Goal: Task Accomplishment & Management: Complete application form

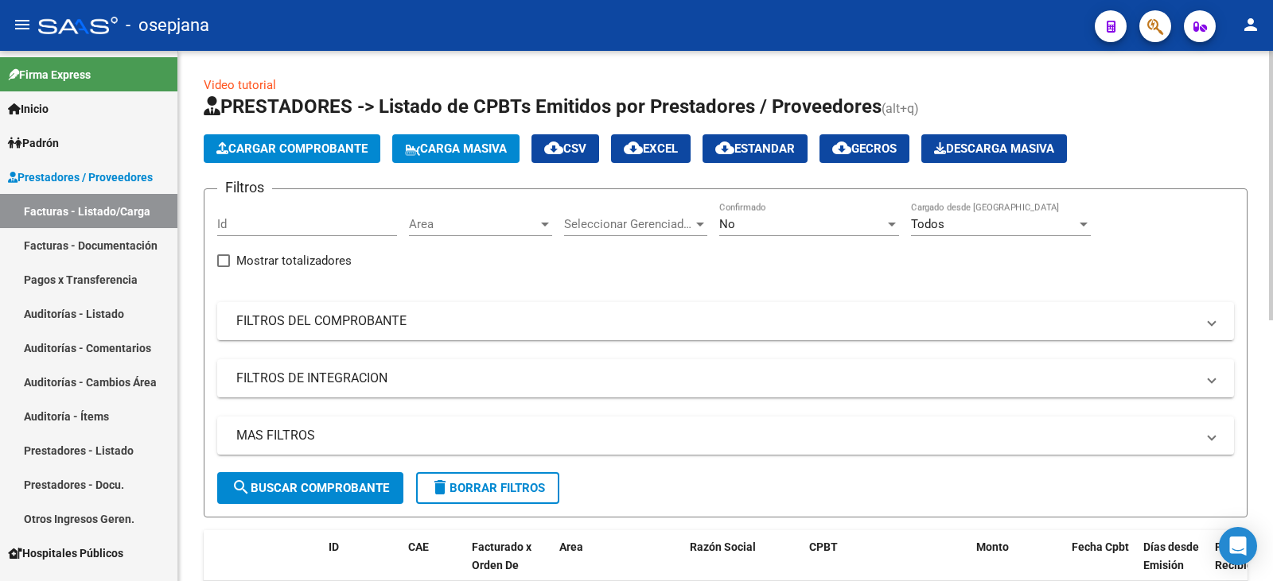
drag, startPoint x: 309, startPoint y: 332, endPoint x: 669, endPoint y: 275, distance: 364.9
click at [309, 331] on mat-expansion-panel-header "FILTROS DEL COMPROBANTE" at bounding box center [725, 321] width 1017 height 38
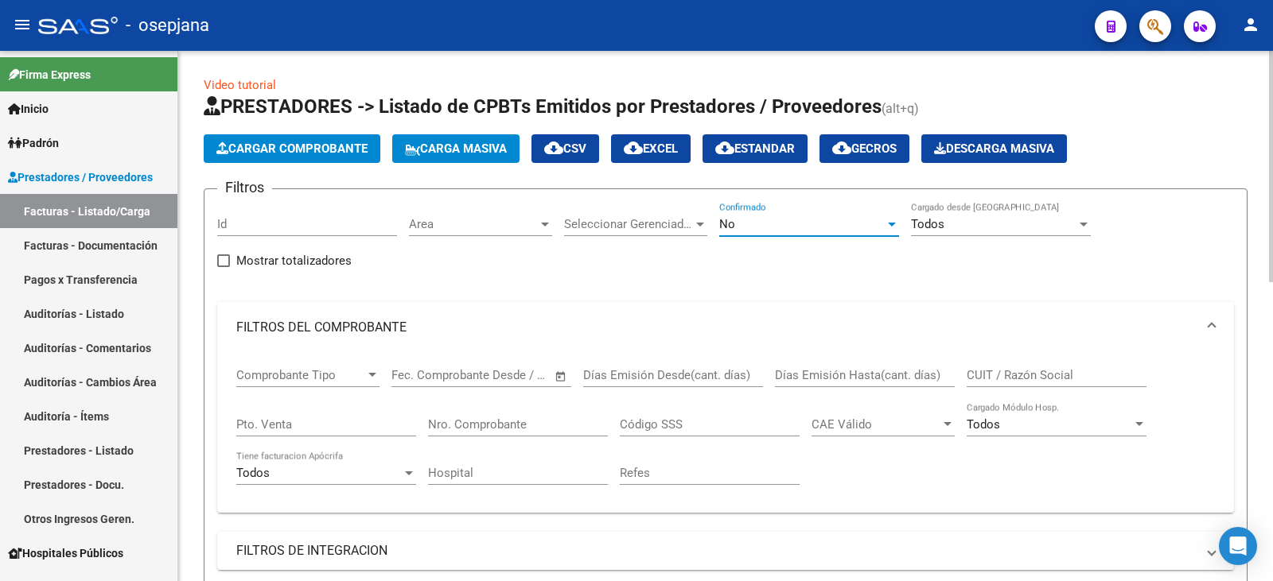
click at [739, 227] on div "No" at bounding box center [801, 224] width 165 height 14
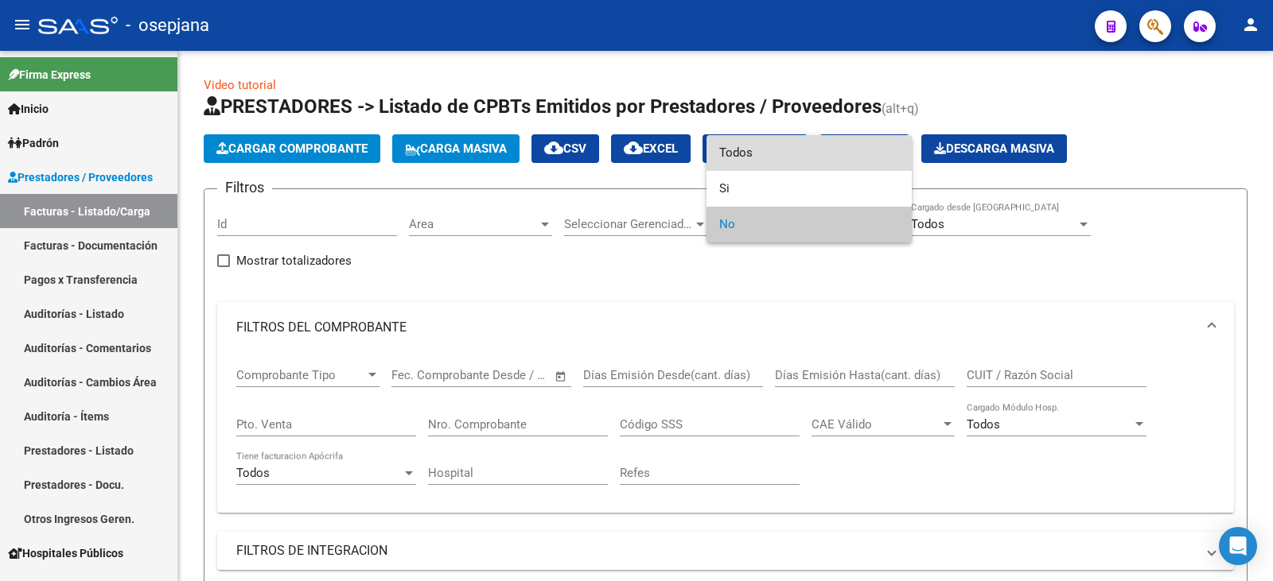
drag, startPoint x: 752, startPoint y: 157, endPoint x: 720, endPoint y: 190, distance: 46.7
click at [752, 160] on span "Todos" at bounding box center [809, 153] width 180 height 36
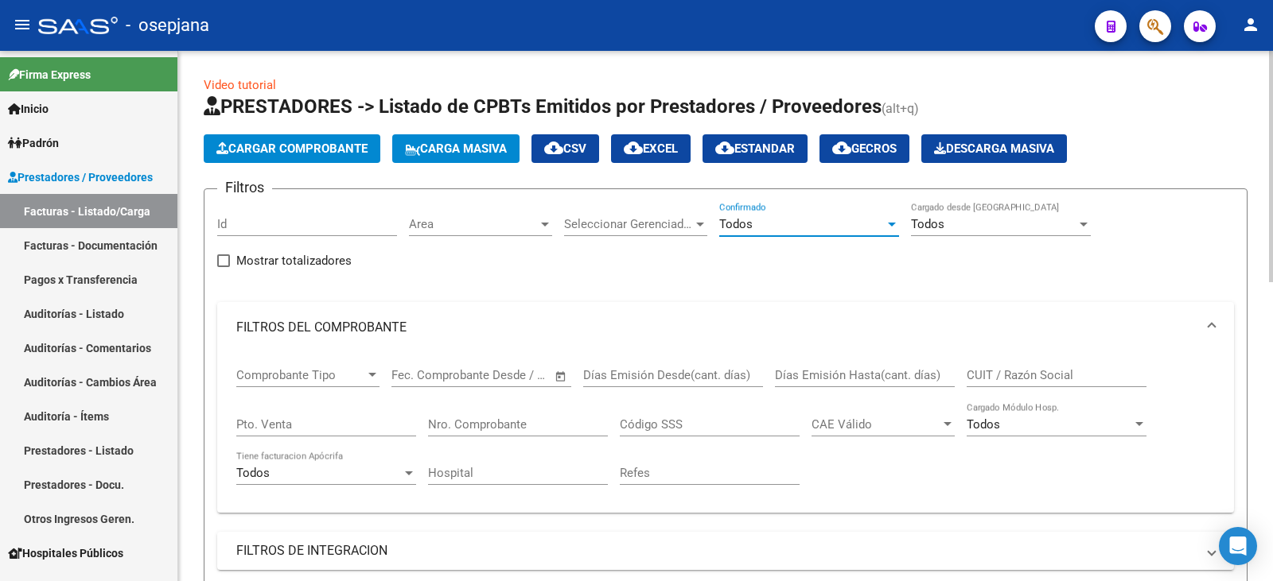
click at [324, 428] on input "Pto. Venta" at bounding box center [326, 425] width 180 height 14
type input "173"
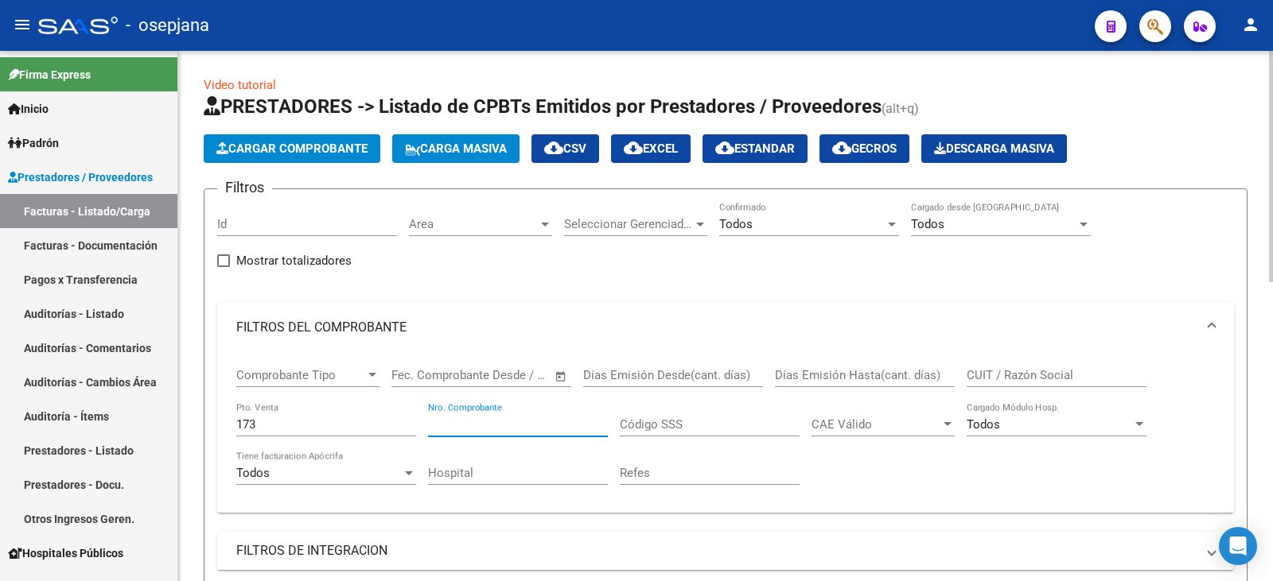
click at [537, 430] on input "Nro. Comprobante" at bounding box center [518, 425] width 180 height 14
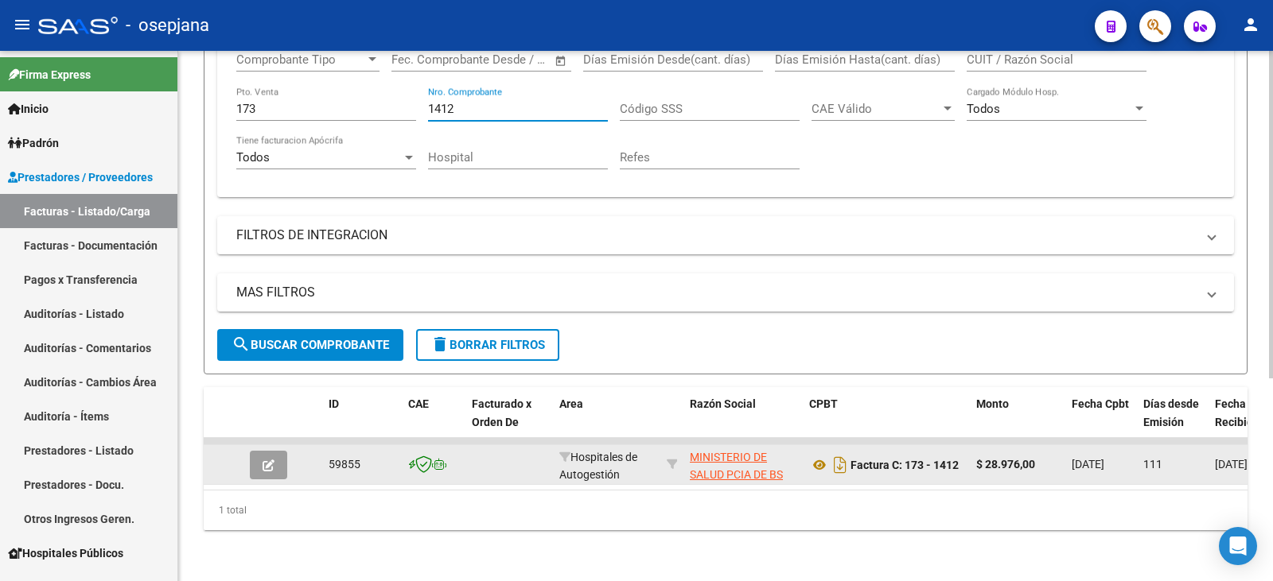
scroll to position [328, 0]
type input "1412"
click at [280, 460] on button "button" at bounding box center [268, 465] width 37 height 29
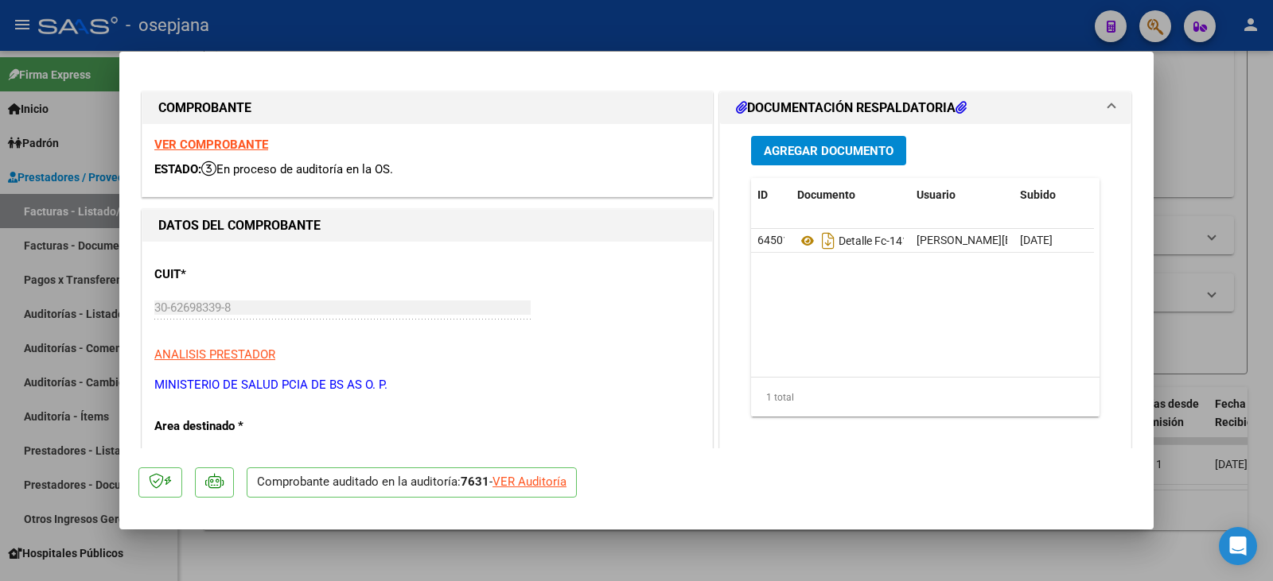
click at [549, 481] on div "VER Auditoría" at bounding box center [529, 482] width 74 height 18
type input "$ 0,00"
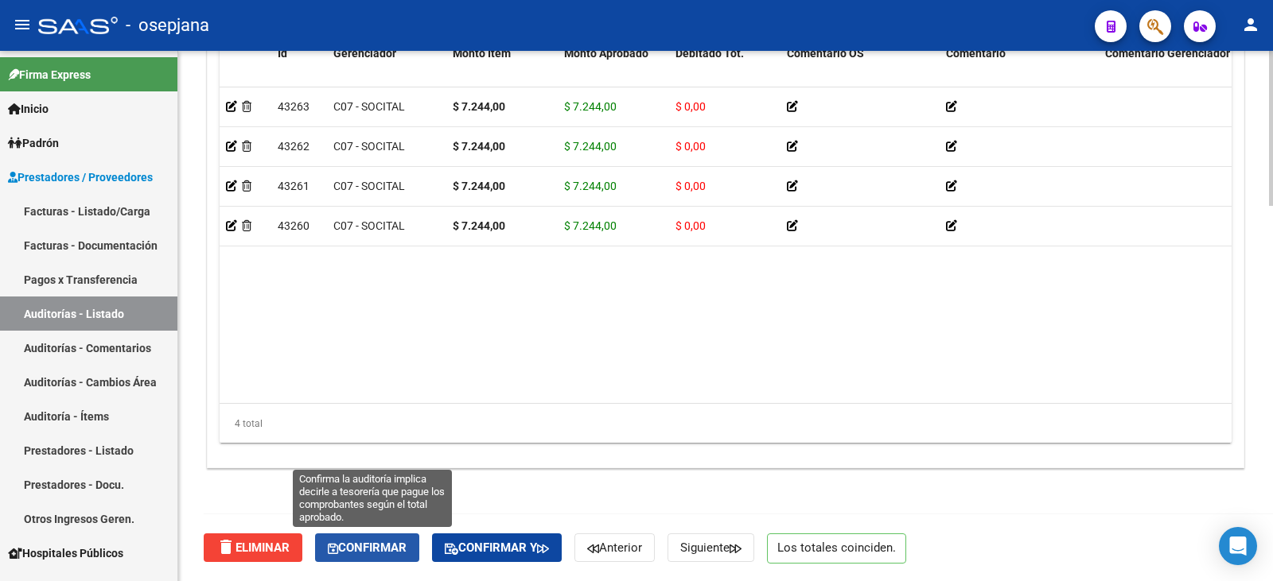
click at [346, 551] on span "Confirmar" at bounding box center [367, 548] width 79 height 14
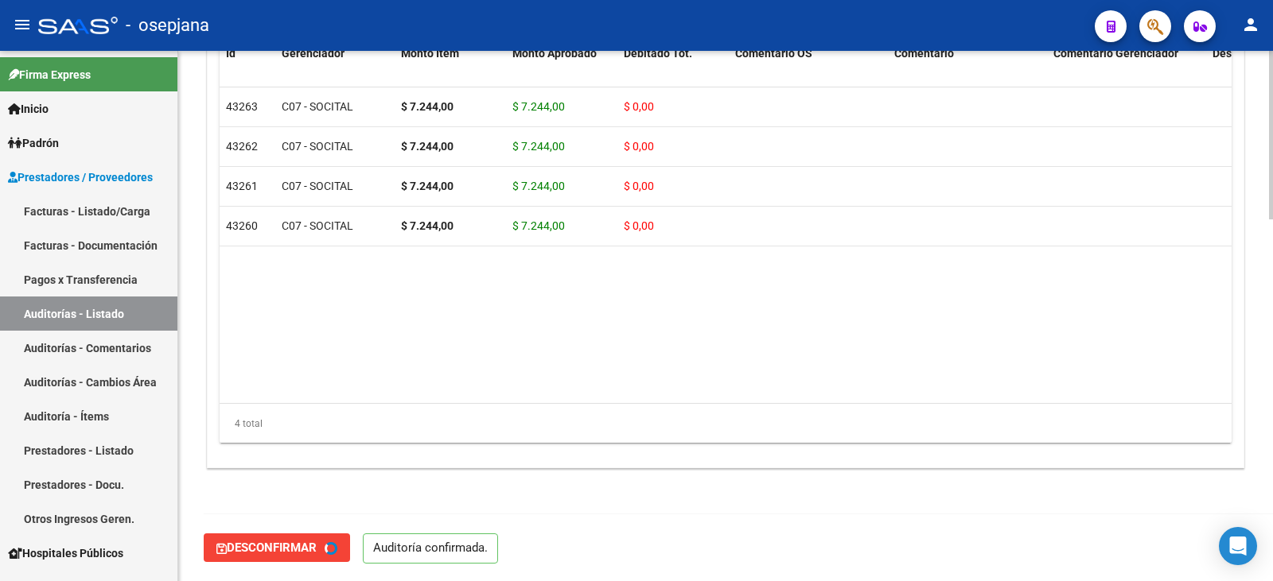
type input "202509"
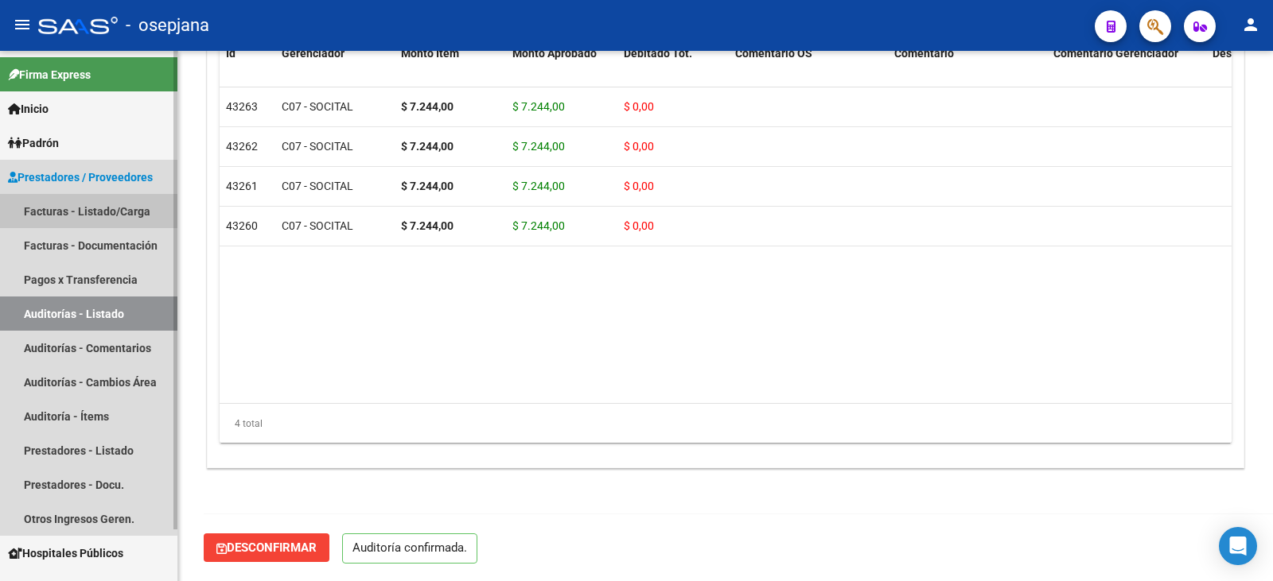
click at [74, 216] on link "Facturas - Listado/Carga" at bounding box center [88, 211] width 177 height 34
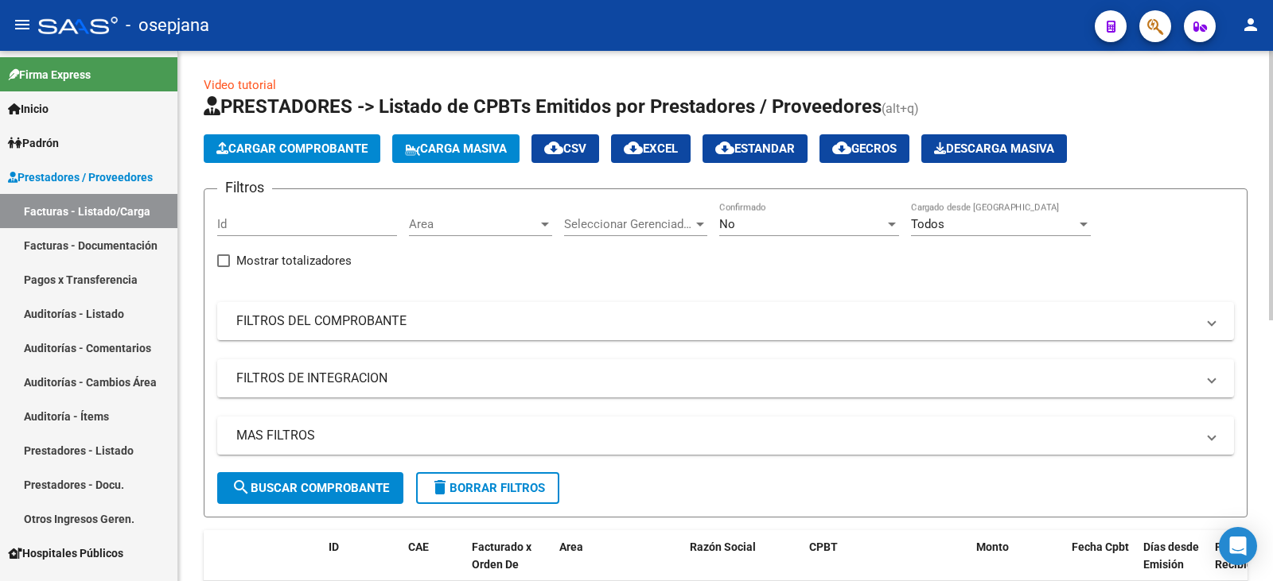
drag, startPoint x: 554, startPoint y: 332, endPoint x: 751, endPoint y: 235, distance: 219.5
click at [554, 330] on mat-expansion-panel-header "FILTROS DEL COMPROBANTE" at bounding box center [725, 321] width 1017 height 38
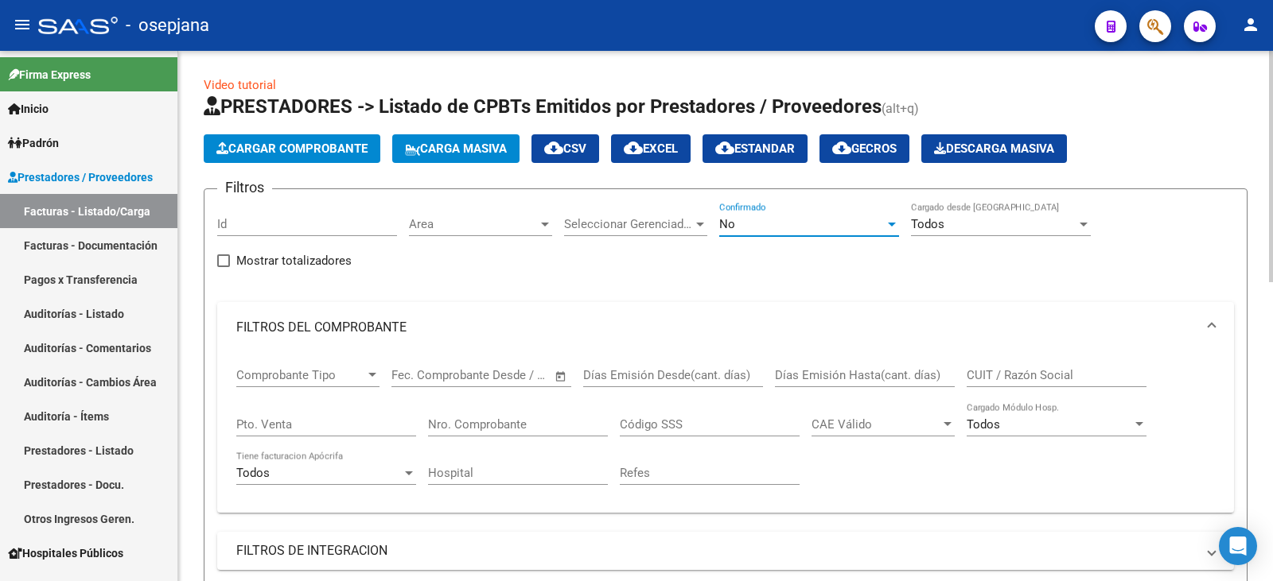
click at [754, 228] on div "No" at bounding box center [801, 224] width 165 height 14
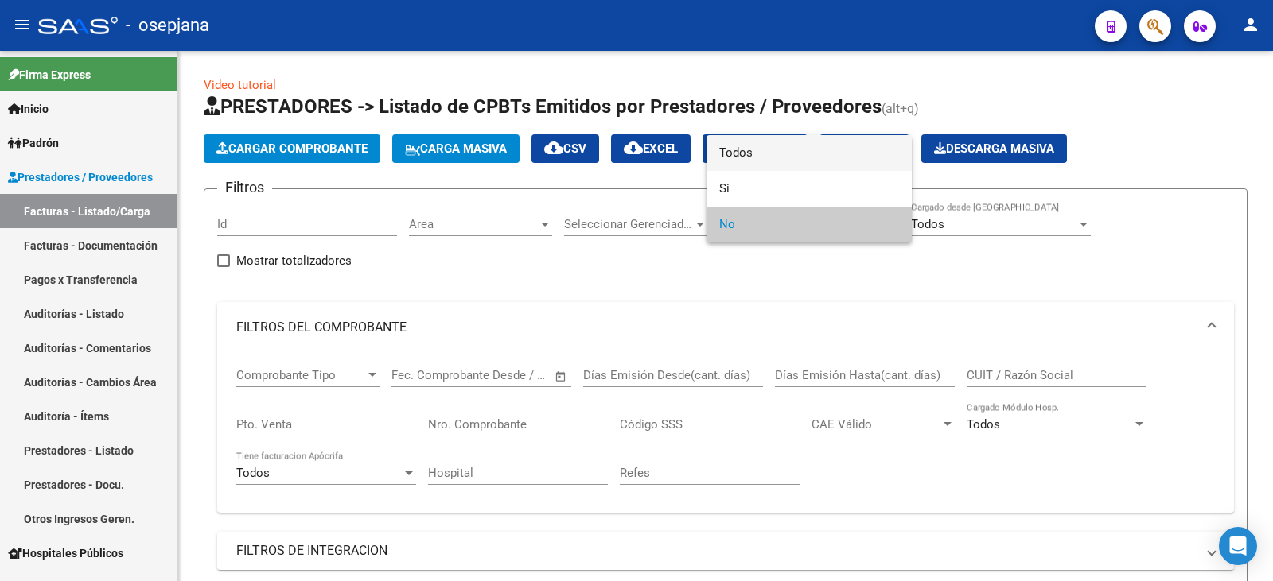
click at [764, 161] on span "Todos" at bounding box center [809, 153] width 180 height 36
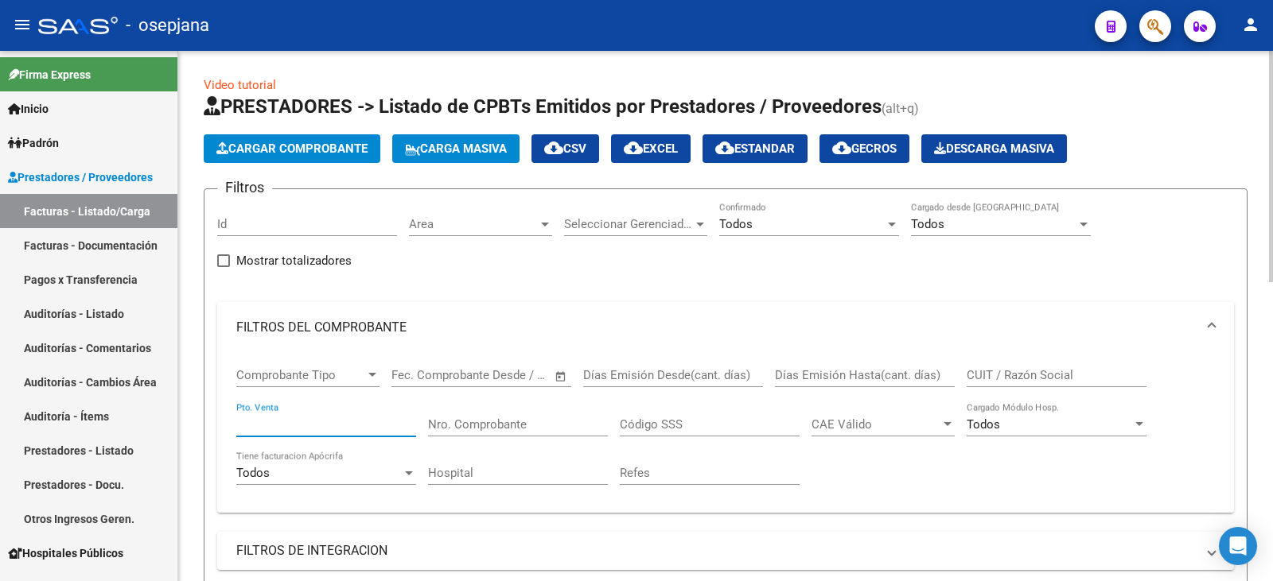
click at [315, 426] on input "Pto. Venta" at bounding box center [326, 425] width 180 height 14
type input "10"
click at [542, 422] on input "Nro. Comprobante" at bounding box center [518, 425] width 180 height 14
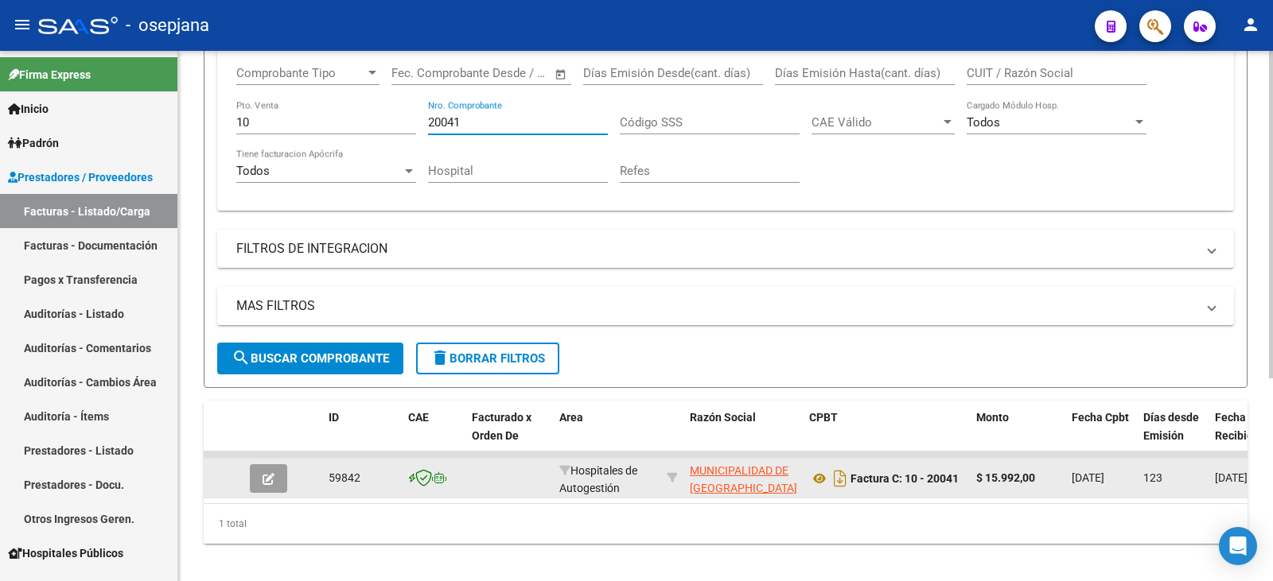
scroll to position [328, 0]
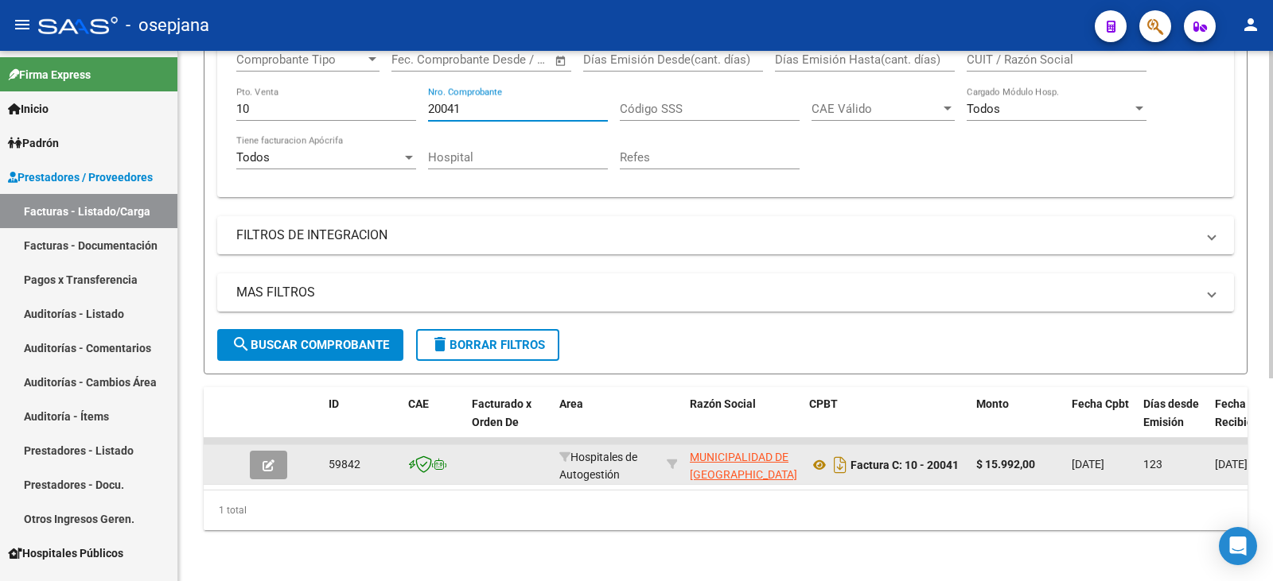
type input "20041"
click at [275, 455] on button "button" at bounding box center [268, 465] width 37 height 29
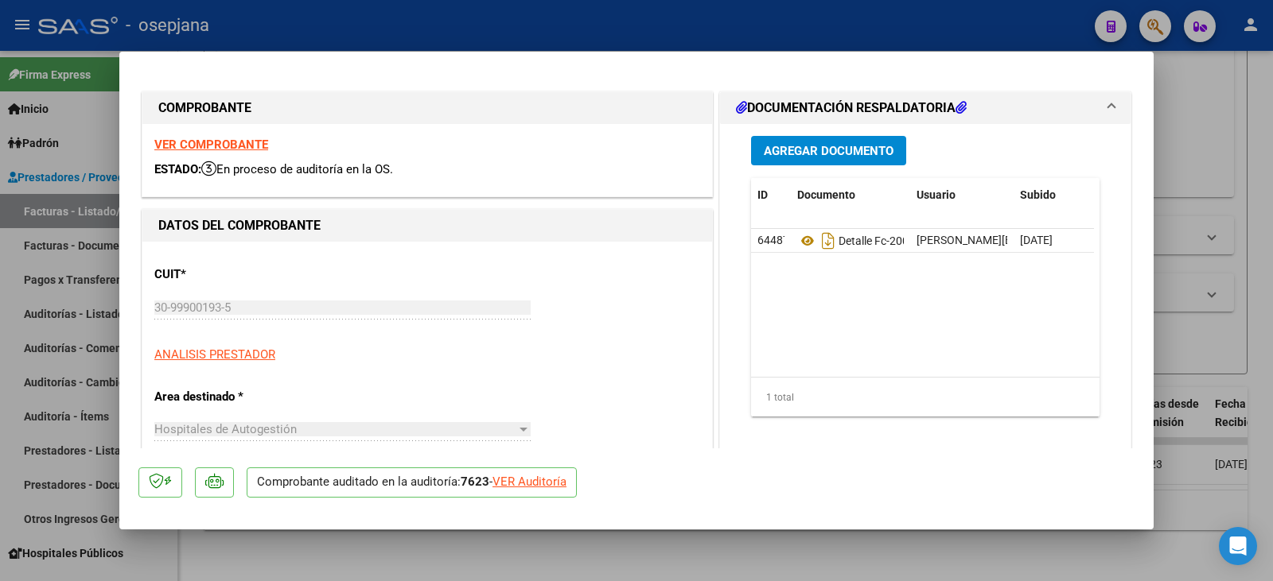
click at [531, 486] on div "VER Auditoría" at bounding box center [529, 482] width 74 height 18
type input "$ 0,00"
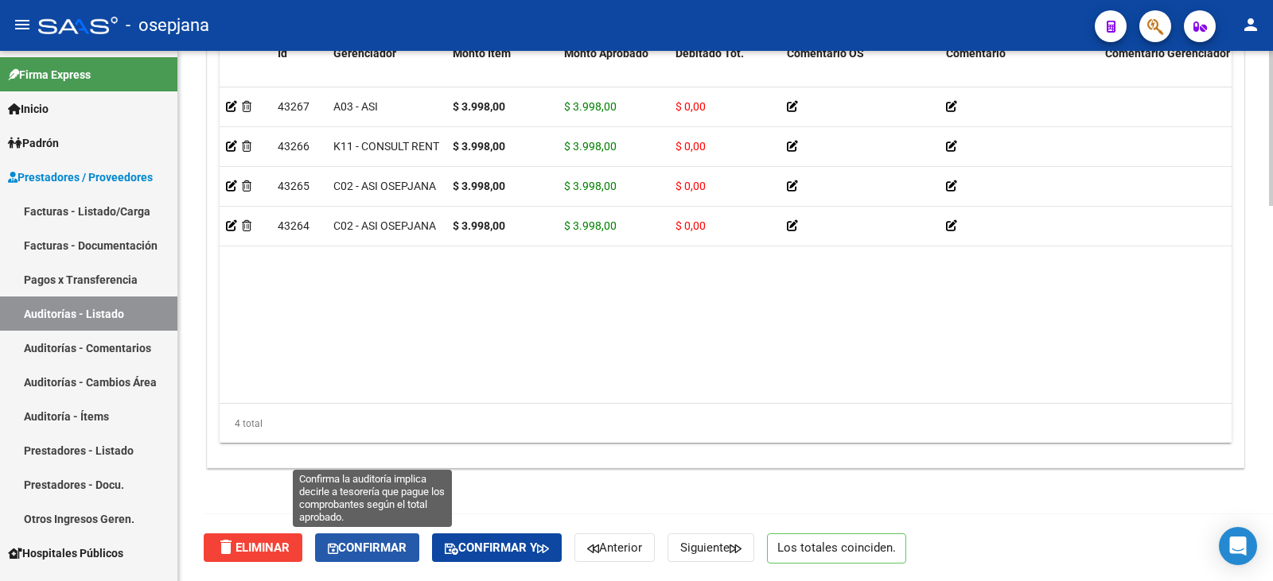
click at [367, 546] on span "Confirmar" at bounding box center [367, 548] width 79 height 14
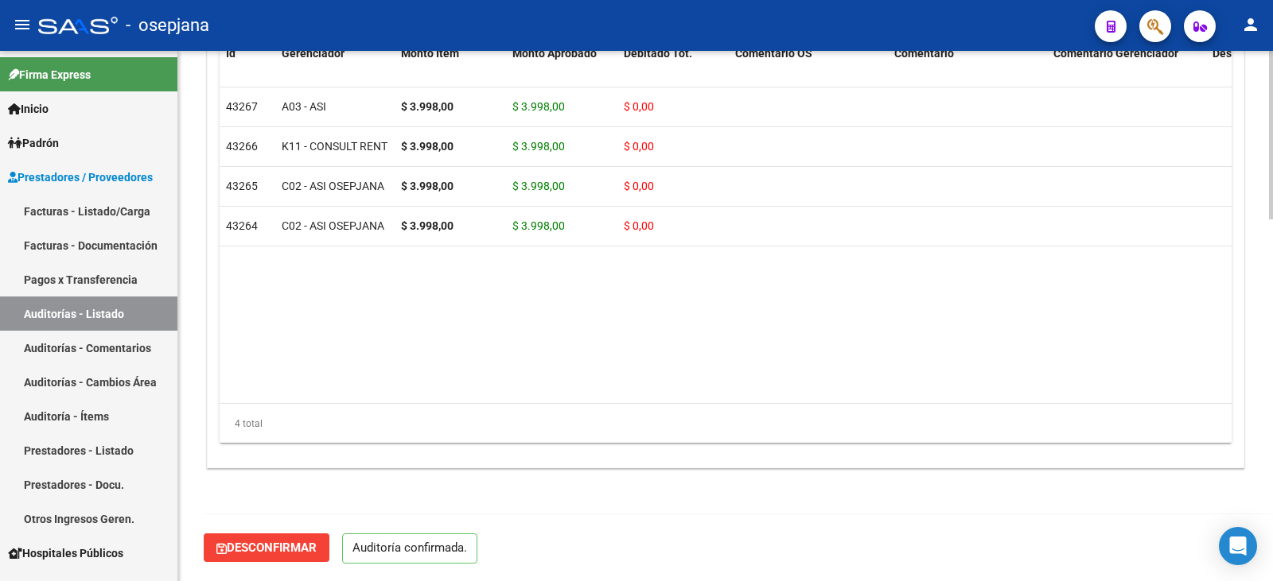
scroll to position [1139, 0]
type input "202509"
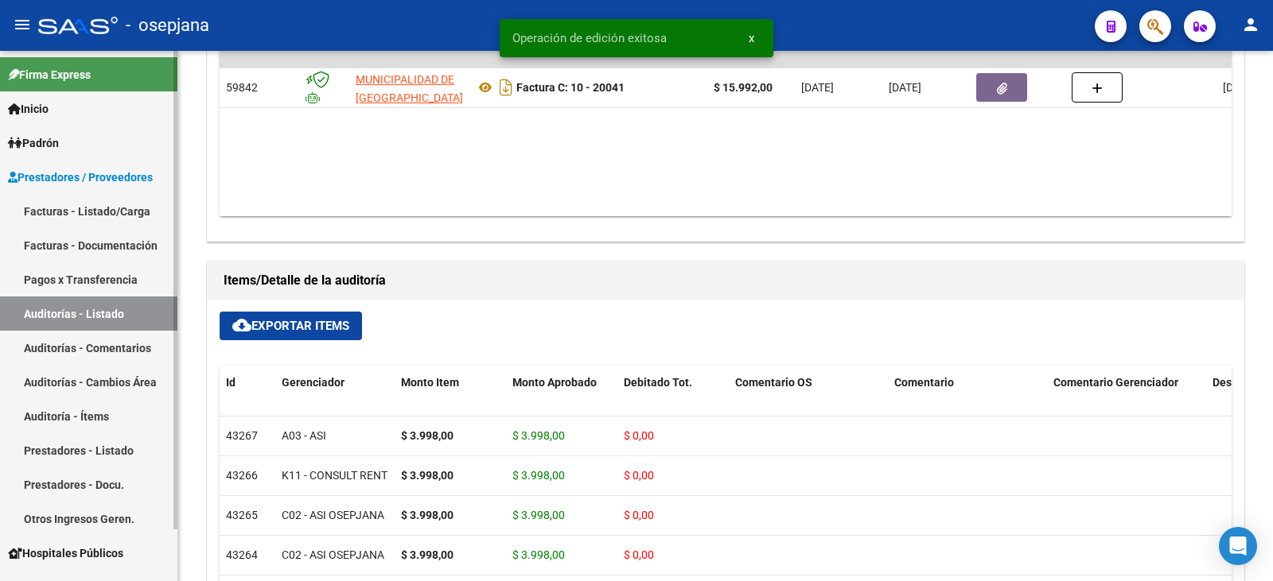
scroll to position [741, 0]
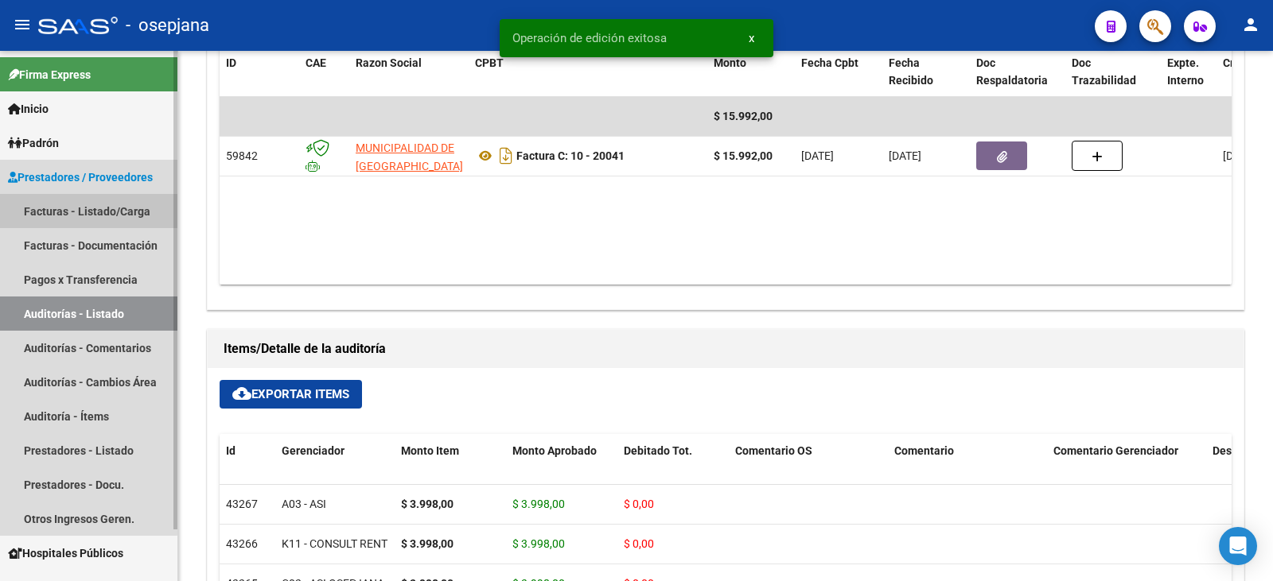
click at [78, 207] on link "Facturas - Listado/Carga" at bounding box center [88, 211] width 177 height 34
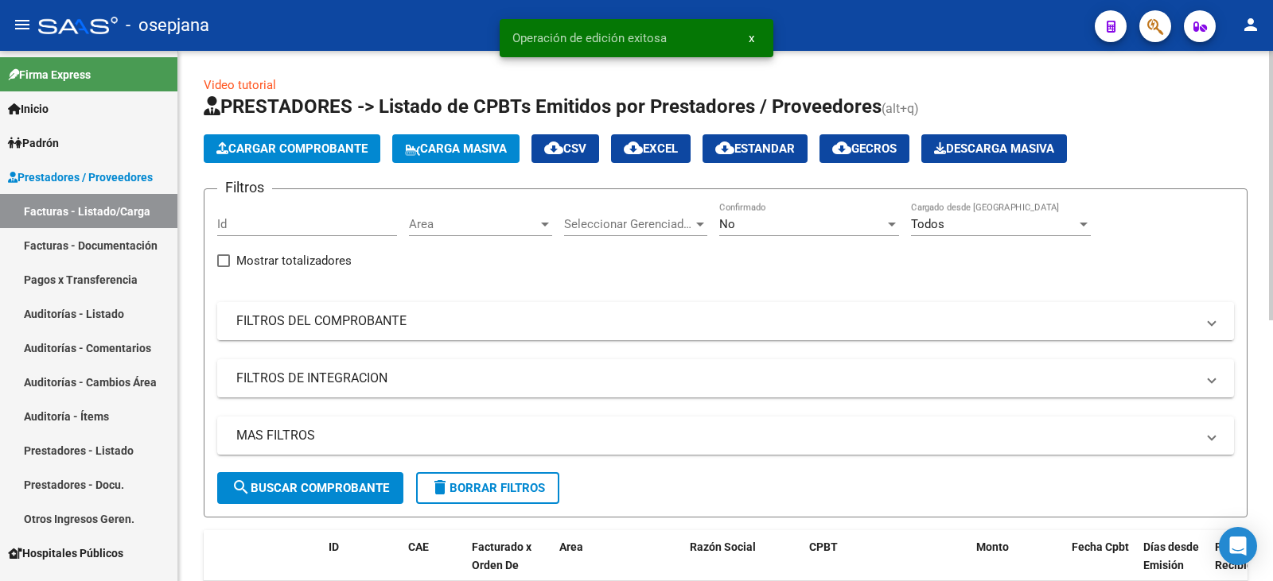
click at [622, 330] on mat-expansion-panel-header "FILTROS DEL COMPROBANTE" at bounding box center [725, 321] width 1017 height 38
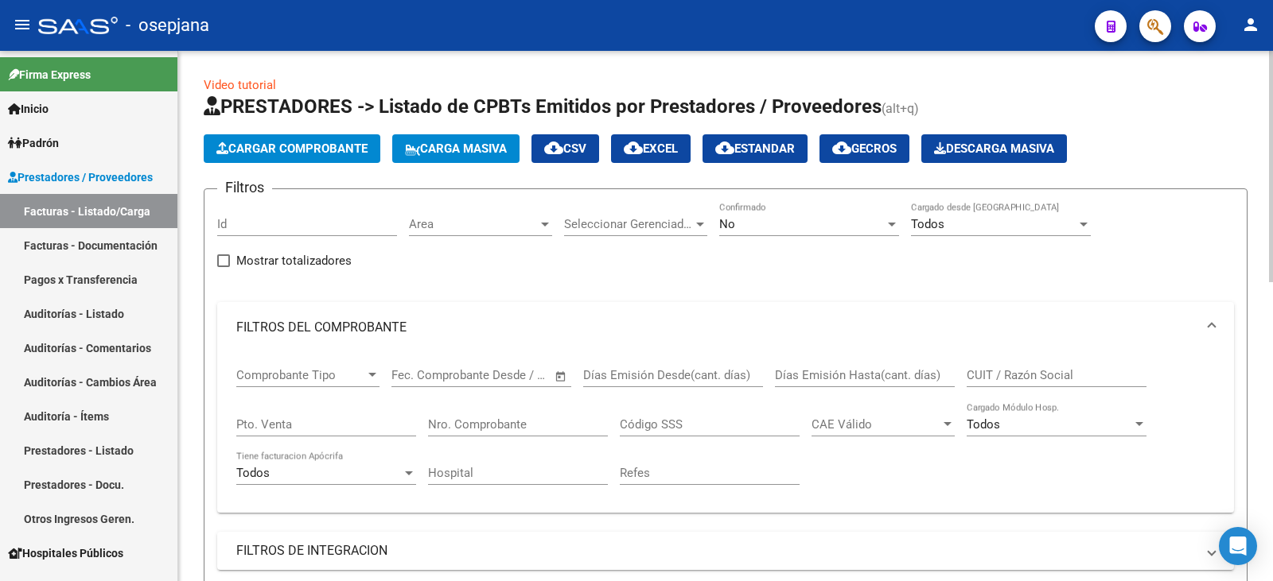
click at [741, 233] on div "No Confirmado" at bounding box center [809, 219] width 180 height 34
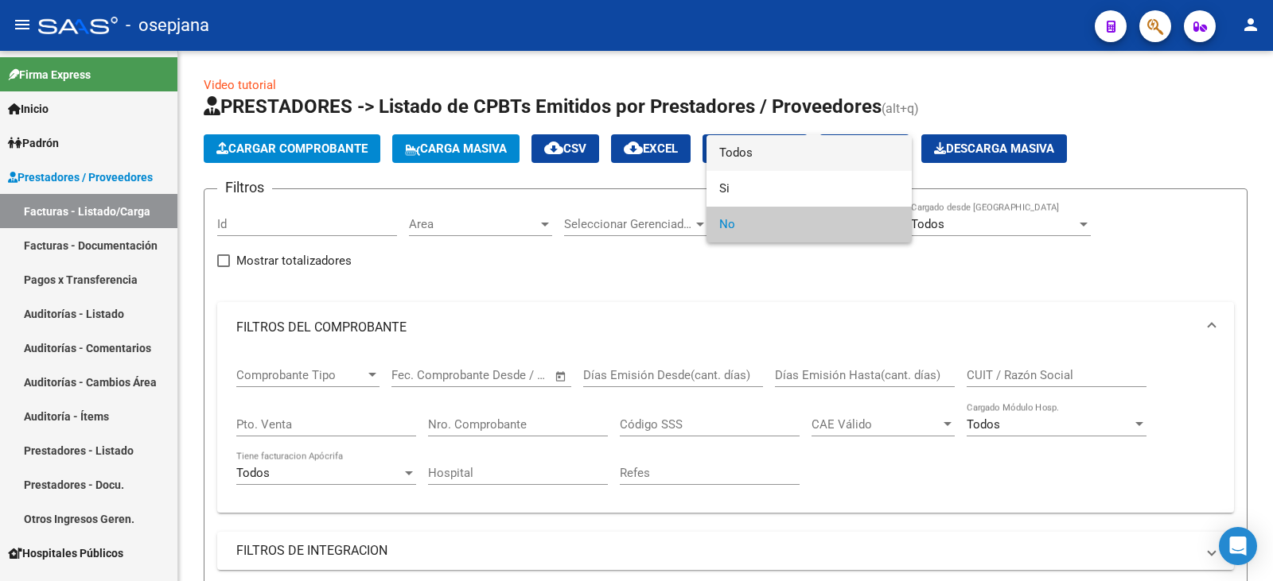
click at [757, 152] on span "Todos" at bounding box center [809, 153] width 180 height 36
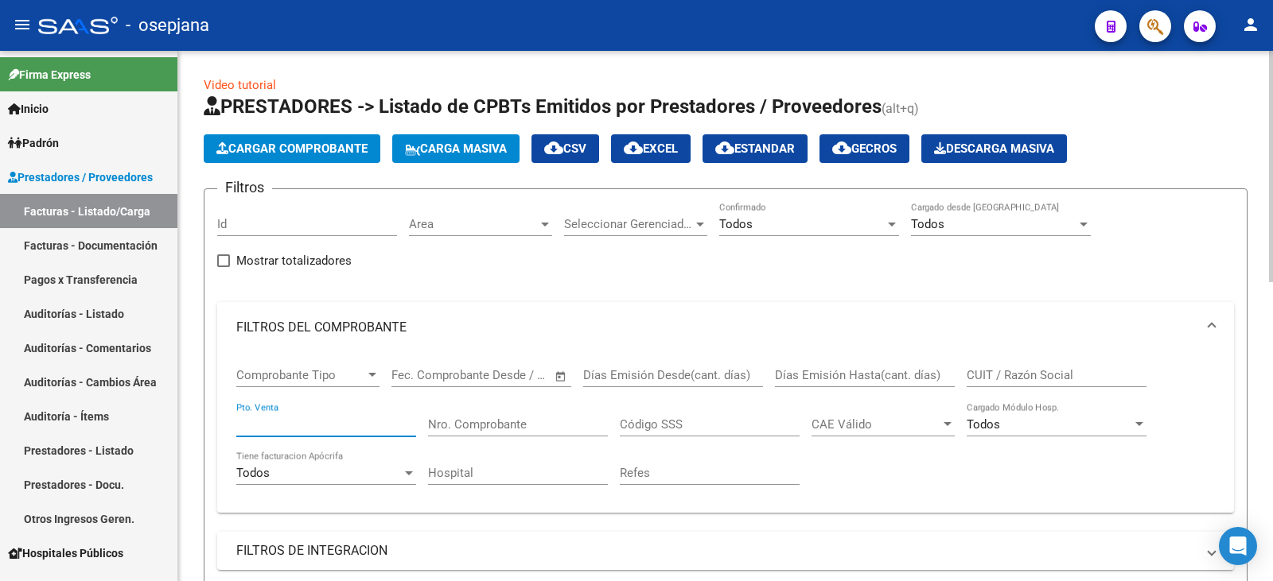
click at [356, 423] on input "Pto. Venta" at bounding box center [326, 425] width 180 height 14
type input "11"
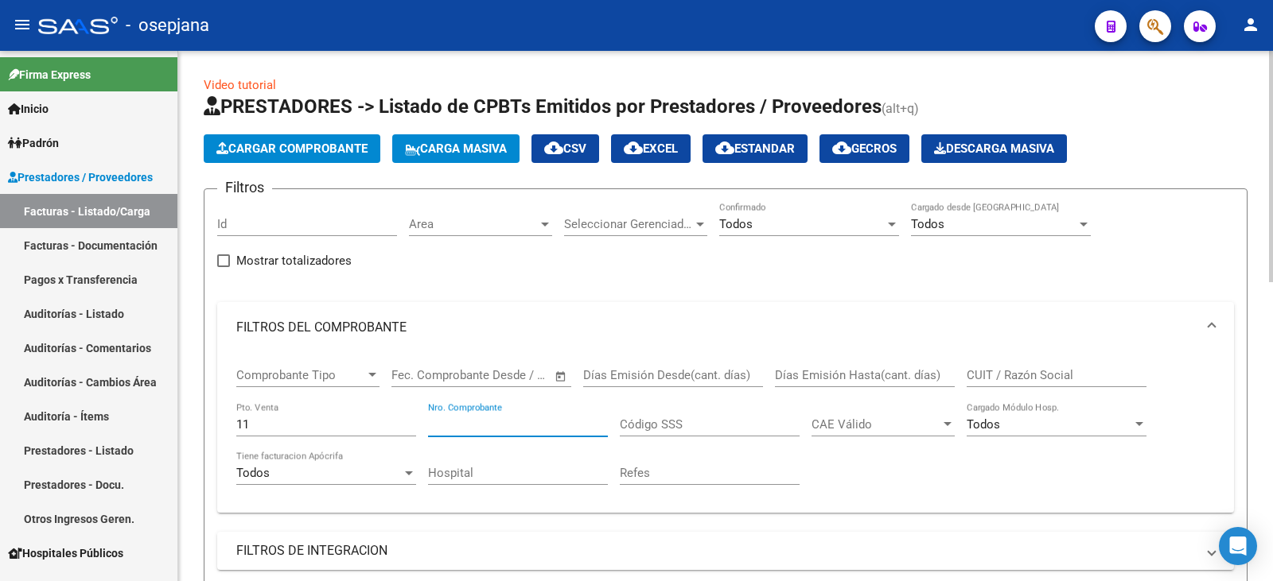
click at [517, 422] on input "Nro. Comprobante" at bounding box center [518, 425] width 180 height 14
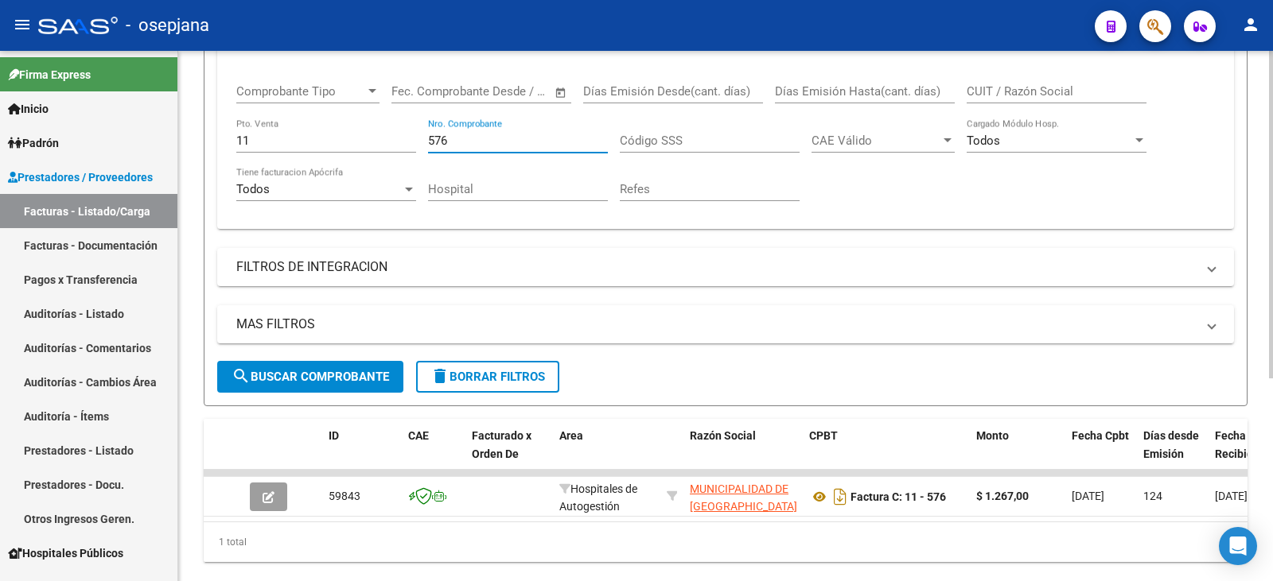
scroll to position [328, 0]
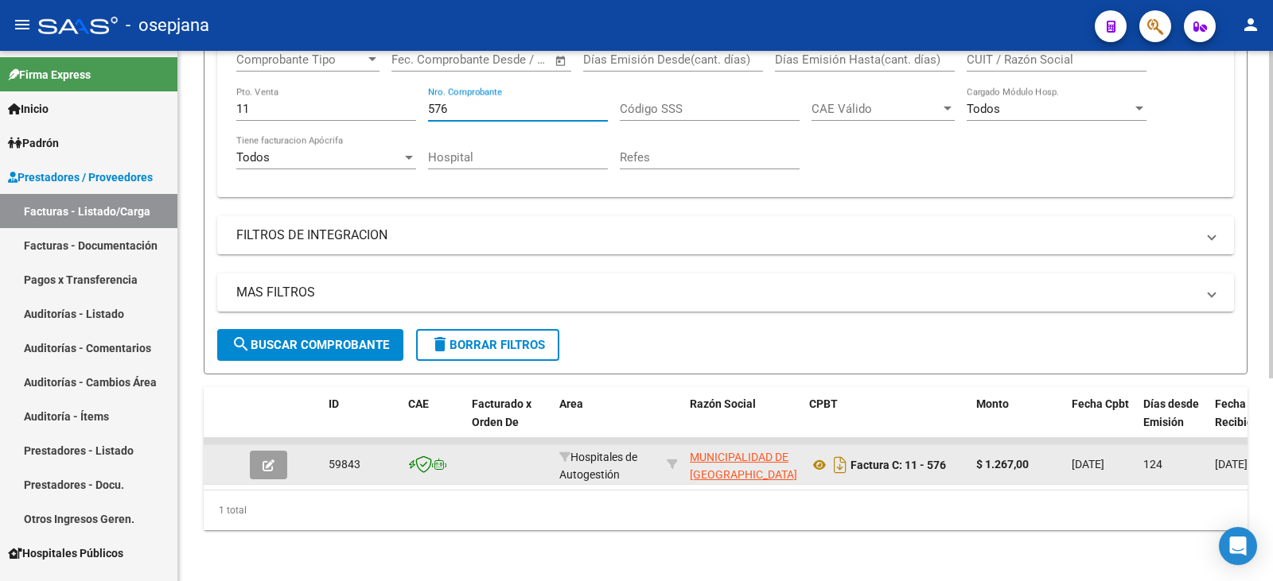
type input "576"
click at [267, 460] on icon "button" at bounding box center [268, 466] width 12 height 12
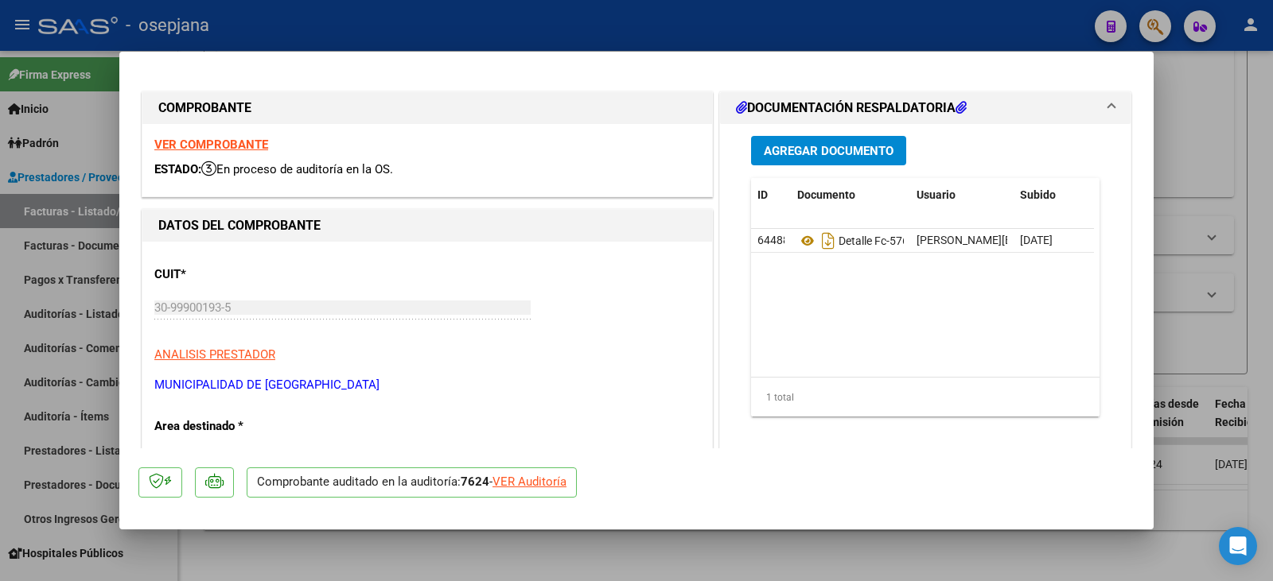
click at [555, 488] on div "VER Auditoría" at bounding box center [529, 482] width 74 height 18
type input "$ 0,00"
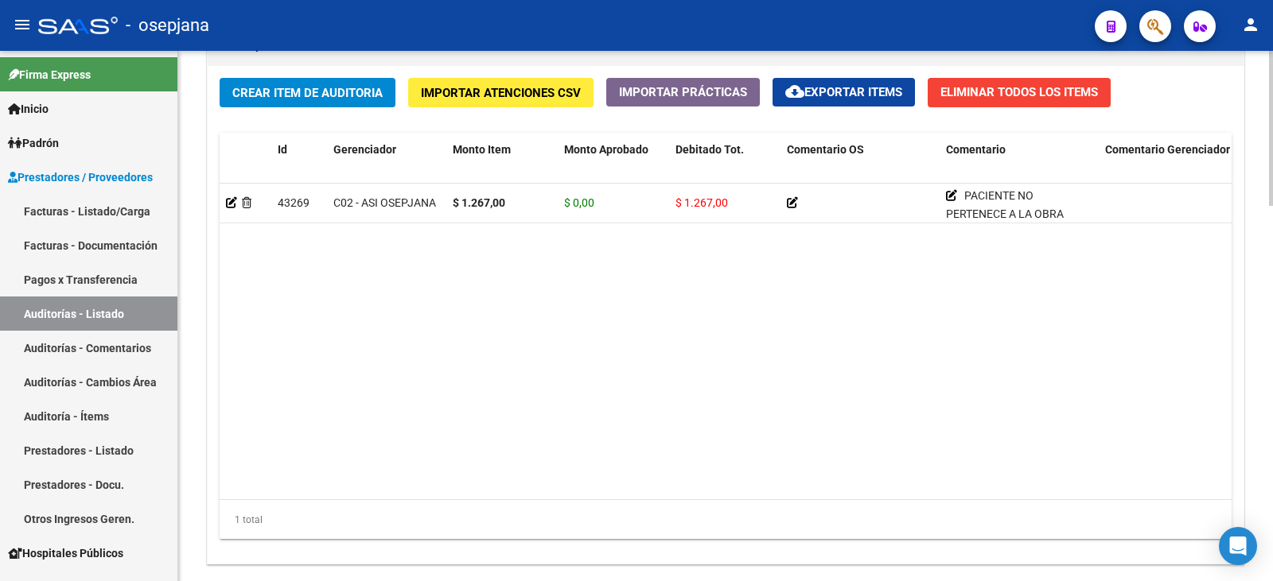
scroll to position [1281, 0]
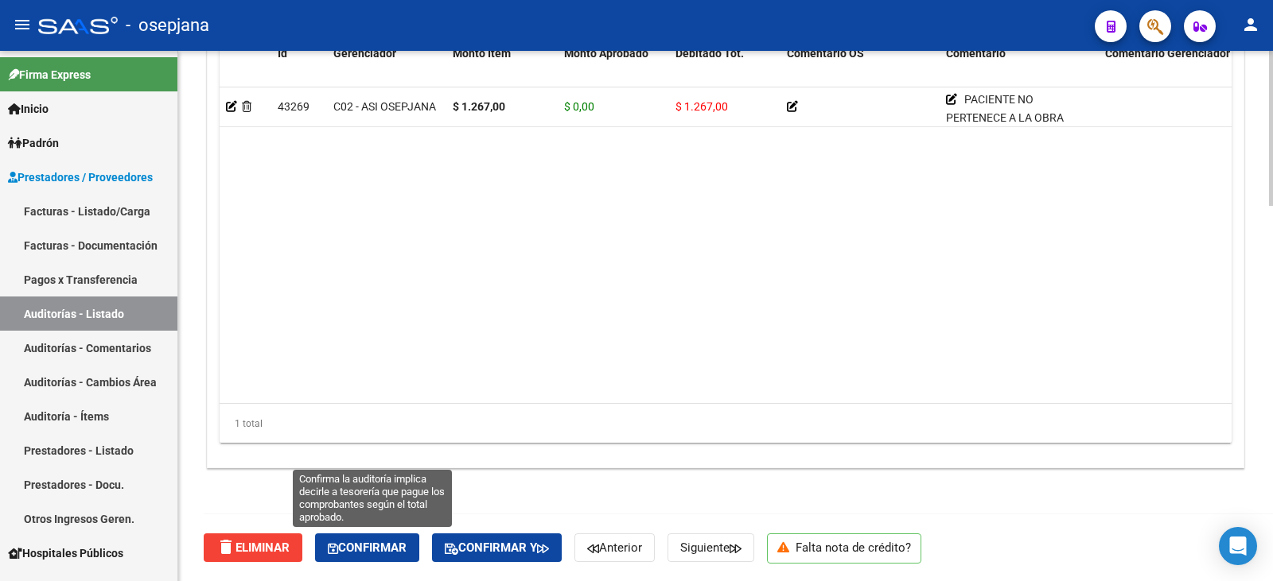
click at [389, 558] on button "Confirmar" at bounding box center [367, 548] width 104 height 29
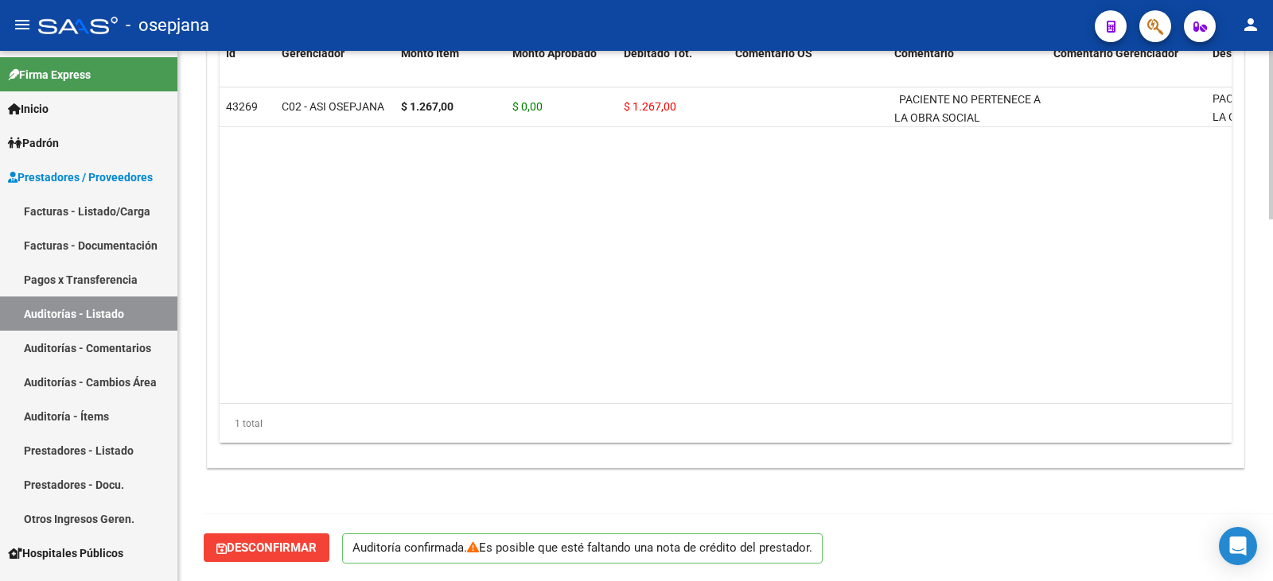
scroll to position [1139, 0]
type input "202509"
click at [90, 208] on link "Facturas - Listado/Carga" at bounding box center [88, 211] width 177 height 34
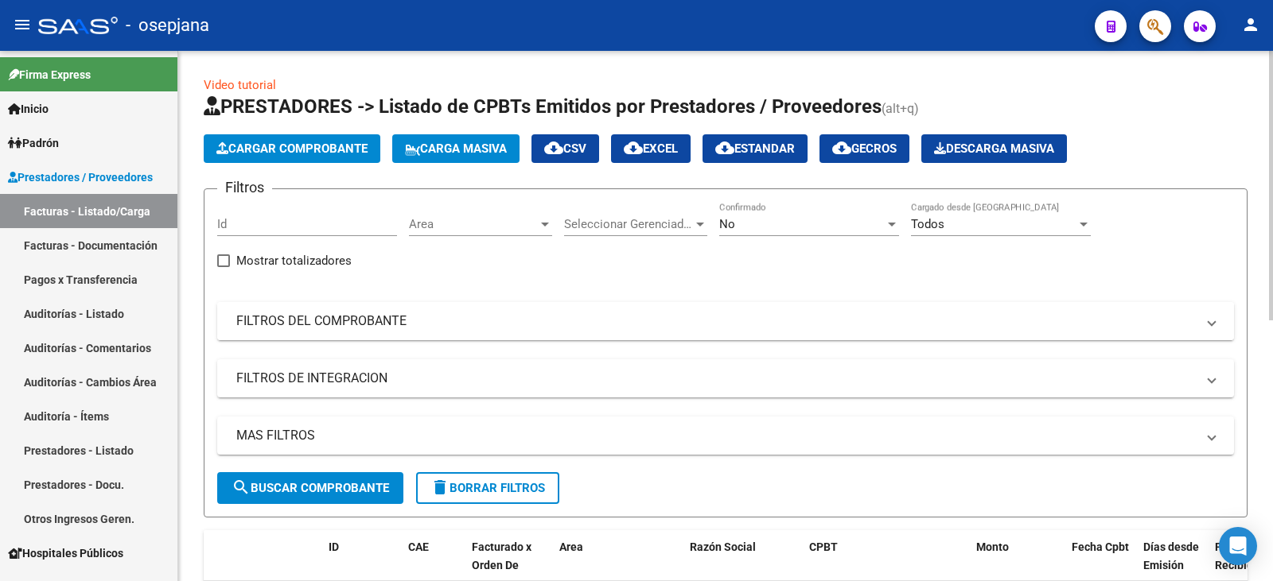
click at [446, 334] on mat-expansion-panel-header "FILTROS DEL COMPROBANTE" at bounding box center [725, 321] width 1017 height 38
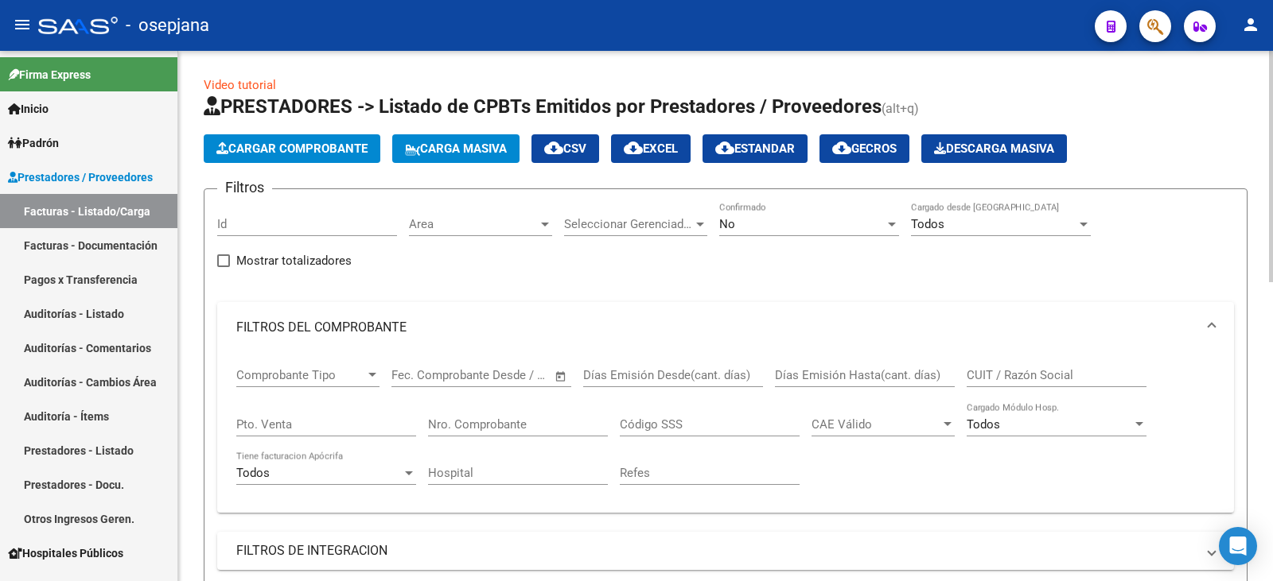
click at [728, 224] on span "No" at bounding box center [727, 224] width 16 height 14
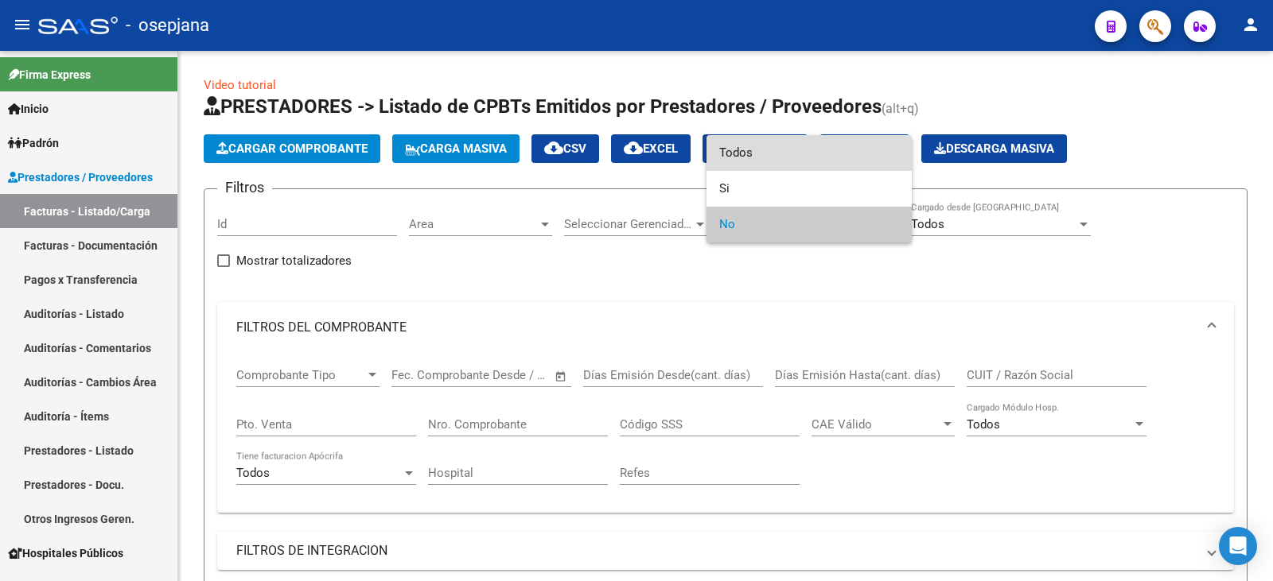
click at [744, 154] on span "Todos" at bounding box center [809, 153] width 180 height 36
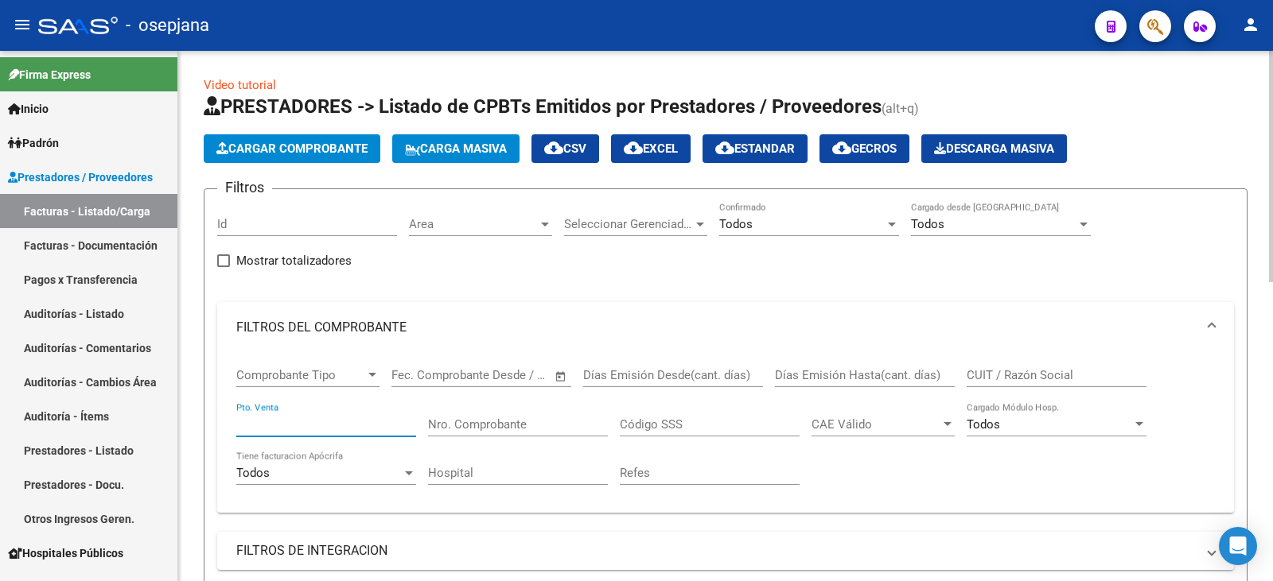
click at [349, 424] on input "Pto. Venta" at bounding box center [326, 425] width 180 height 14
type input "10"
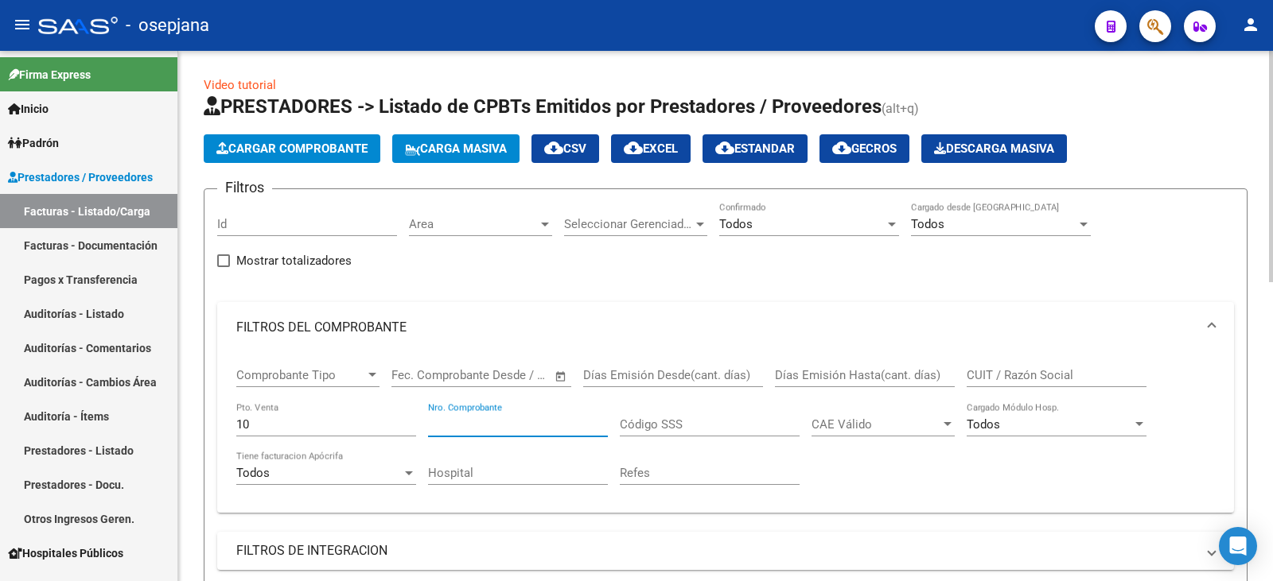
click at [492, 427] on input "Nro. Comprobante" at bounding box center [518, 425] width 180 height 14
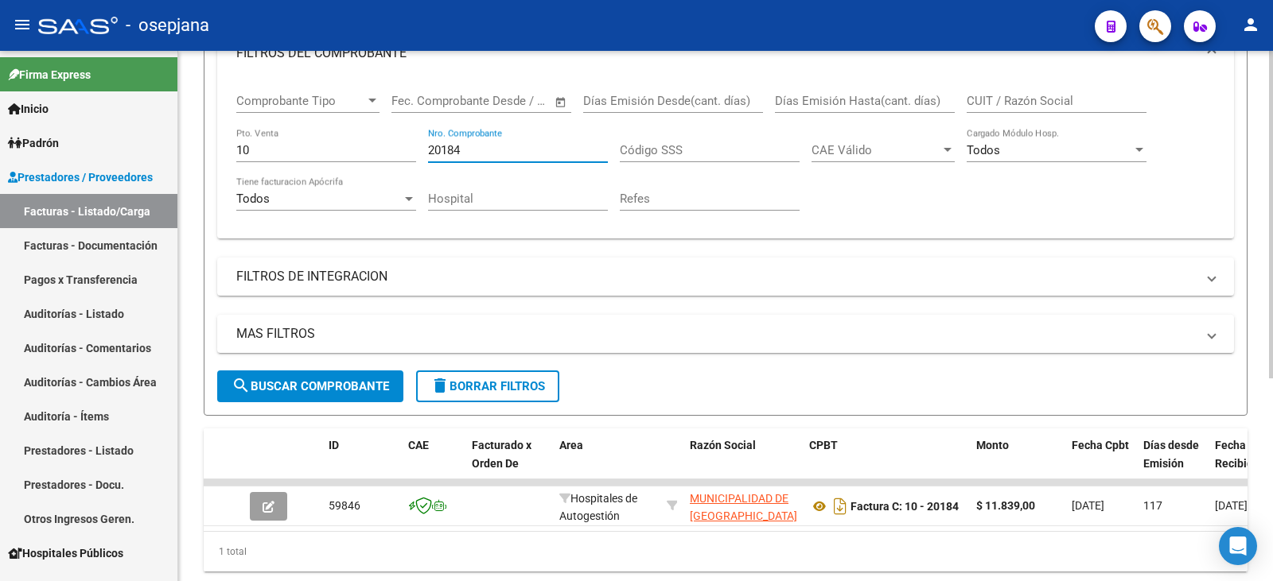
scroll to position [328, 0]
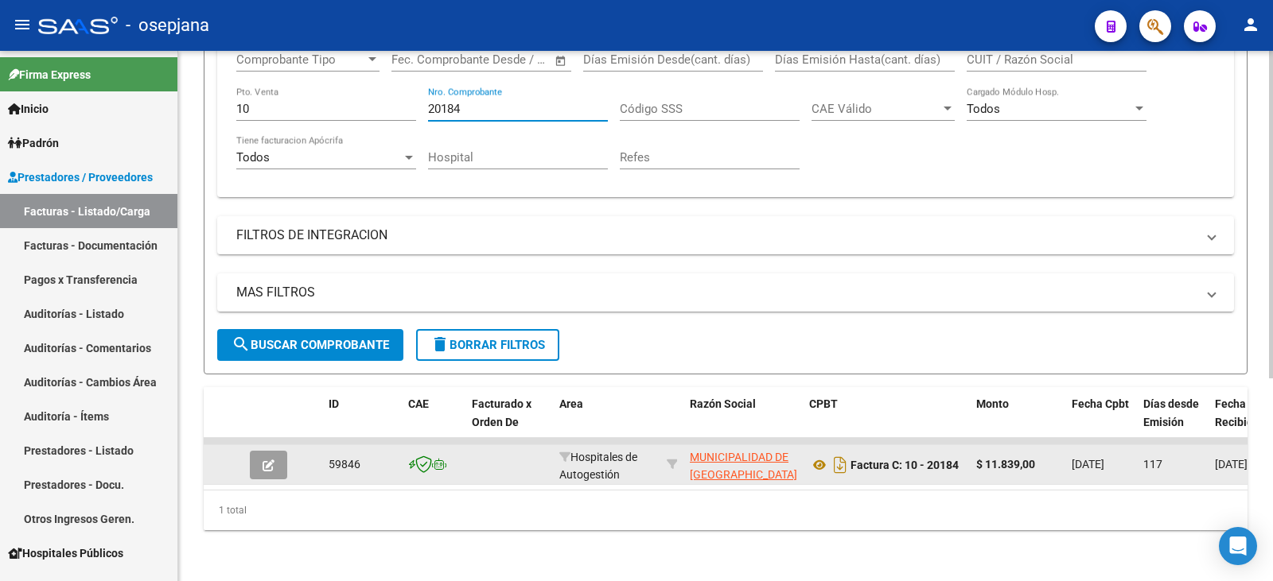
type input "20184"
click at [275, 458] on button "button" at bounding box center [268, 465] width 37 height 29
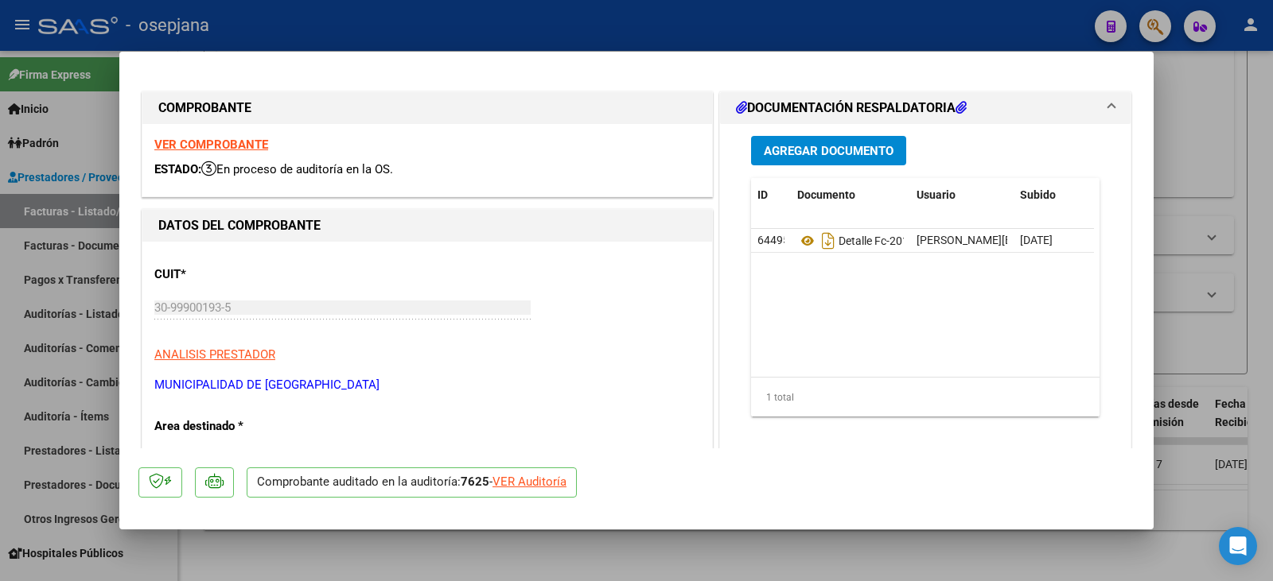
click at [536, 484] on div "VER Auditoría" at bounding box center [529, 482] width 74 height 18
type input "$ 0,00"
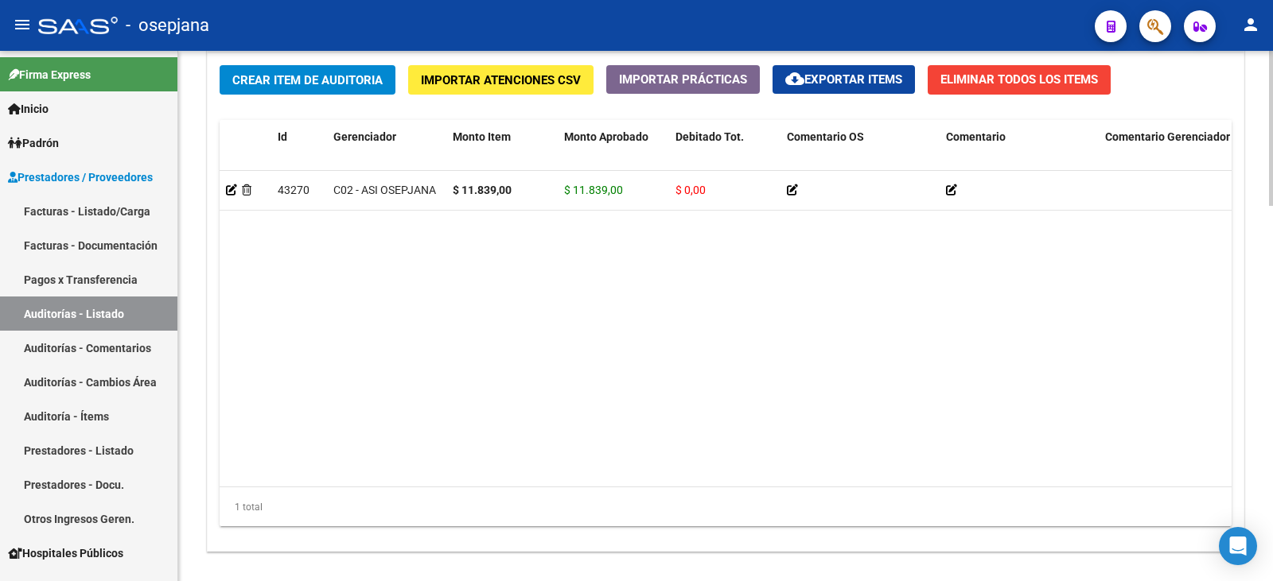
scroll to position [1281, 0]
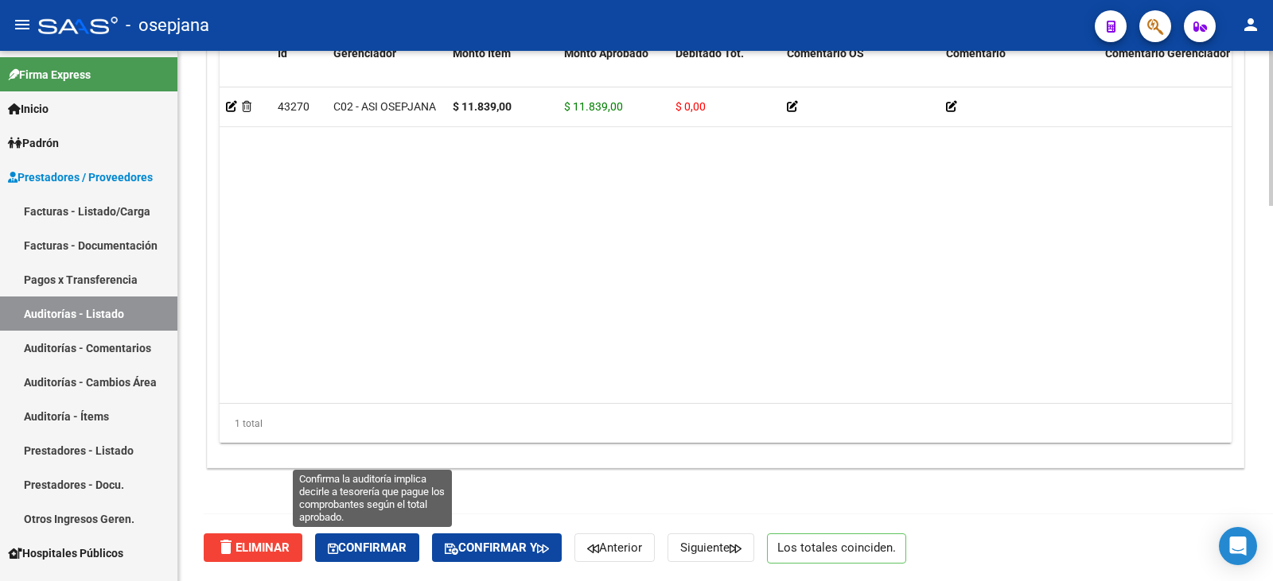
click at [364, 549] on span "Confirmar" at bounding box center [367, 548] width 79 height 14
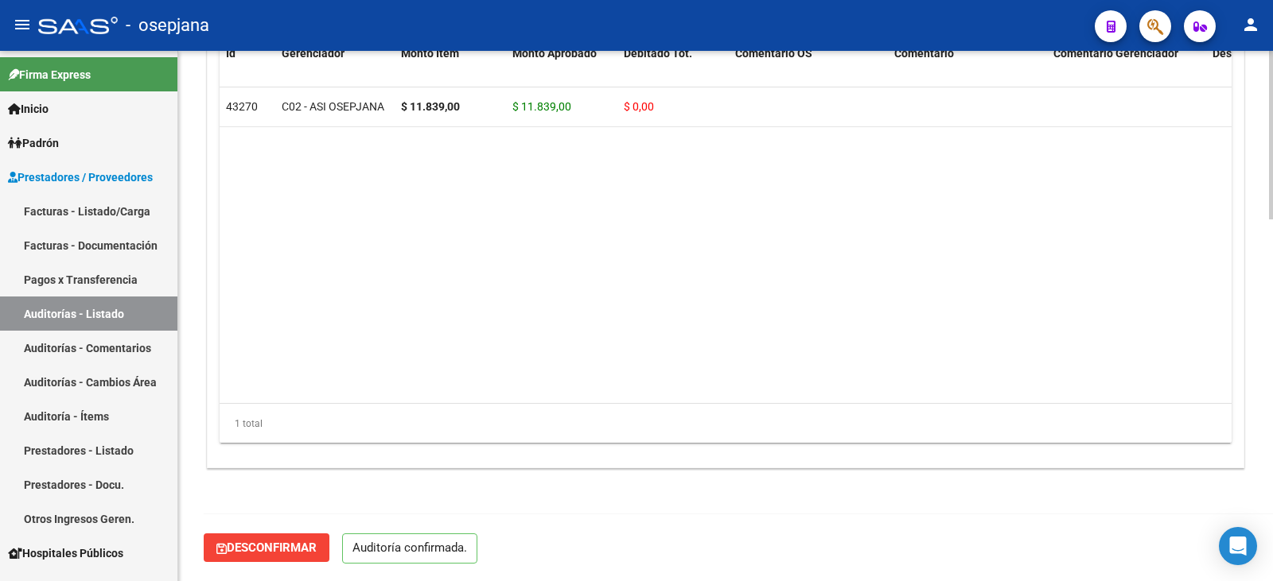
scroll to position [1139, 0]
type input "202509"
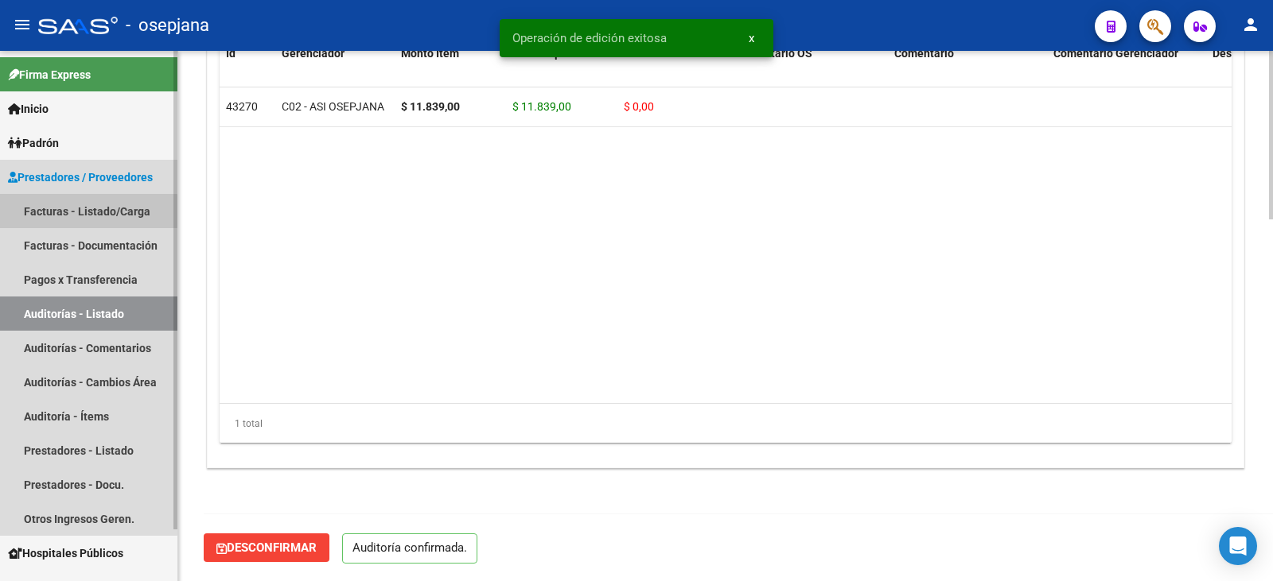
click at [65, 213] on link "Facturas - Listado/Carga" at bounding box center [88, 211] width 177 height 34
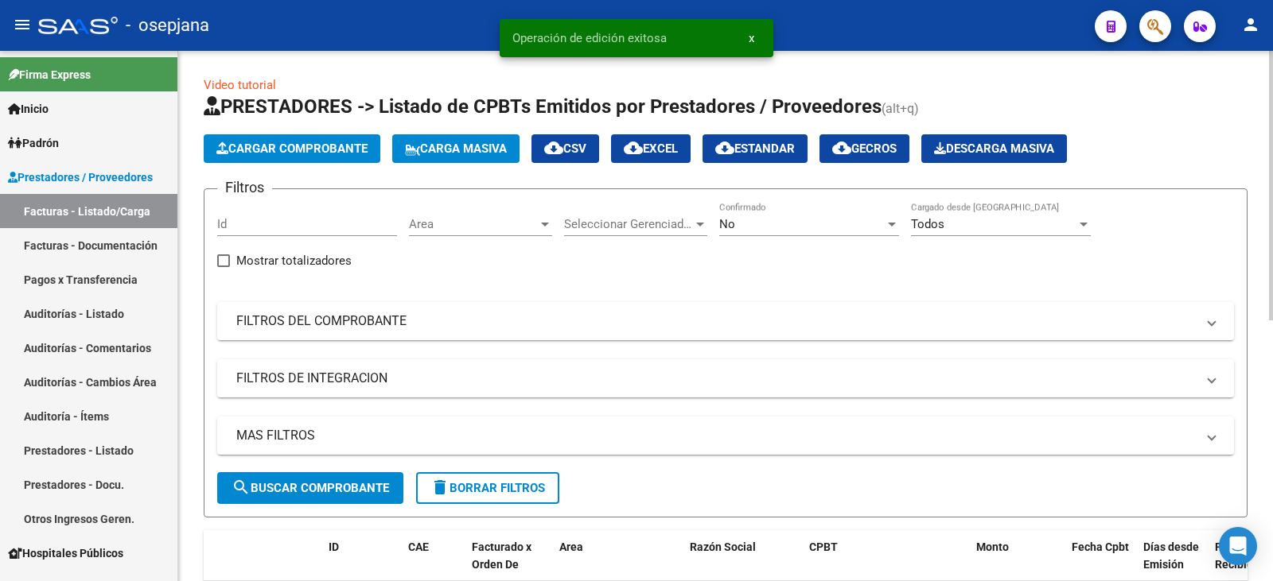
click at [433, 344] on div "Filtros Id Area Area Seleccionar Gerenciador Seleccionar Gerenciador No Confirm…" at bounding box center [725, 337] width 1017 height 270
drag, startPoint x: 441, startPoint y: 335, endPoint x: 524, endPoint y: 320, distance: 84.1
click at [442, 335] on mat-expansion-panel-header "FILTROS DEL COMPROBANTE" at bounding box center [725, 321] width 1017 height 38
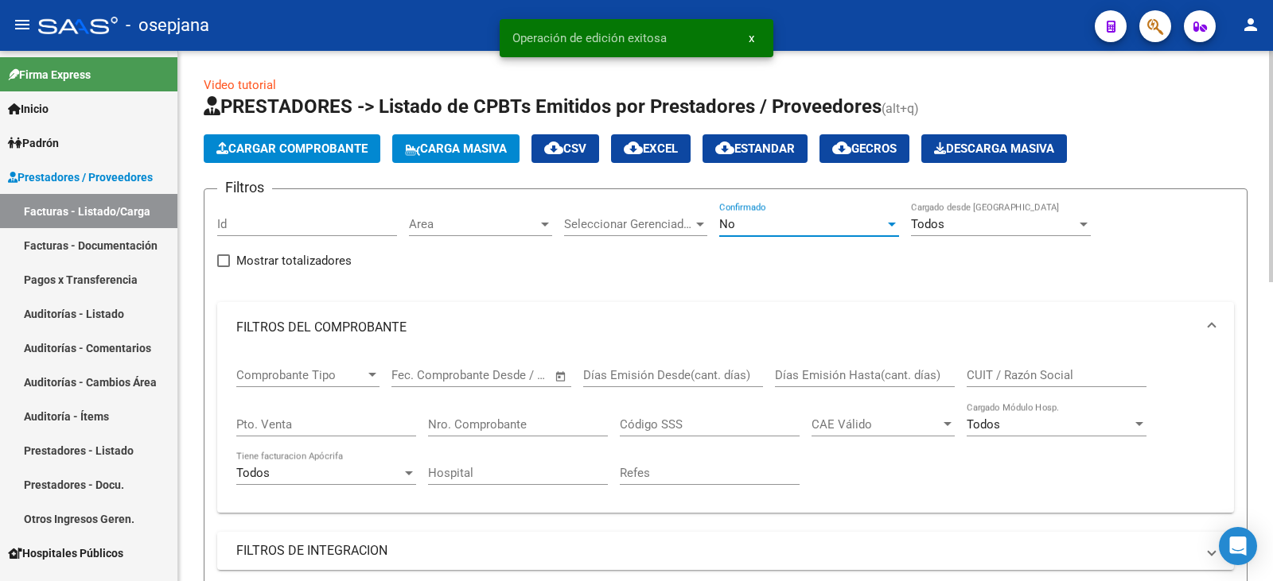
click at [755, 228] on div "No" at bounding box center [801, 224] width 165 height 14
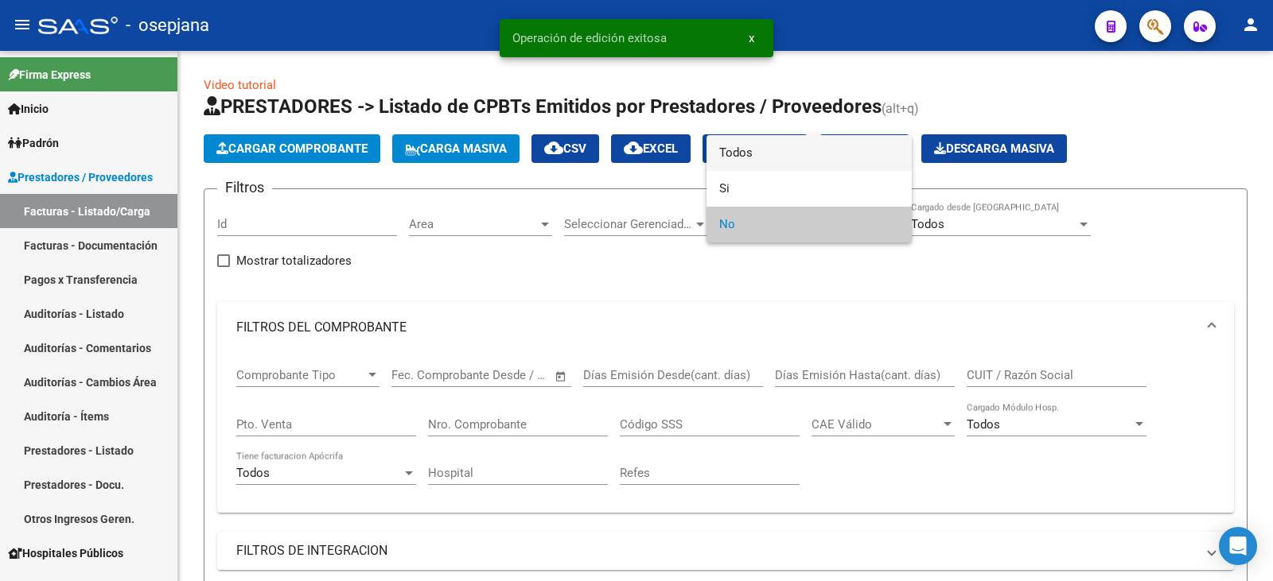
click at [772, 157] on span "Todos" at bounding box center [809, 153] width 180 height 36
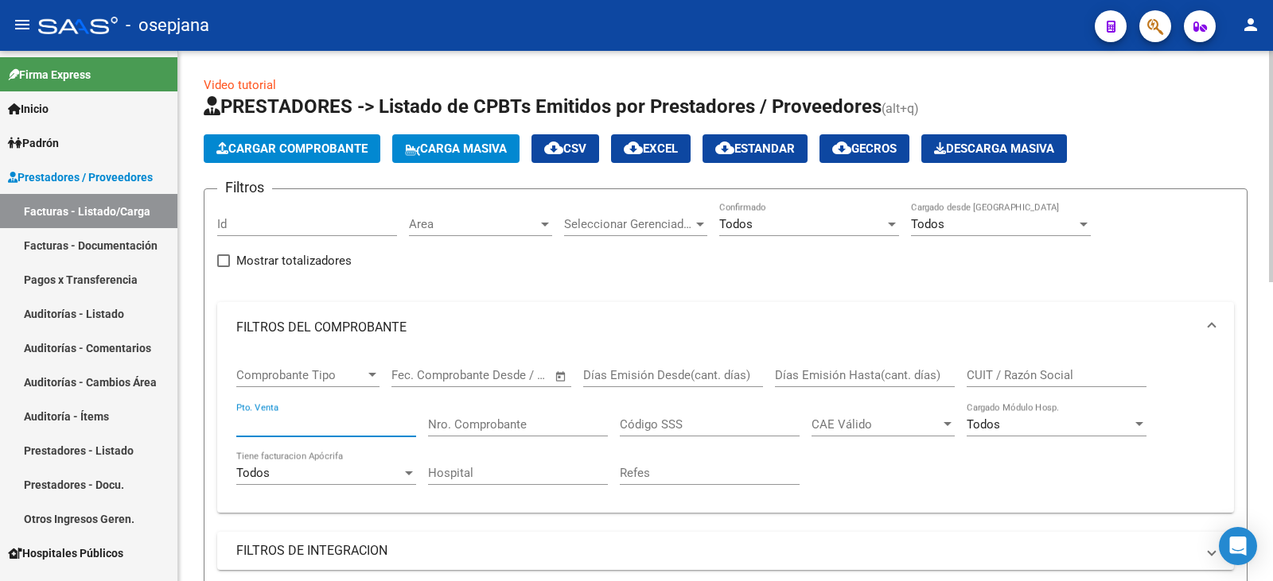
click at [337, 421] on input "Pto. Venta" at bounding box center [326, 425] width 180 height 14
type input "2"
click at [527, 426] on input "Nro. Comprobante" at bounding box center [518, 425] width 180 height 14
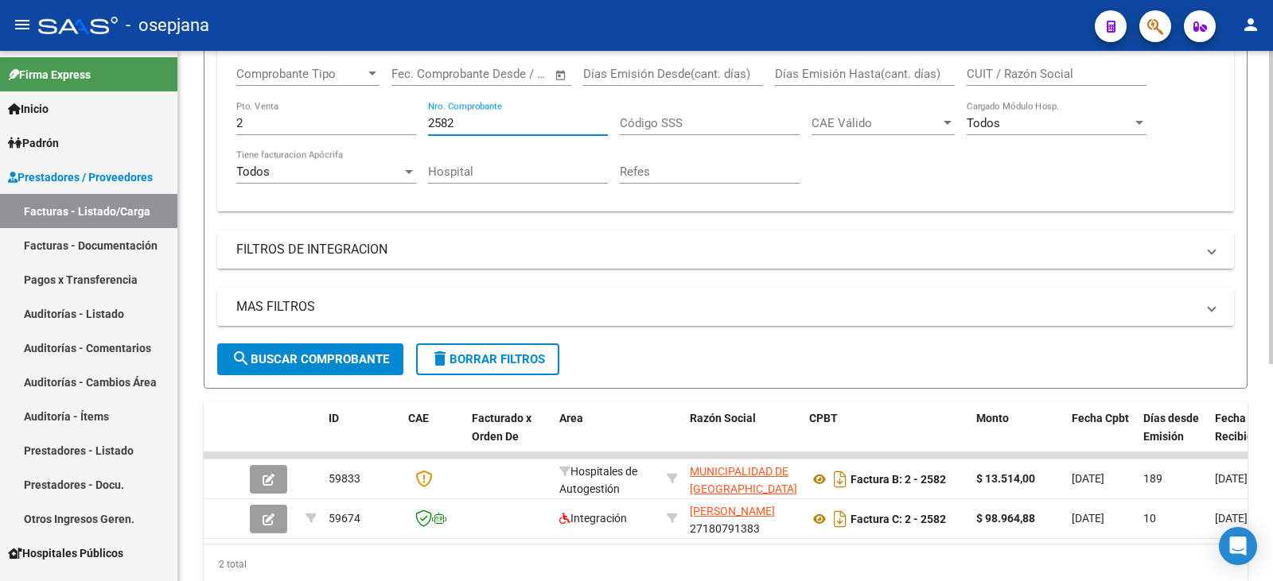
scroll to position [367, 0]
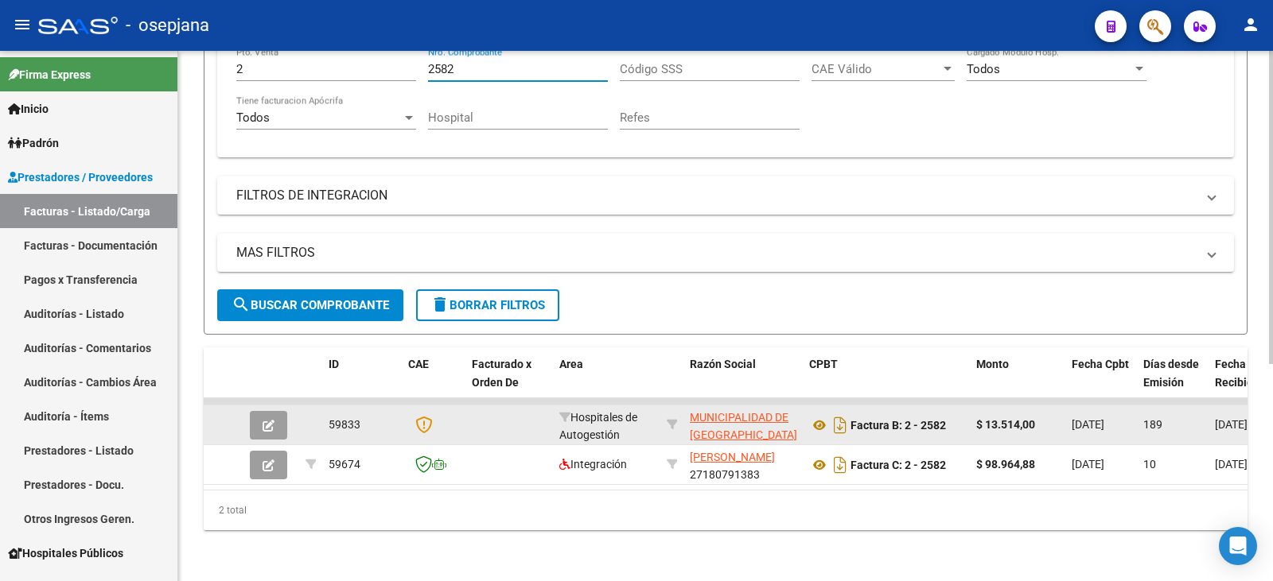
type input "2582"
click at [275, 419] on button "button" at bounding box center [268, 425] width 37 height 29
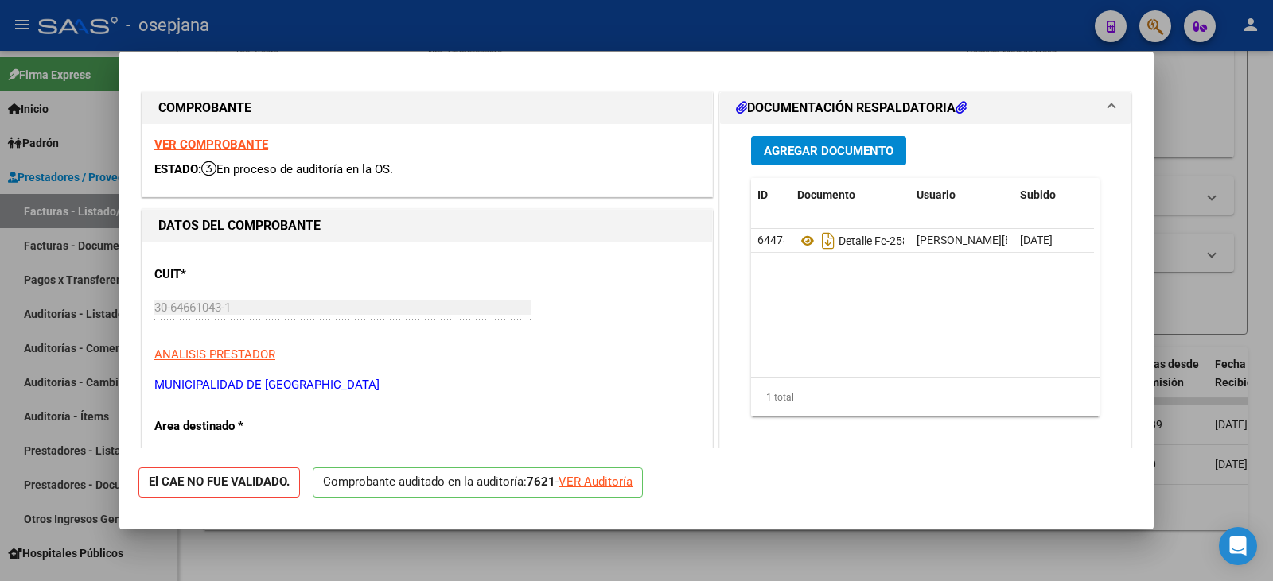
click at [598, 480] on div "VER Auditoría" at bounding box center [595, 482] width 74 height 18
type input "$ 0,00"
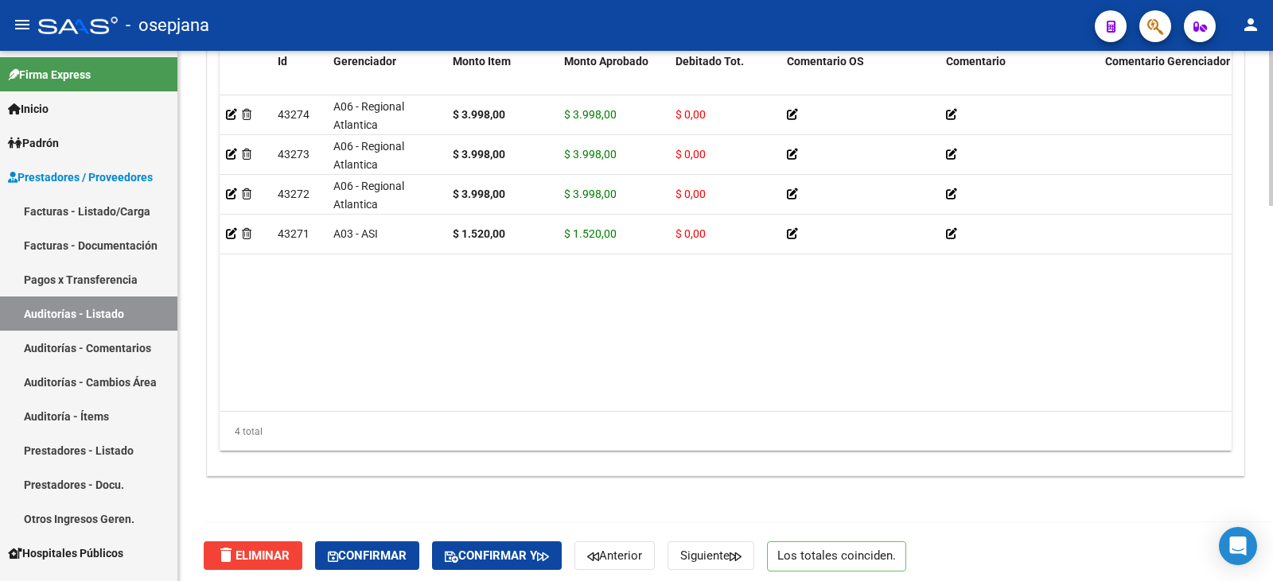
scroll to position [1281, 0]
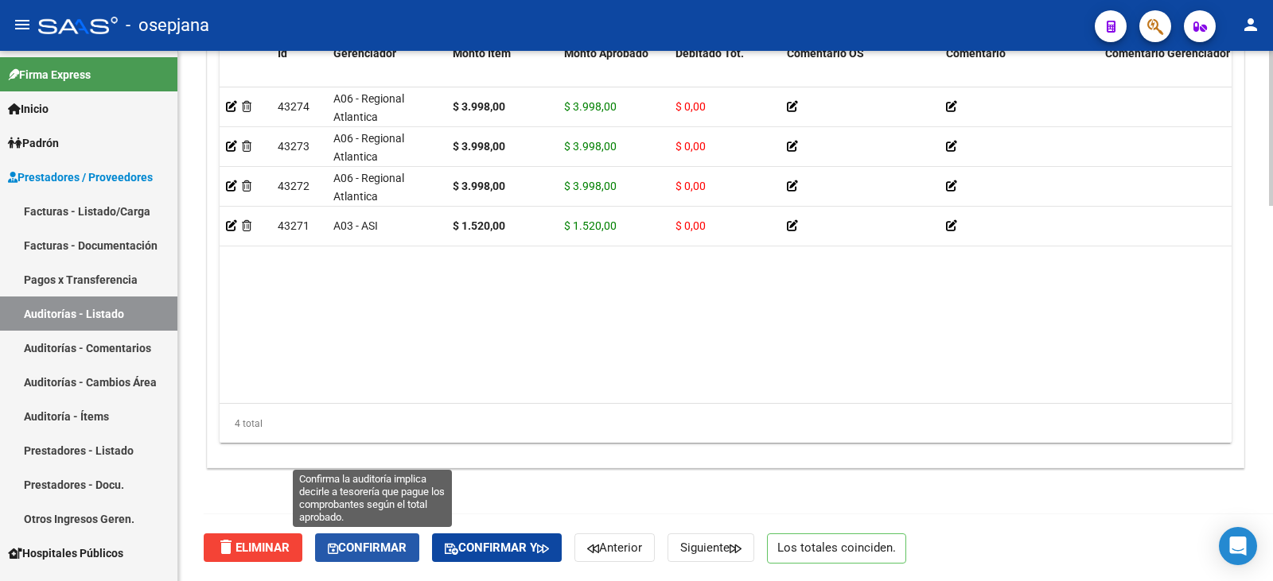
click at [374, 555] on span "Confirmar" at bounding box center [367, 548] width 79 height 14
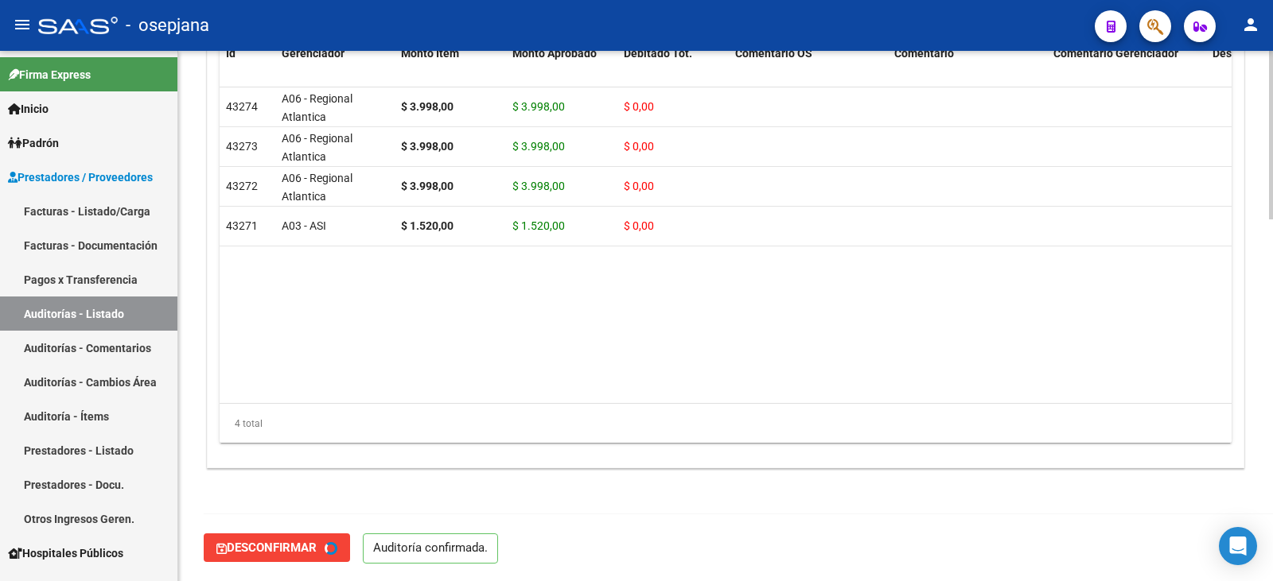
type input "202509"
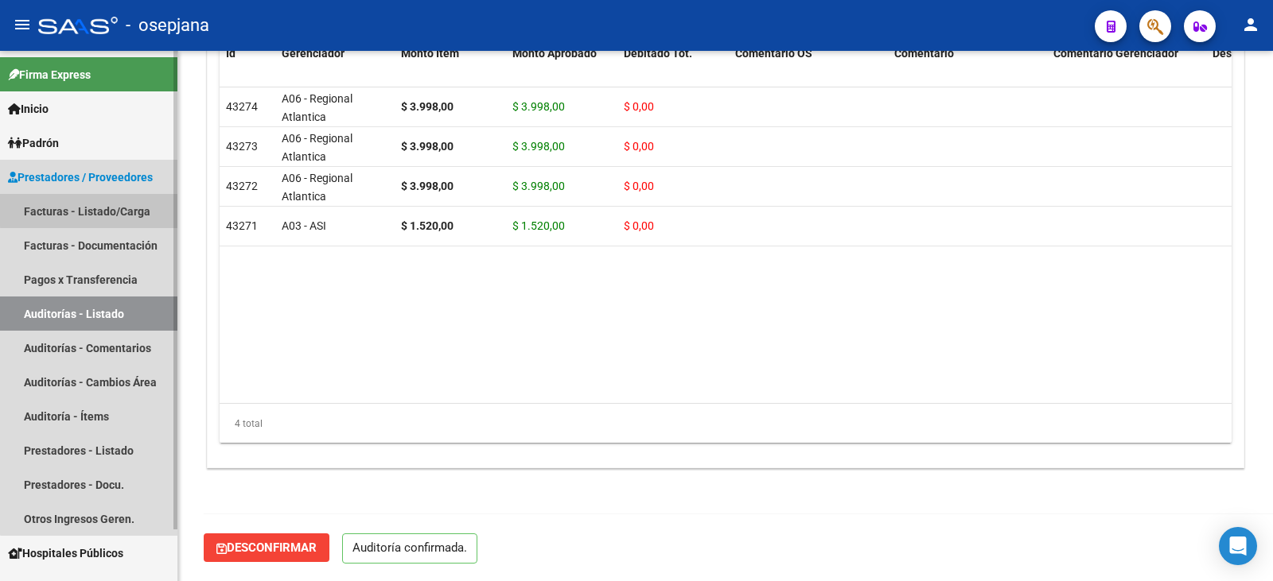
click at [128, 208] on link "Facturas - Listado/Carga" at bounding box center [88, 211] width 177 height 34
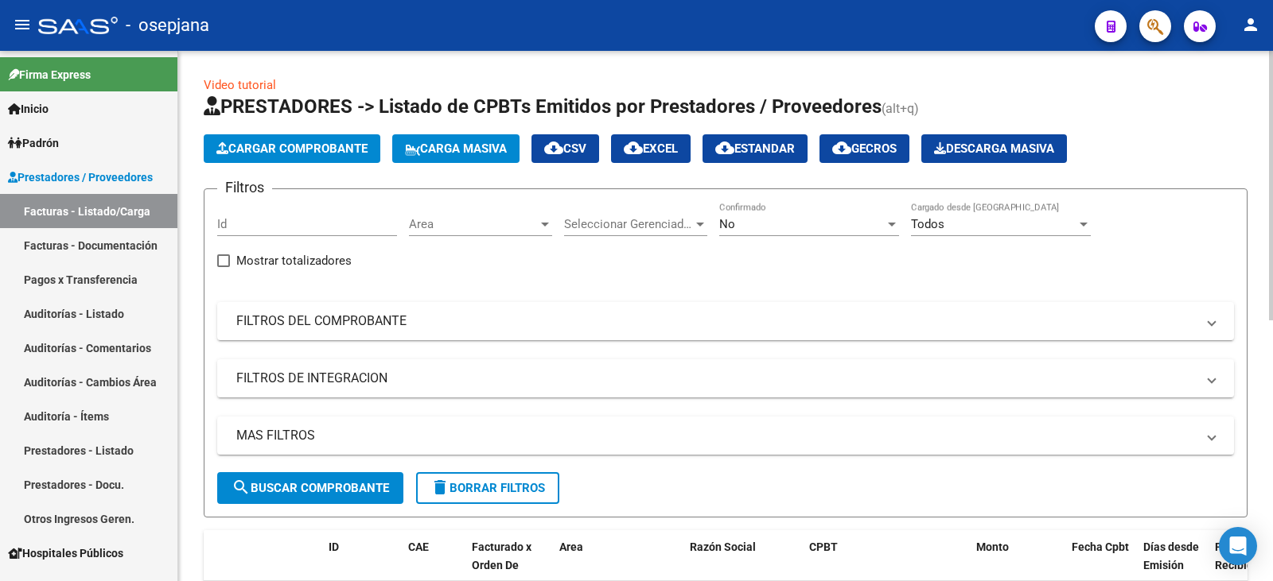
drag, startPoint x: 465, startPoint y: 324, endPoint x: 724, endPoint y: 229, distance: 276.0
click at [465, 324] on mat-panel-title "FILTROS DEL COMPROBANTE" at bounding box center [715, 321] width 959 height 17
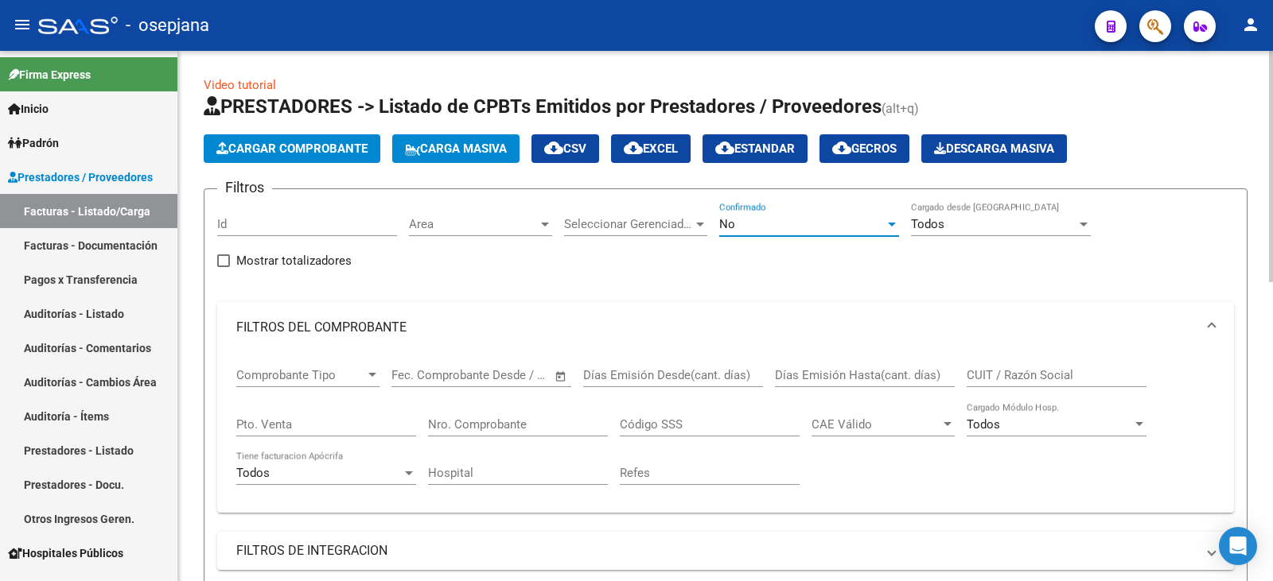
click at [772, 223] on div "No" at bounding box center [801, 224] width 165 height 14
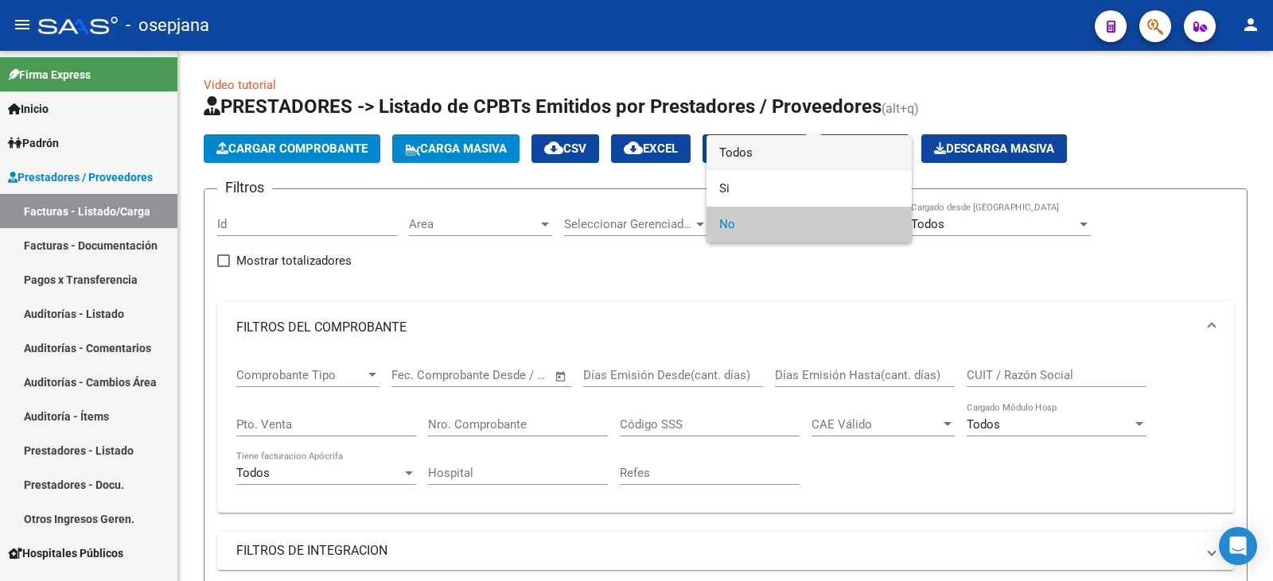
drag, startPoint x: 787, startPoint y: 146, endPoint x: 756, endPoint y: 181, distance: 46.8
click at [787, 146] on span "Todos" at bounding box center [809, 153] width 180 height 36
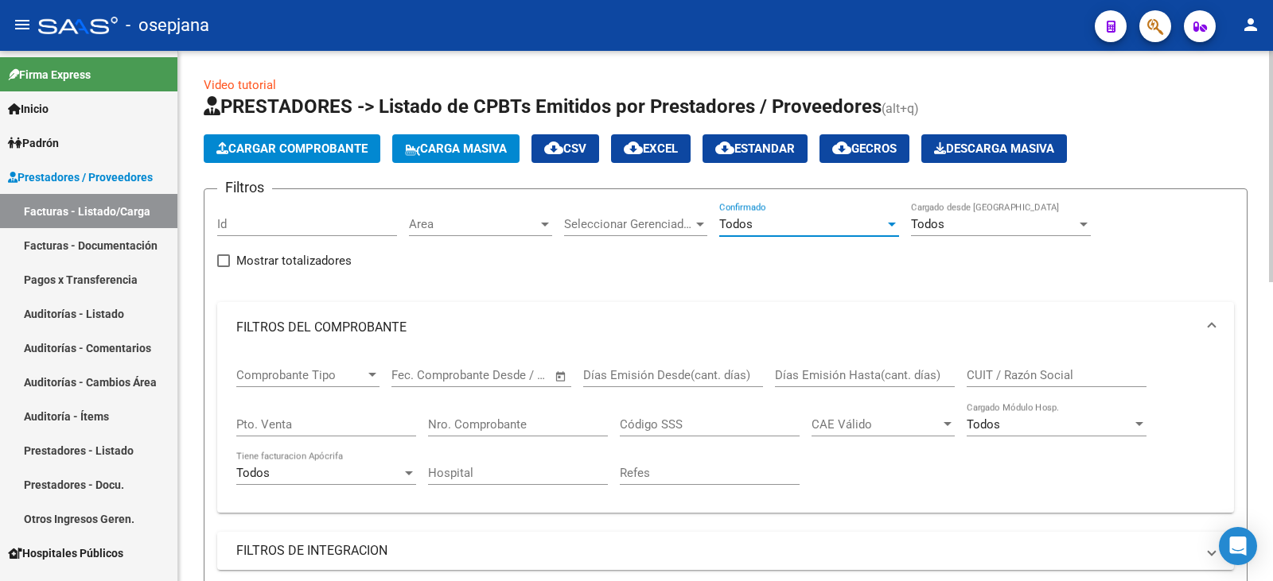
click at [327, 425] on input "Pto. Venta" at bounding box center [326, 425] width 180 height 14
type input "173"
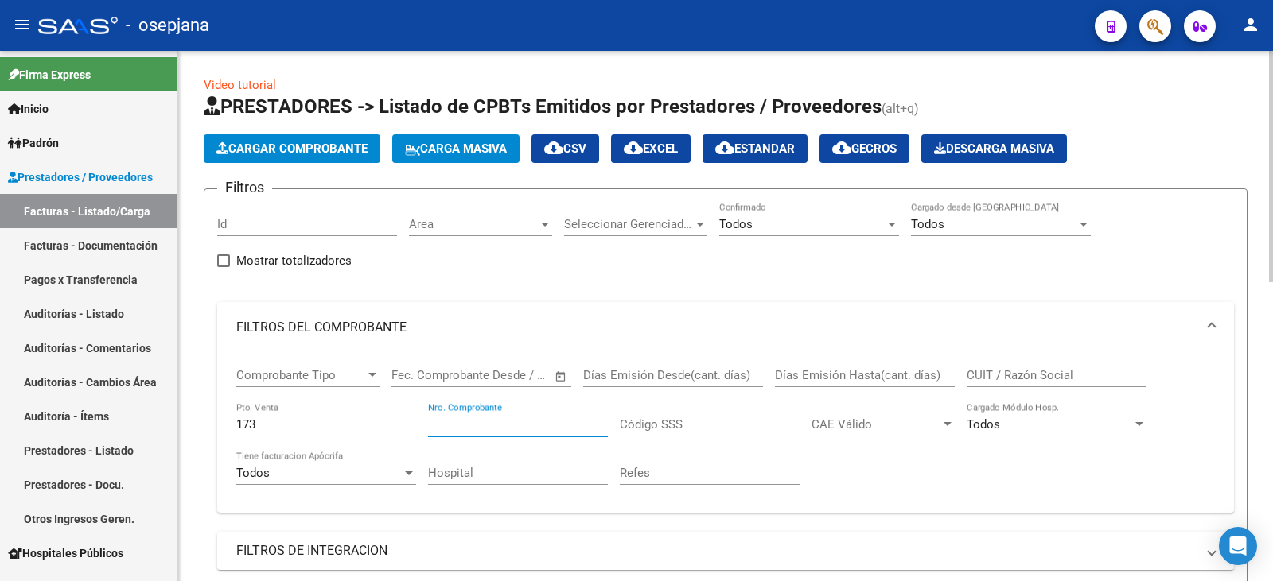
click at [472, 431] on input "Nro. Comprobante" at bounding box center [518, 425] width 180 height 14
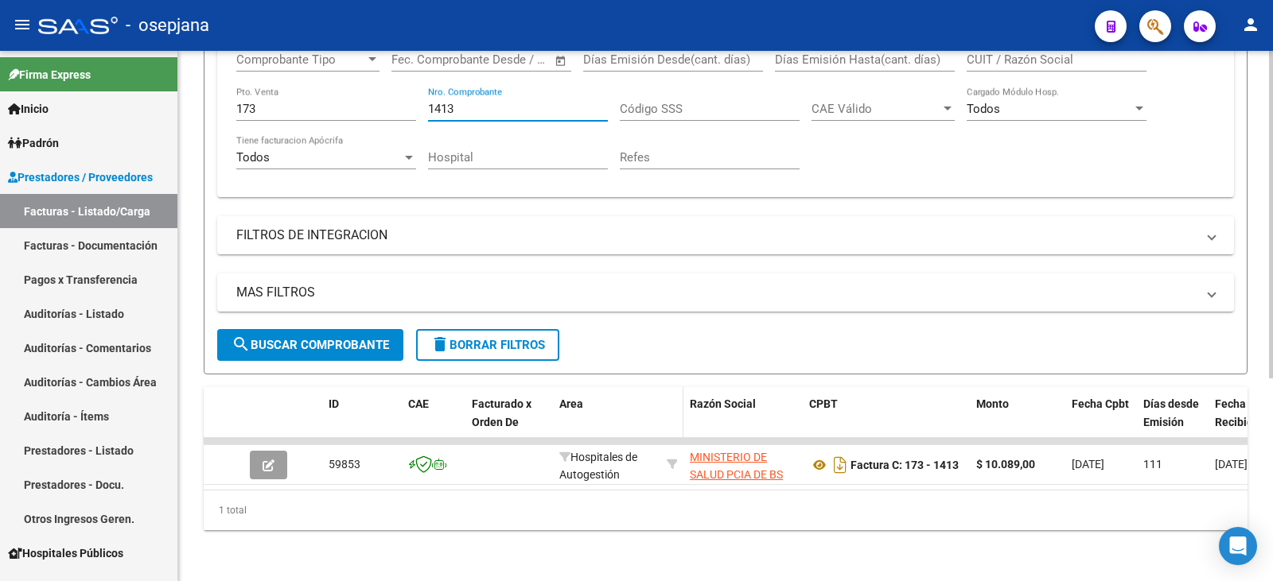
scroll to position [328, 0]
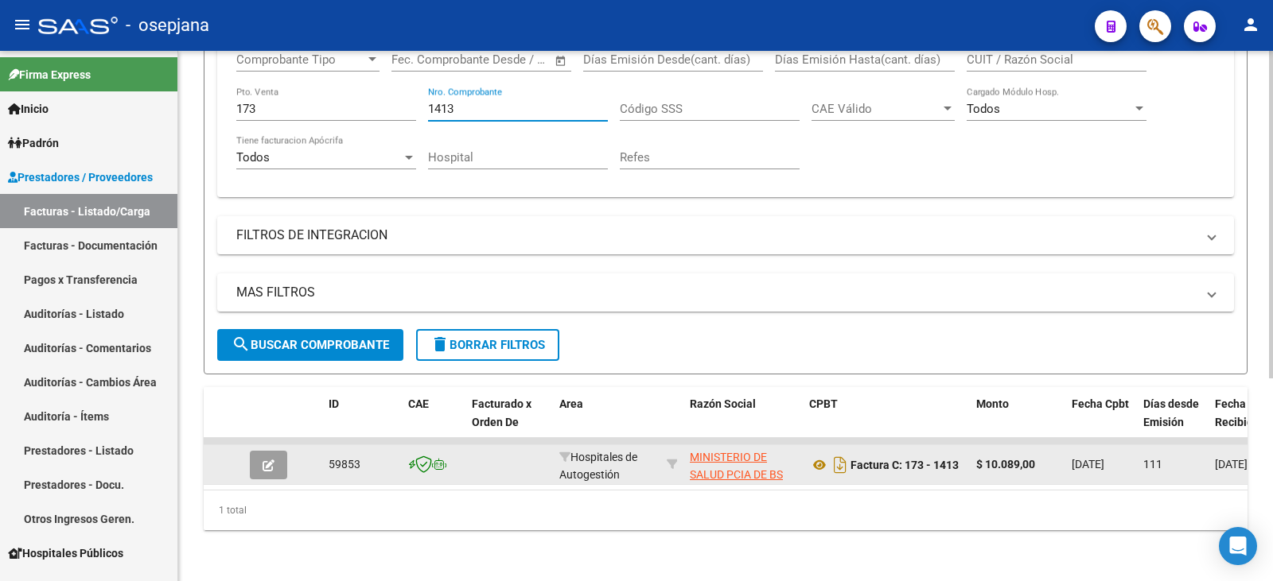
type input "1413"
click at [273, 462] on button "button" at bounding box center [268, 465] width 37 height 29
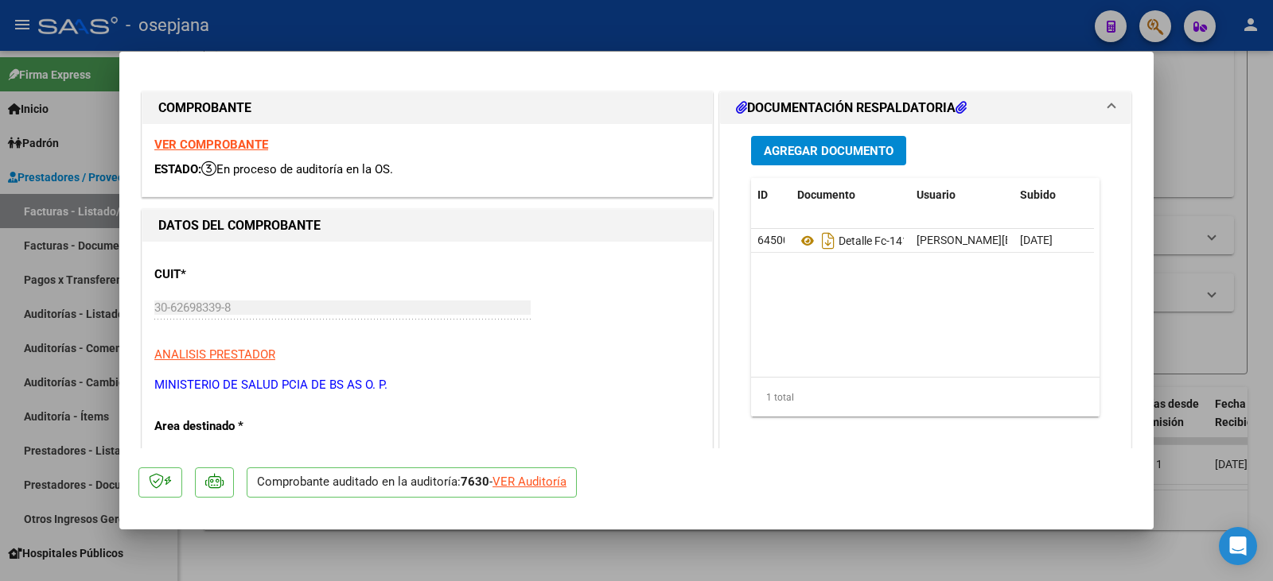
click at [561, 479] on div "VER Auditoría" at bounding box center [529, 482] width 74 height 18
type input "$ 0,00"
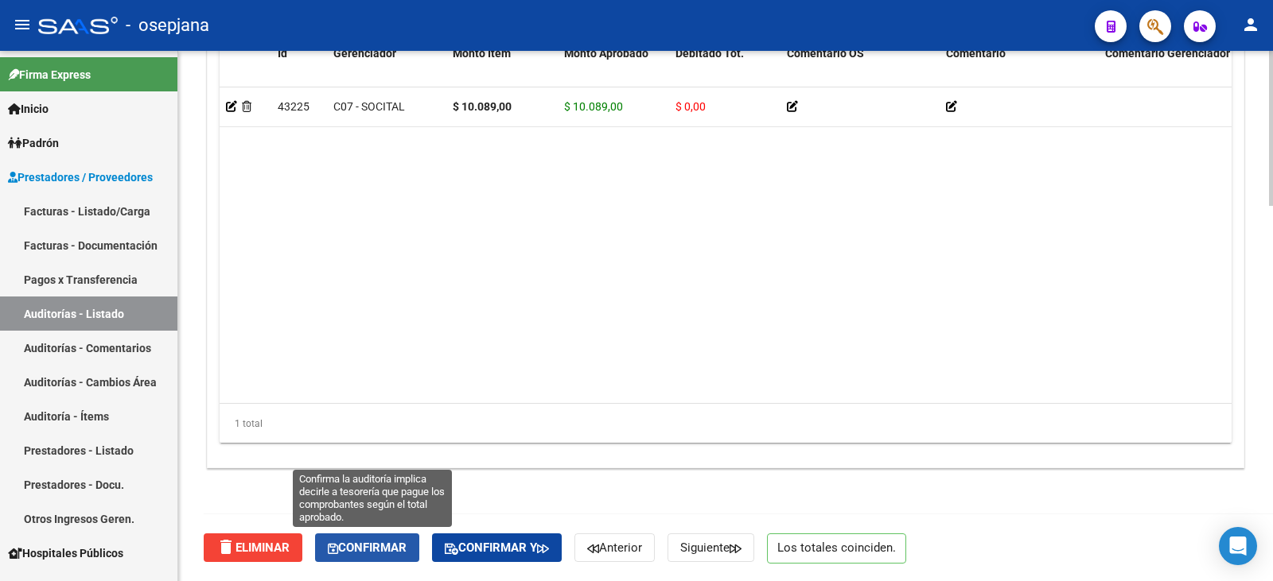
click at [415, 539] on button "Confirmar" at bounding box center [367, 548] width 104 height 29
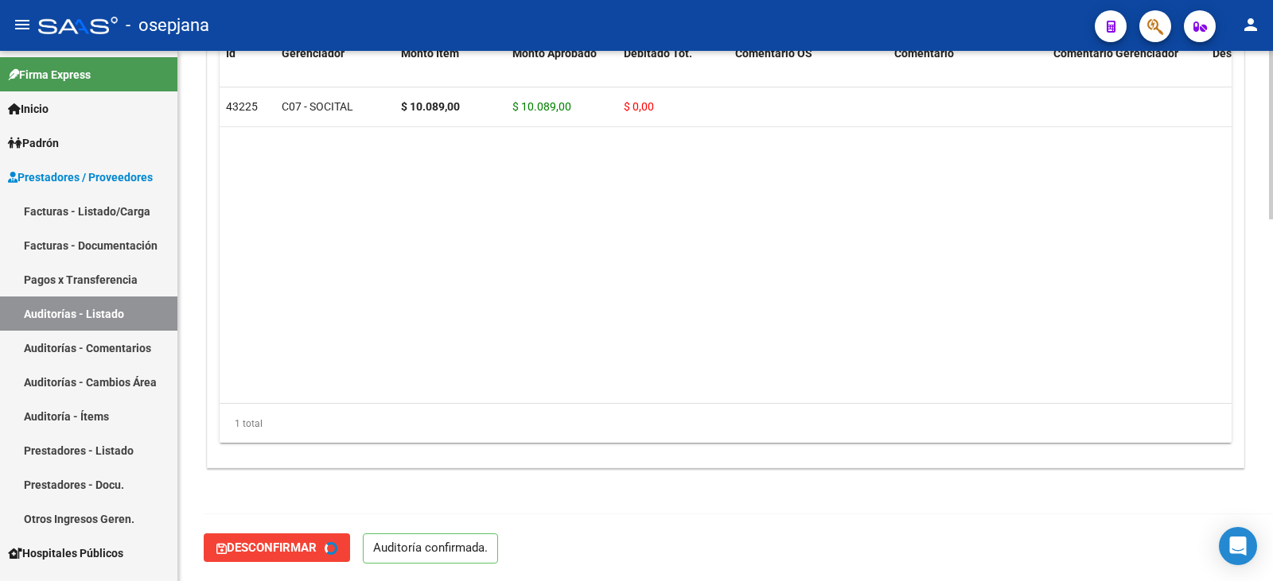
type input "202509"
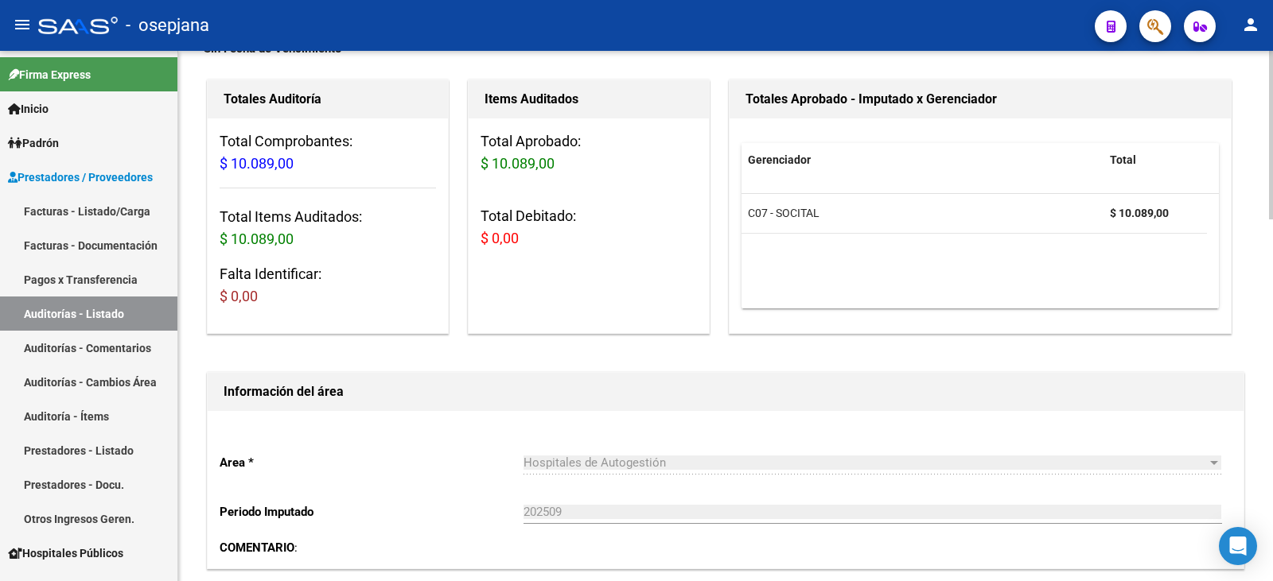
scroll to position [105, 0]
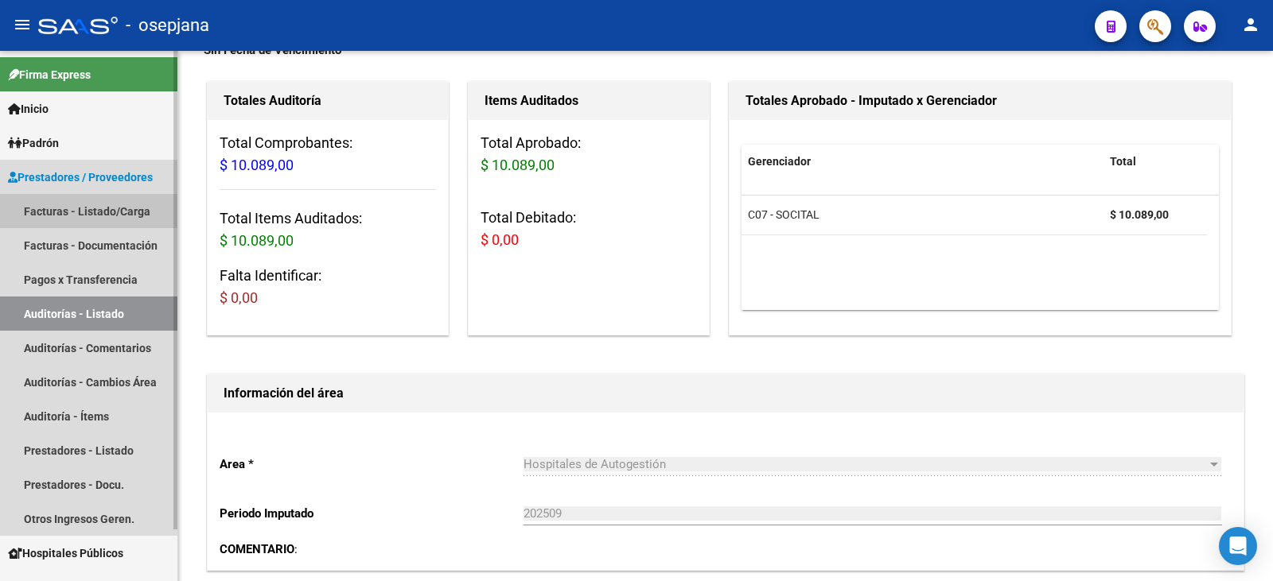
click at [71, 206] on link "Facturas - Listado/Carga" at bounding box center [88, 211] width 177 height 34
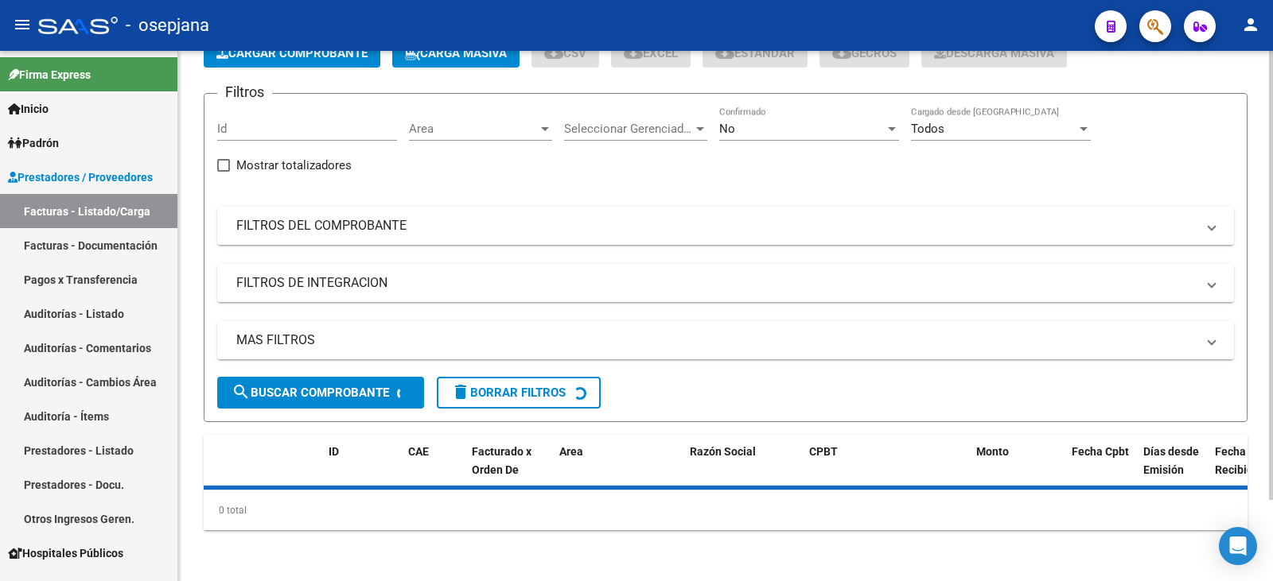
scroll to position [105, 0]
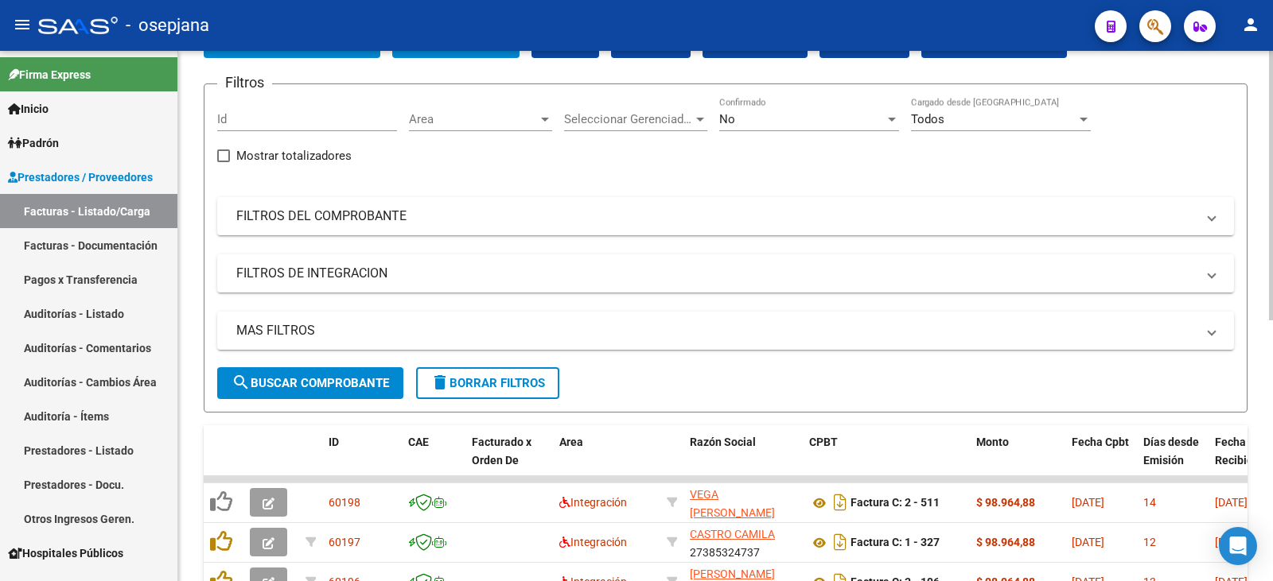
click at [358, 235] on div "Filtros Id Area Area Seleccionar Gerenciador Seleccionar Gerenciador No Confirm…" at bounding box center [725, 232] width 1017 height 270
drag, startPoint x: 362, startPoint y: 228, endPoint x: 605, endPoint y: 211, distance: 244.0
click at [363, 228] on mat-expansion-panel-header "FILTROS DEL COMPROBANTE" at bounding box center [725, 216] width 1017 height 38
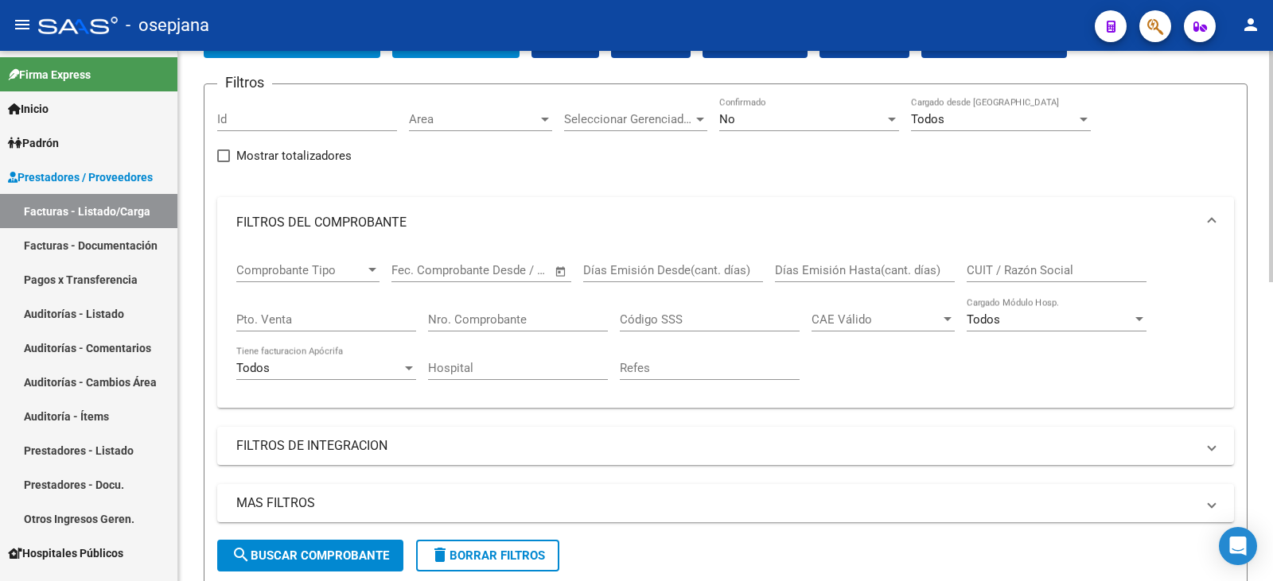
click at [764, 116] on div "No" at bounding box center [801, 119] width 165 height 14
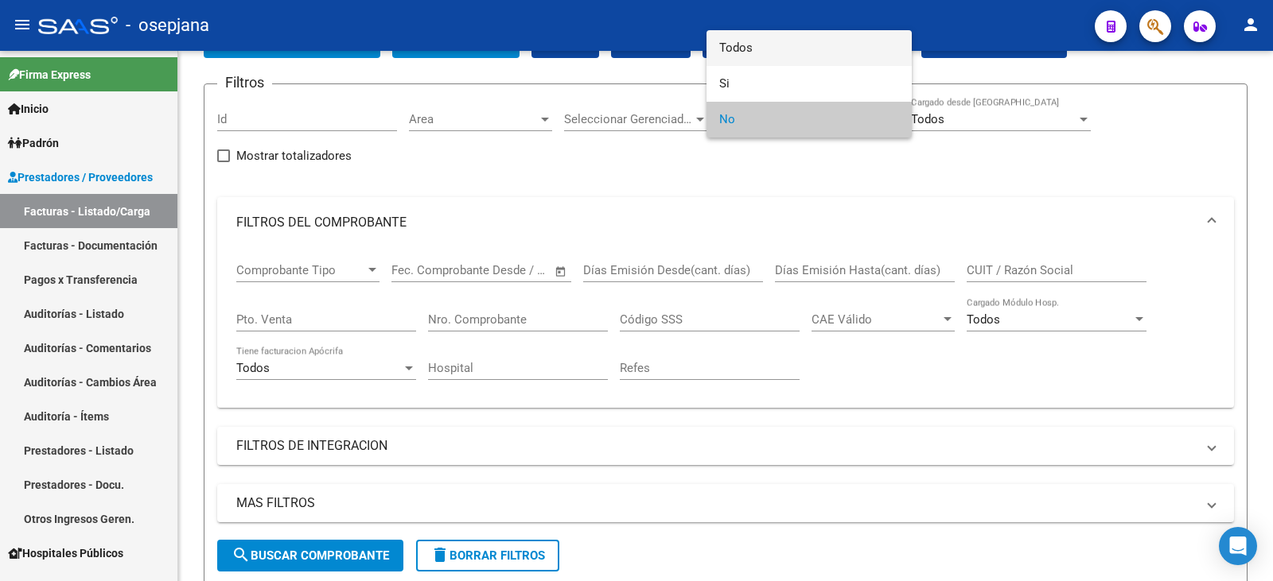
click at [749, 44] on span "Todos" at bounding box center [809, 48] width 180 height 36
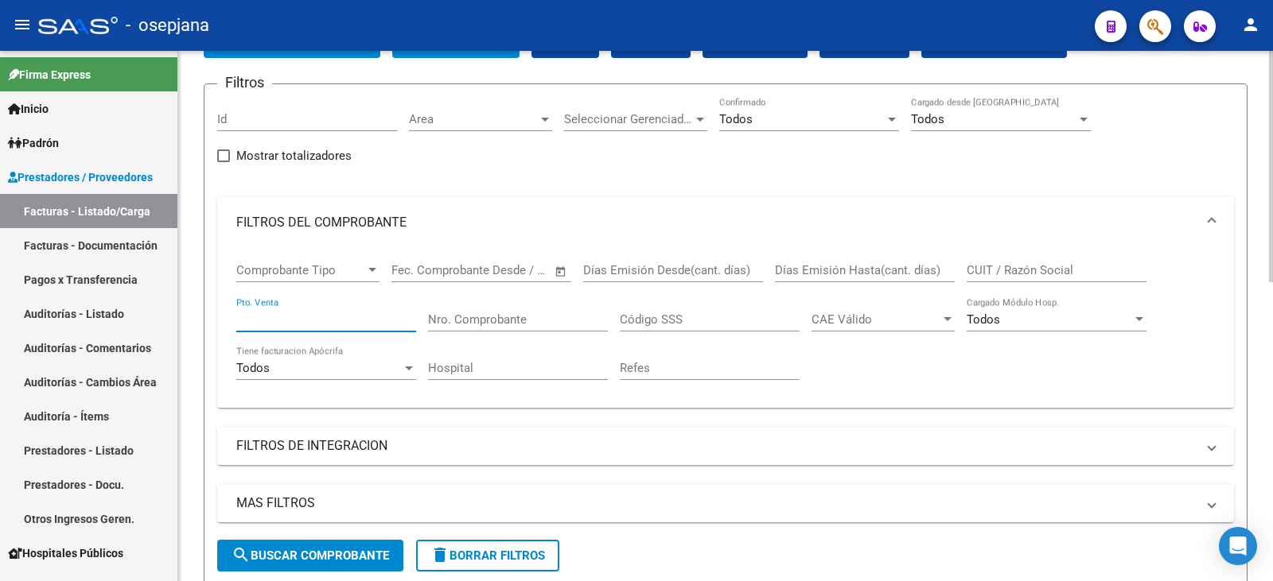
click at [253, 317] on input "Pto. Venta" at bounding box center [326, 320] width 180 height 14
type input "6"
click at [507, 321] on input "Nro. Comprobante" at bounding box center [518, 320] width 180 height 14
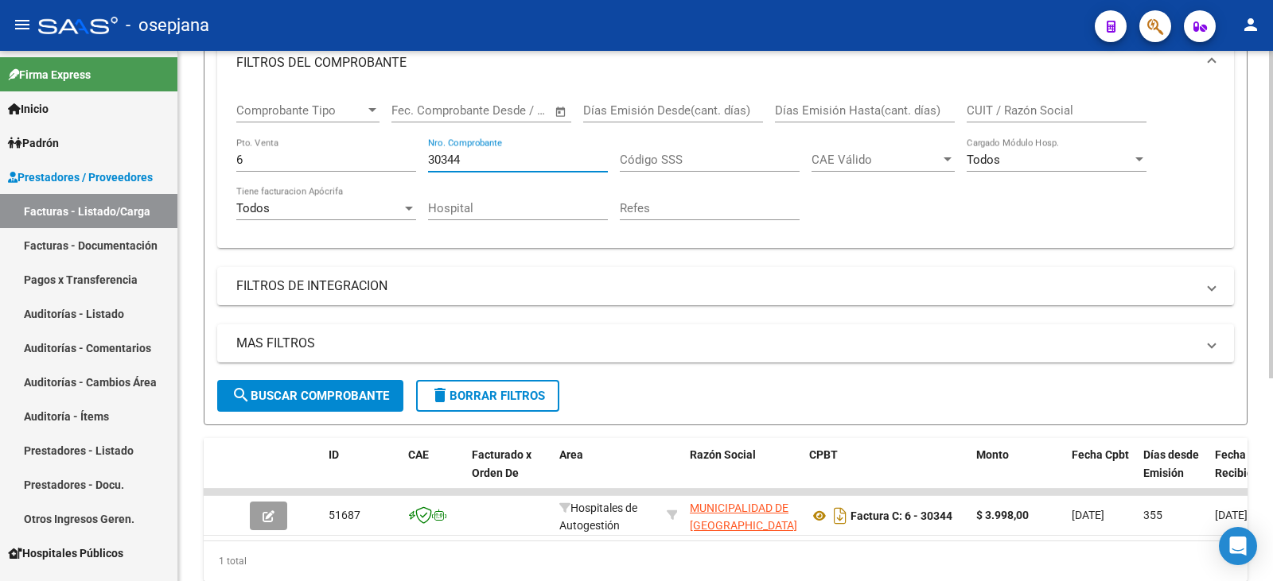
scroll to position [328, 0]
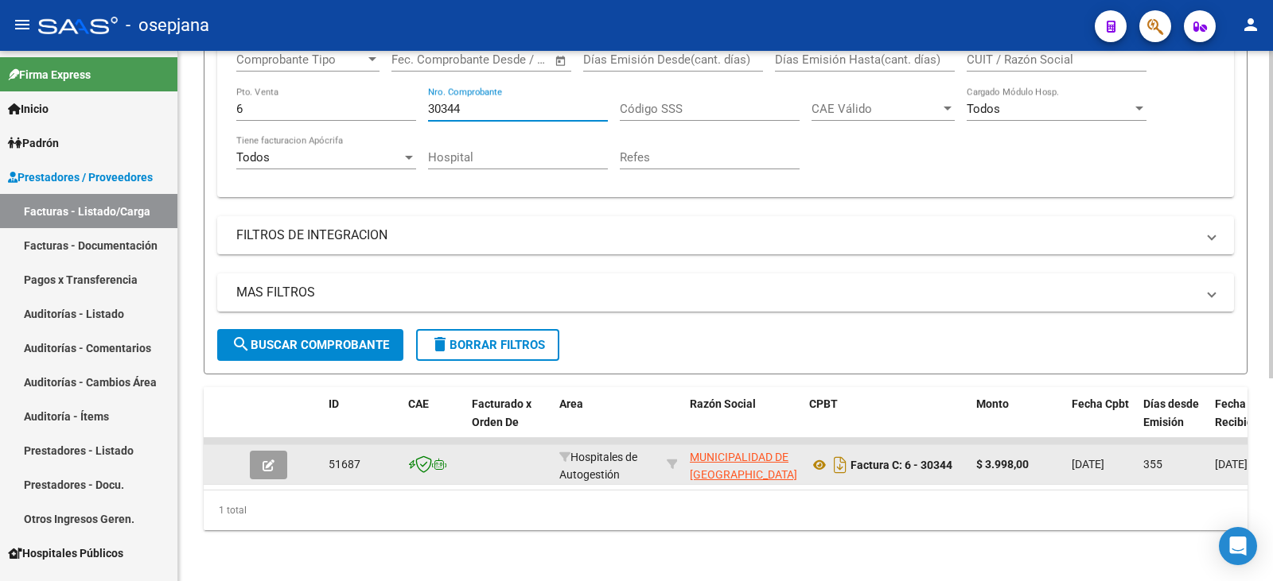
type input "30344"
click at [280, 462] on button "button" at bounding box center [268, 465] width 37 height 29
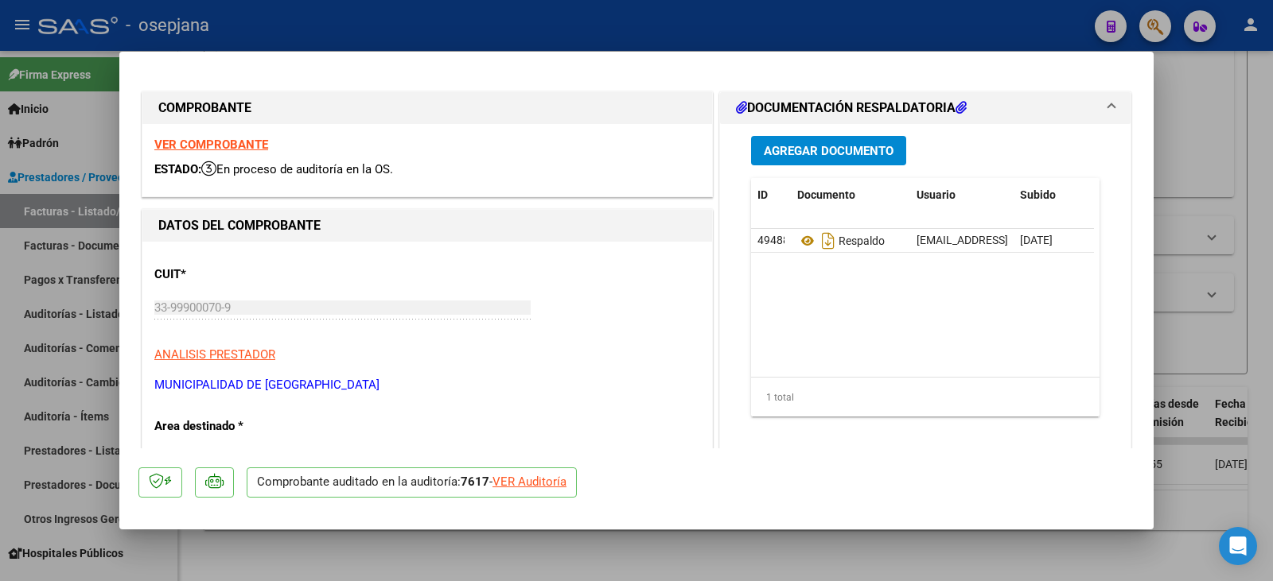
click at [558, 490] on div "VER Auditoría" at bounding box center [529, 482] width 74 height 18
type input "$ 0,00"
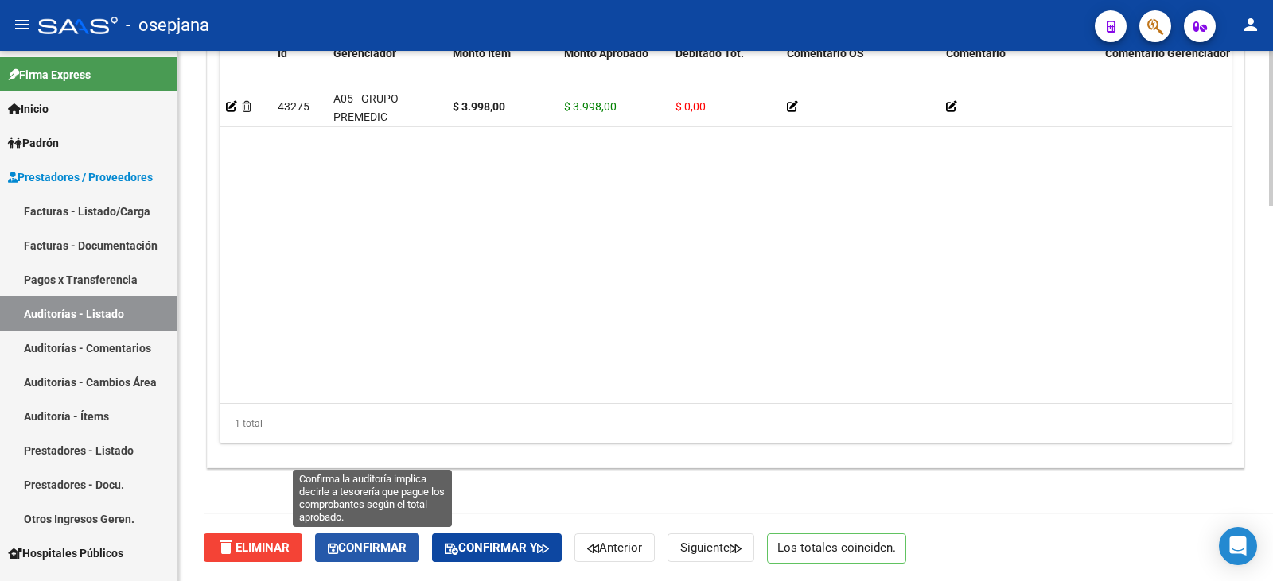
click at [379, 559] on button "Confirmar" at bounding box center [367, 548] width 104 height 29
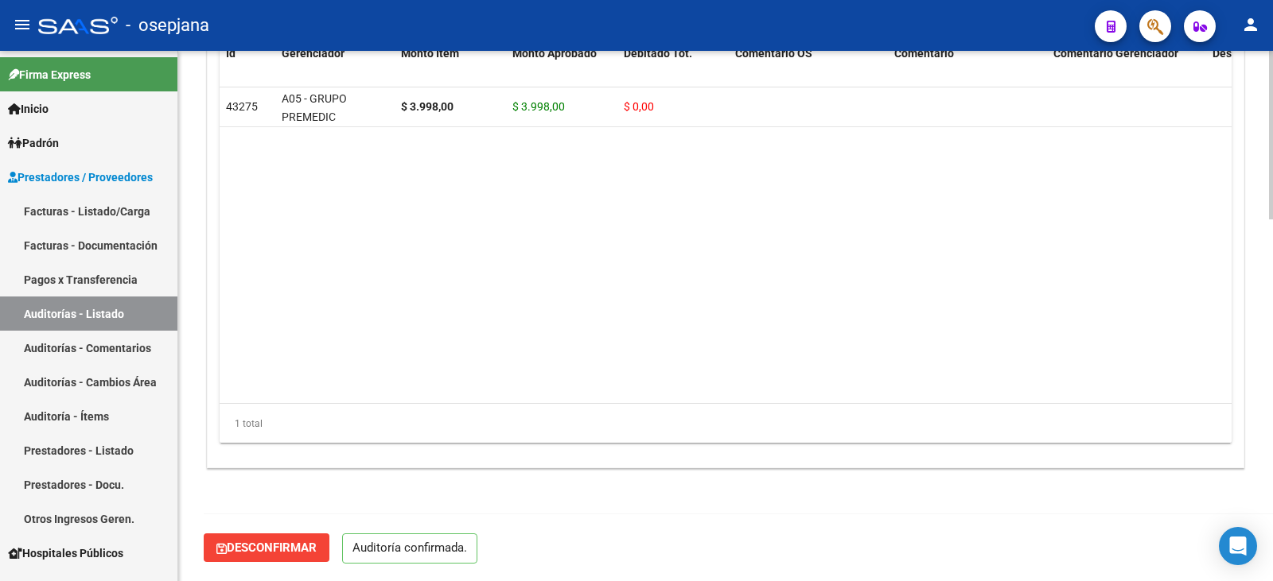
scroll to position [1139, 0]
type input "202509"
click at [86, 206] on link "Facturas - Listado/Carga" at bounding box center [88, 211] width 177 height 34
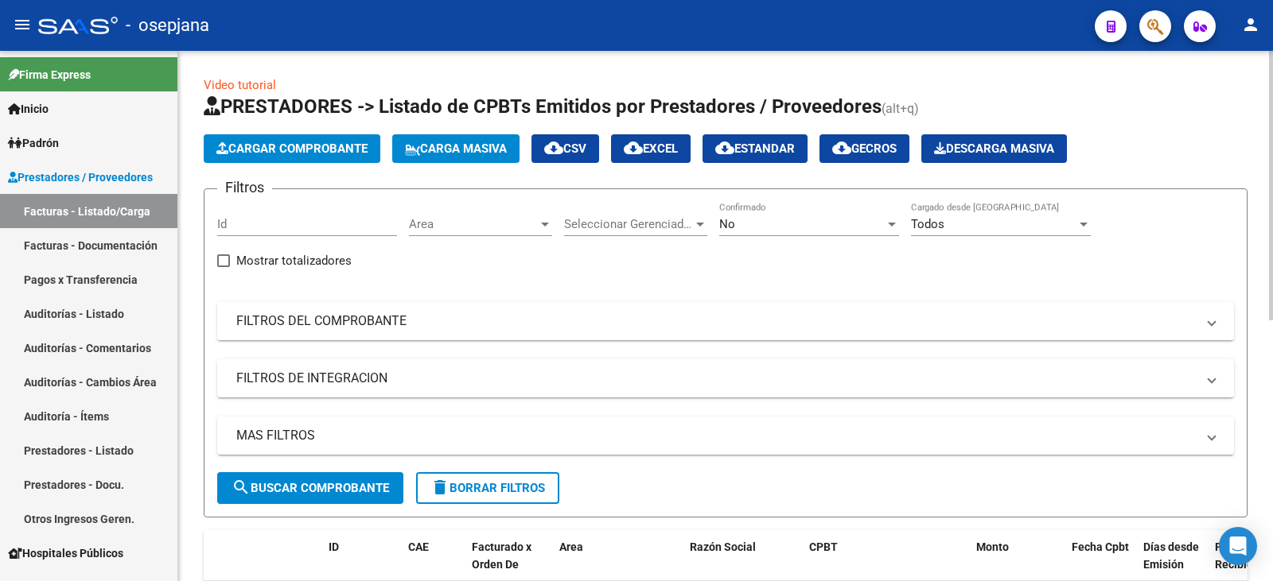
click at [515, 336] on mat-expansion-panel-header "FILTROS DEL COMPROBANTE" at bounding box center [725, 321] width 1017 height 38
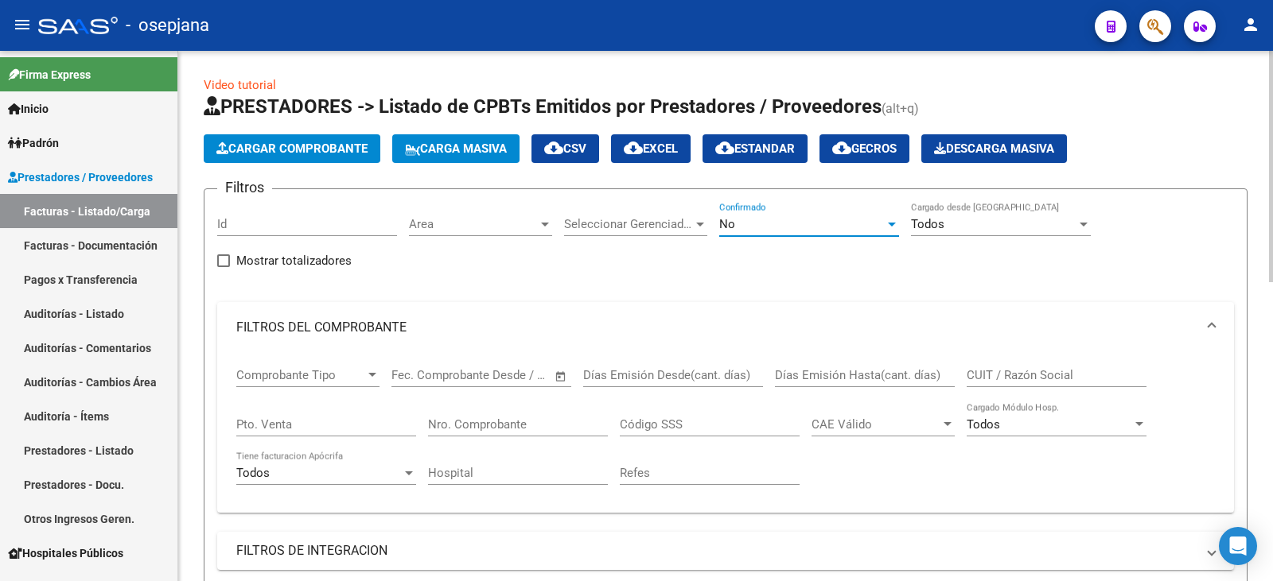
click at [743, 224] on div "No" at bounding box center [801, 224] width 165 height 14
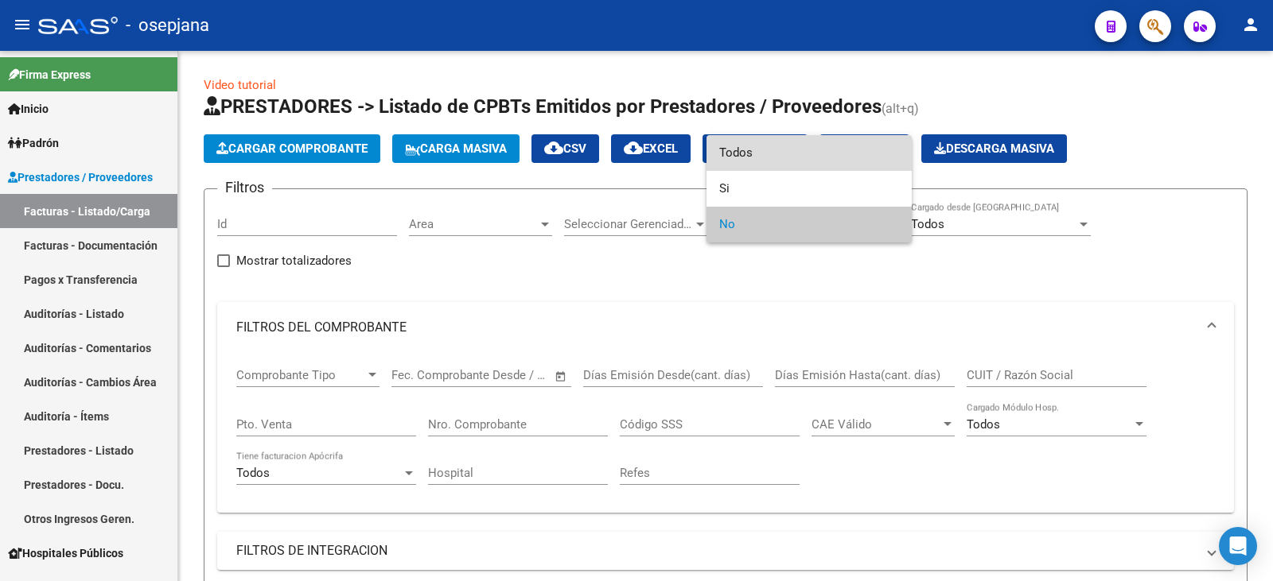
click at [753, 146] on span "Todos" at bounding box center [809, 153] width 180 height 36
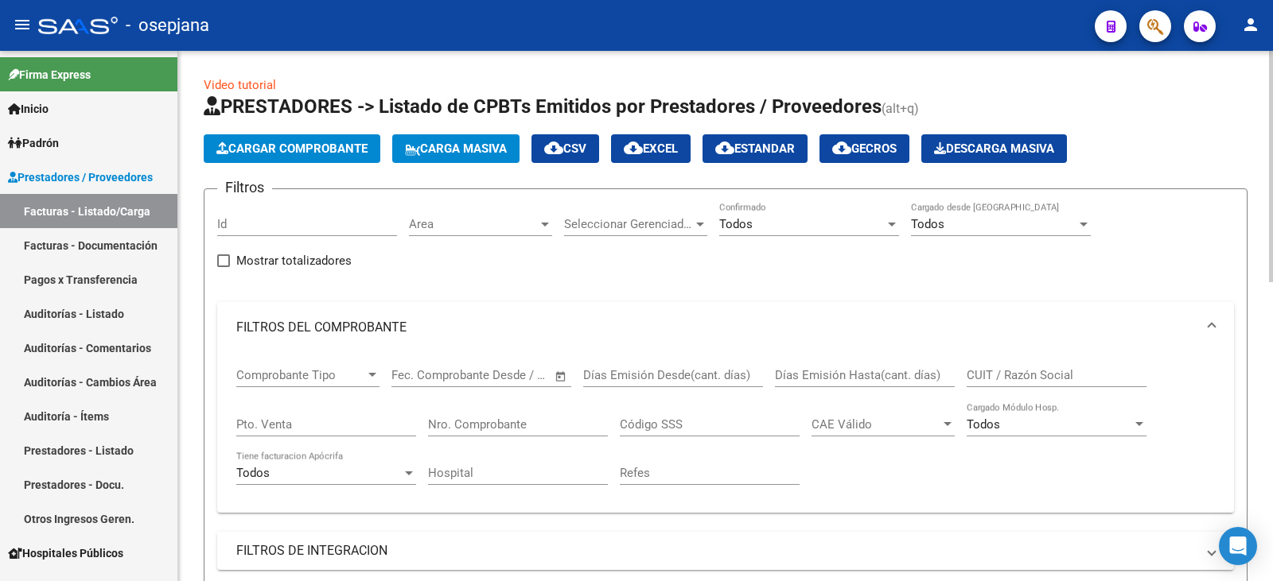
click at [333, 432] on div "Pto. Venta" at bounding box center [326, 419] width 180 height 34
click at [371, 431] on input "Pto. Venta" at bounding box center [326, 425] width 180 height 14
type input "14"
click at [532, 432] on div "Nro. Comprobante" at bounding box center [518, 419] width 180 height 34
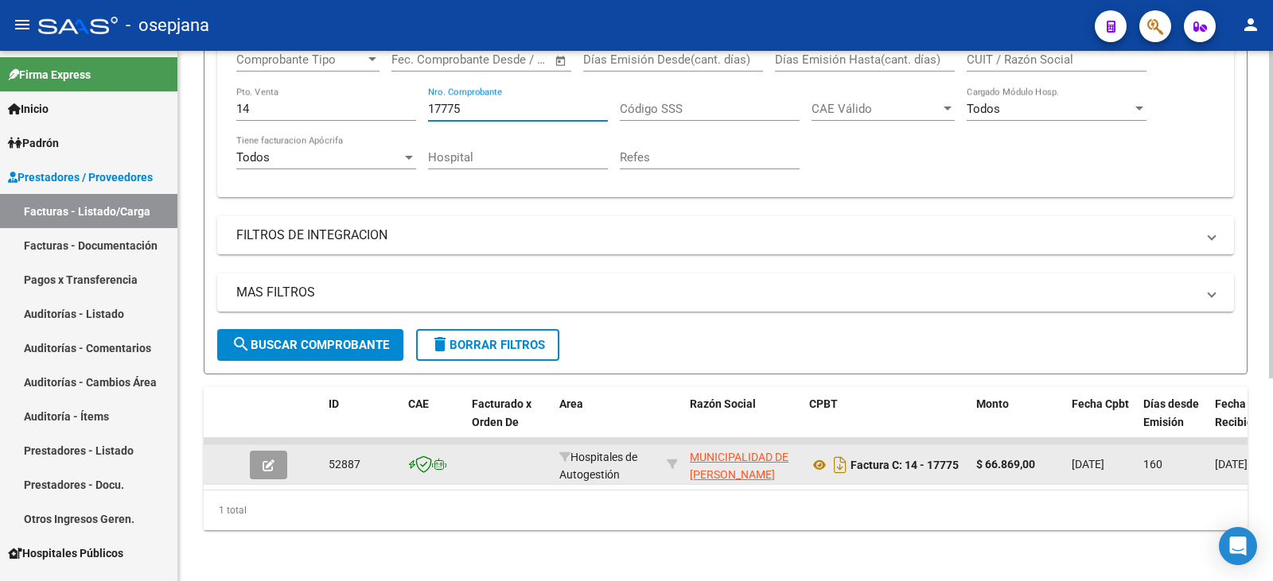
scroll to position [328, 0]
type input "17775"
click at [266, 461] on button "button" at bounding box center [268, 465] width 37 height 29
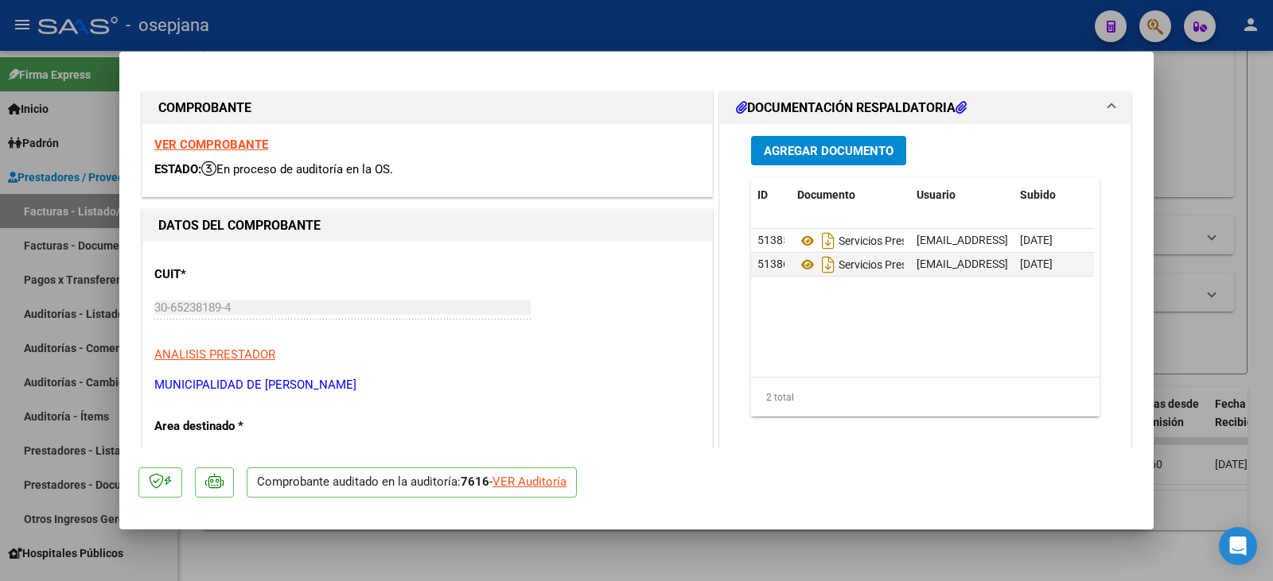
click at [542, 480] on div "VER Auditoría" at bounding box center [529, 482] width 74 height 18
type input "$ 0,00"
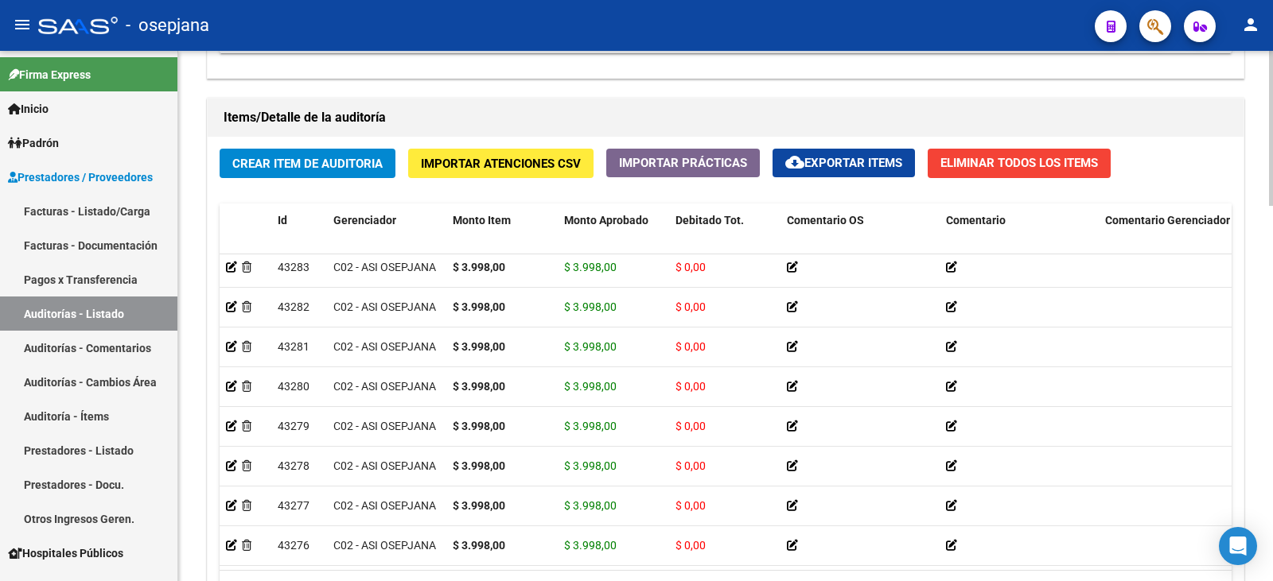
scroll to position [1281, 0]
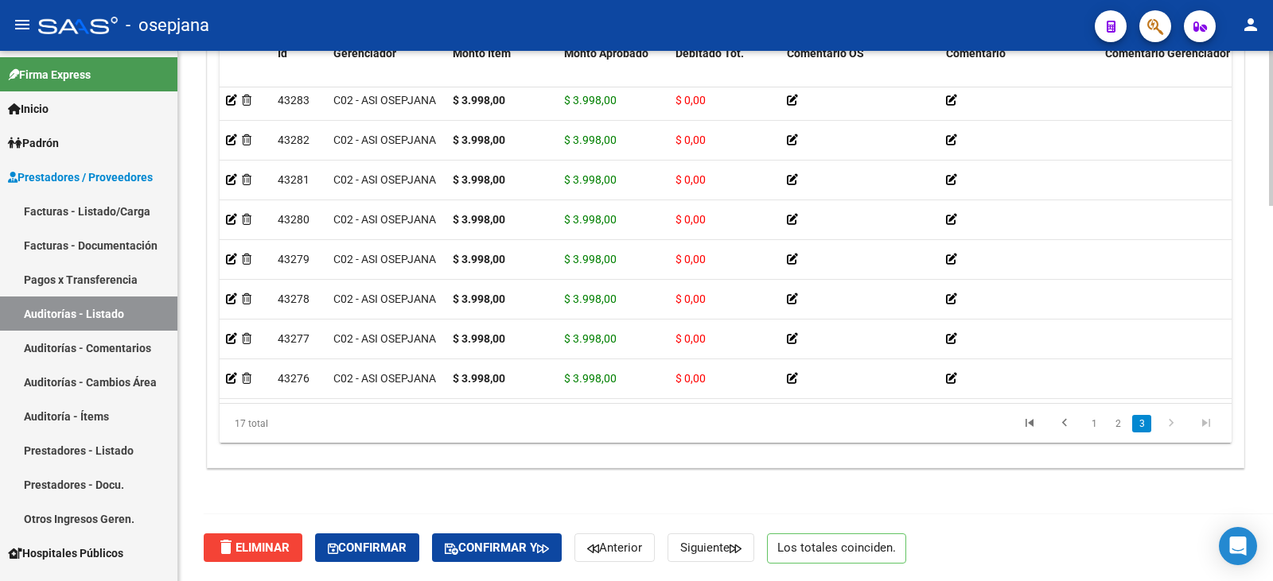
click at [1271, 542] on div at bounding box center [1271, 503] width 4 height 155
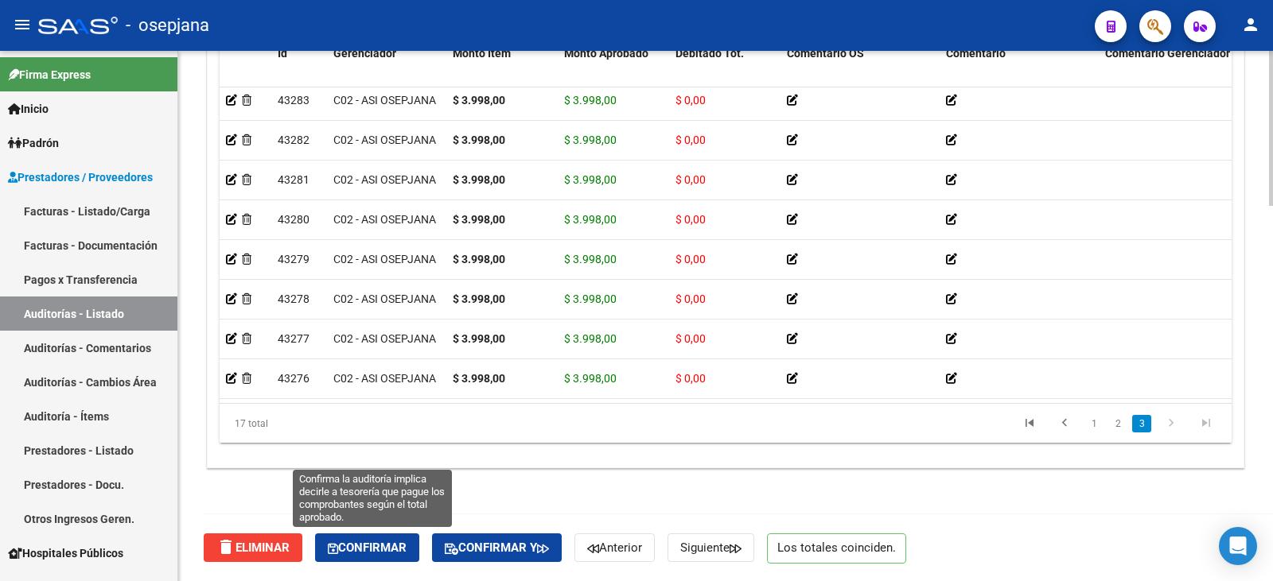
click at [366, 548] on span "Confirmar" at bounding box center [367, 548] width 79 height 14
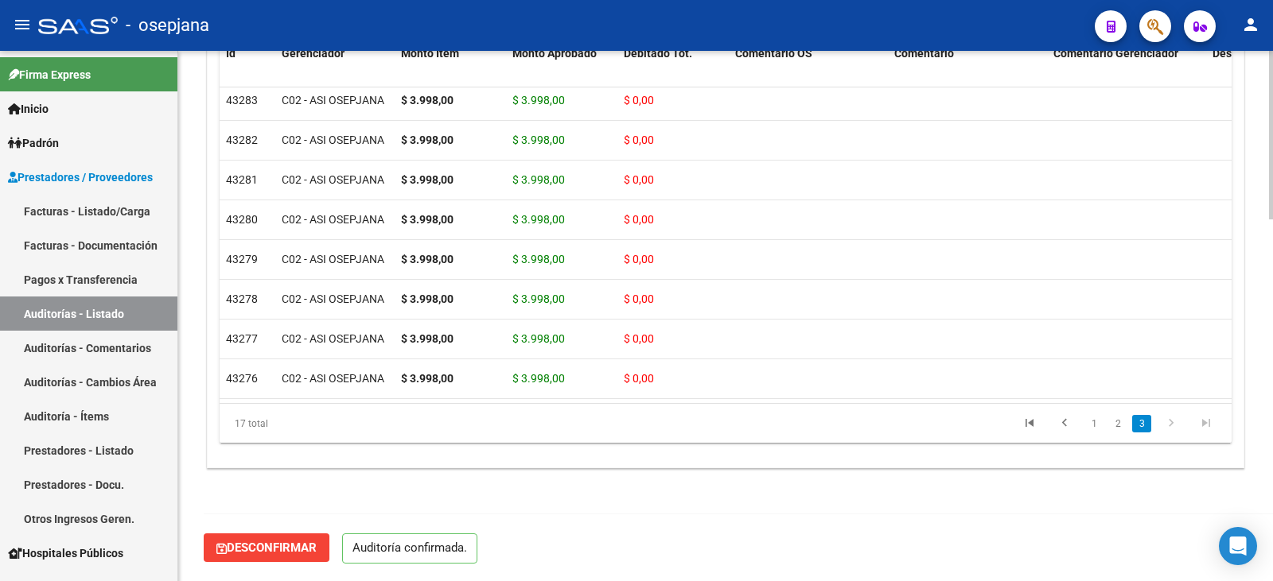
scroll to position [1139, 0]
type input "202509"
drag, startPoint x: 69, startPoint y: 213, endPoint x: 75, endPoint y: 201, distance: 13.2
click at [69, 213] on link "Facturas - Listado/Carga" at bounding box center [88, 211] width 177 height 34
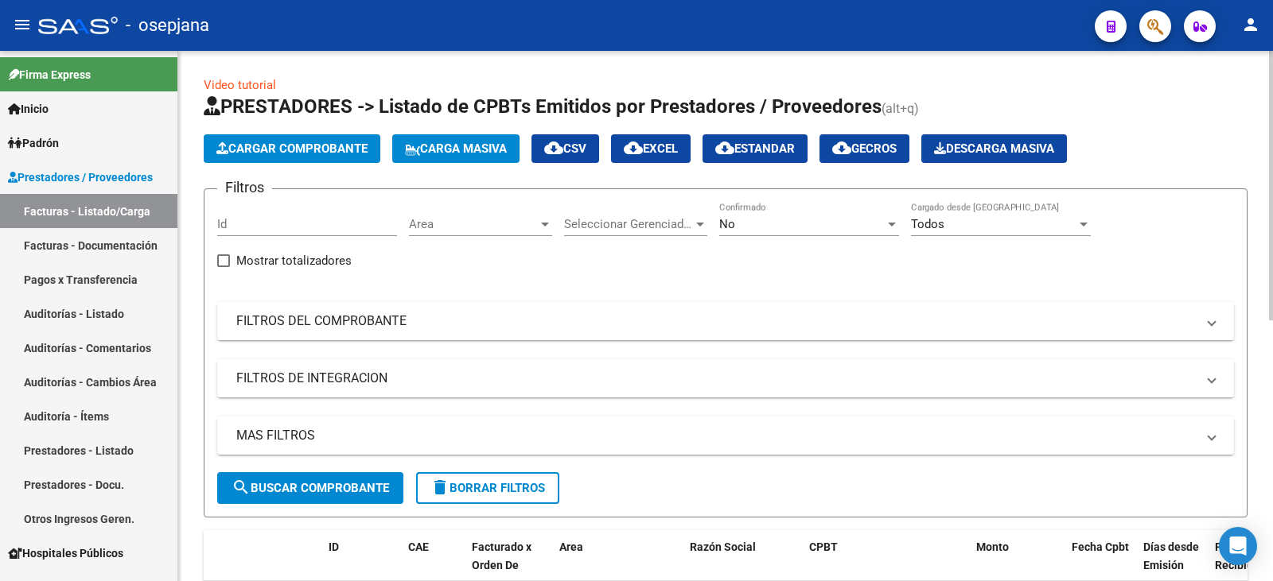
drag, startPoint x: 638, startPoint y: 334, endPoint x: 731, endPoint y: 275, distance: 110.1
click at [639, 334] on mat-expansion-panel-header "FILTROS DEL COMPROBANTE" at bounding box center [725, 321] width 1017 height 38
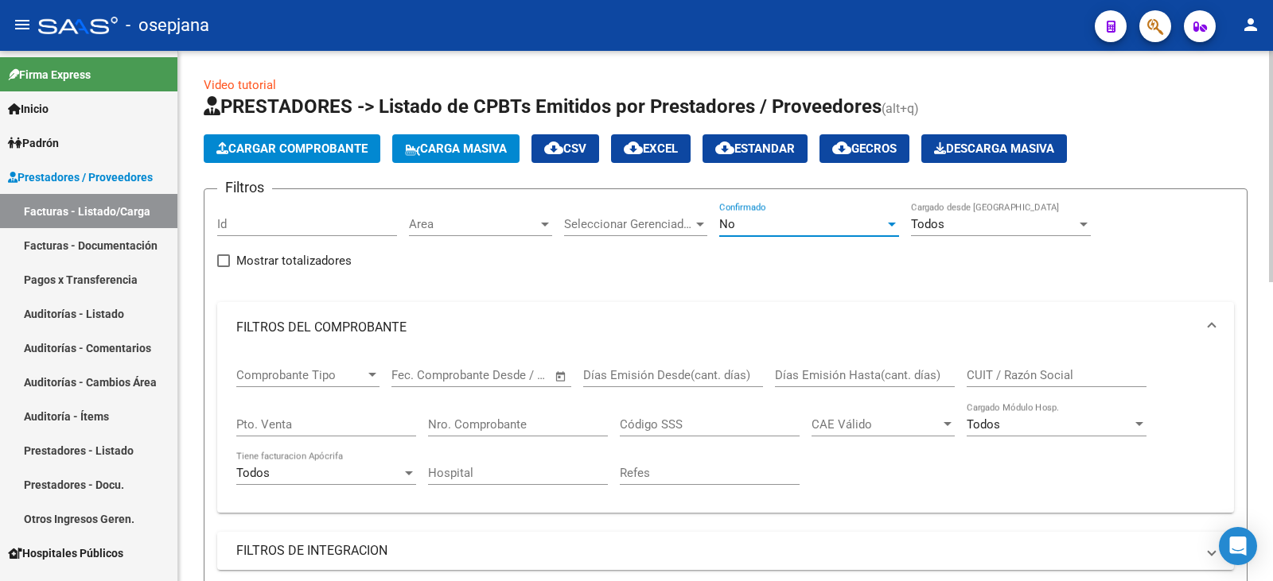
click at [759, 229] on div "No" at bounding box center [801, 224] width 165 height 14
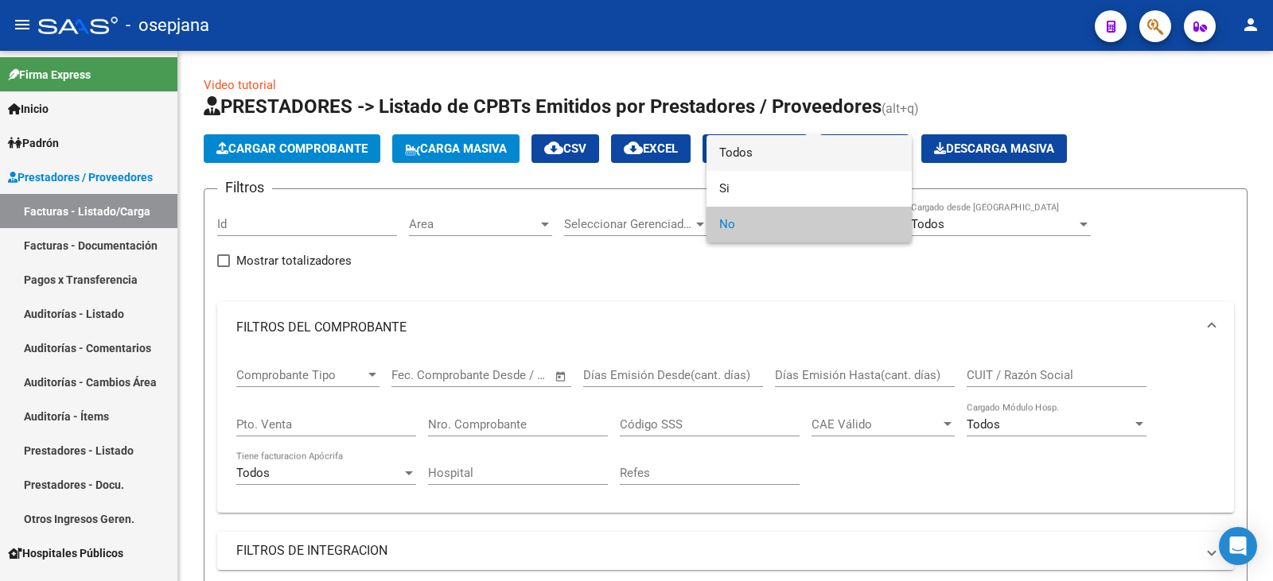
click at [784, 152] on span "Todos" at bounding box center [809, 153] width 180 height 36
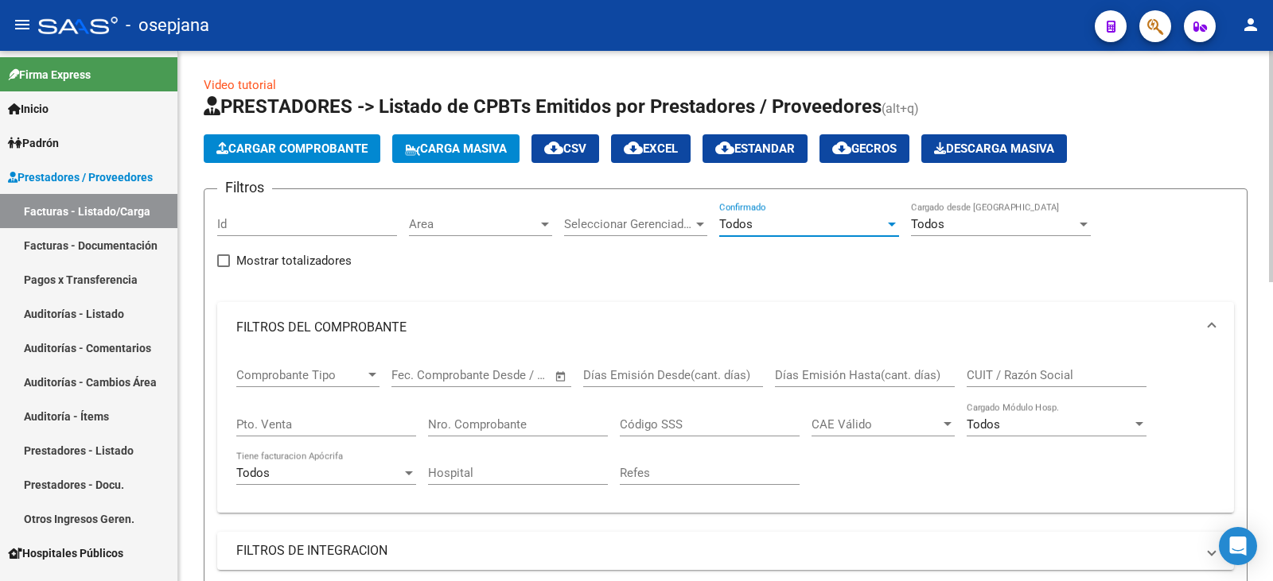
click at [371, 420] on input "Pto. Venta" at bounding box center [326, 425] width 180 height 14
type input "5"
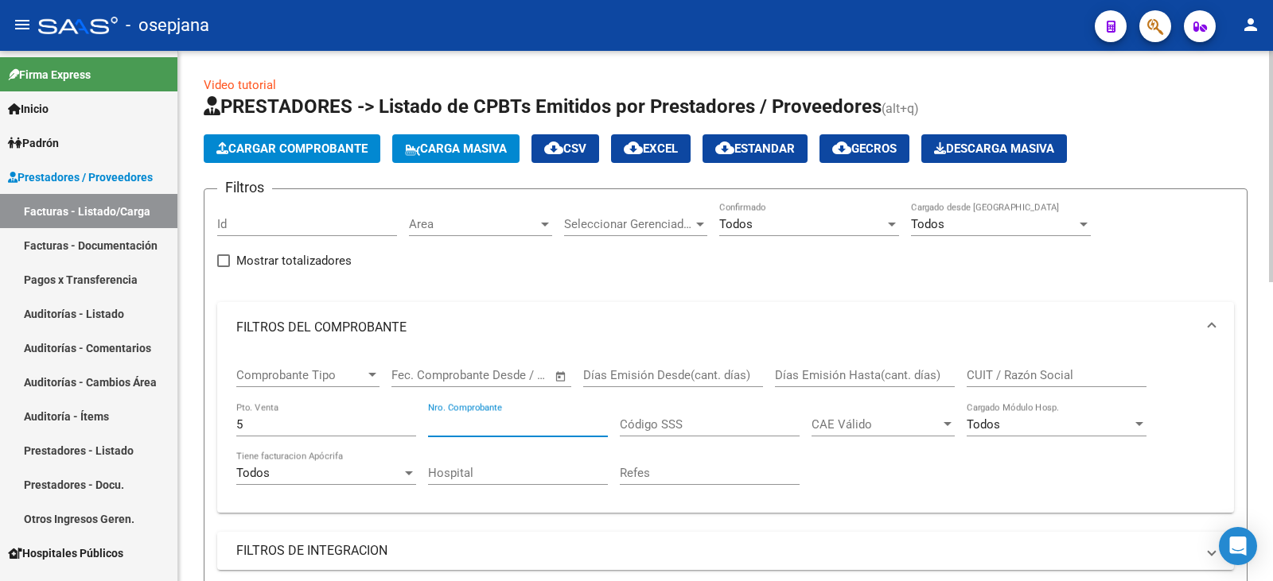
click at [544, 428] on input "Nro. Comprobante" at bounding box center [518, 425] width 180 height 14
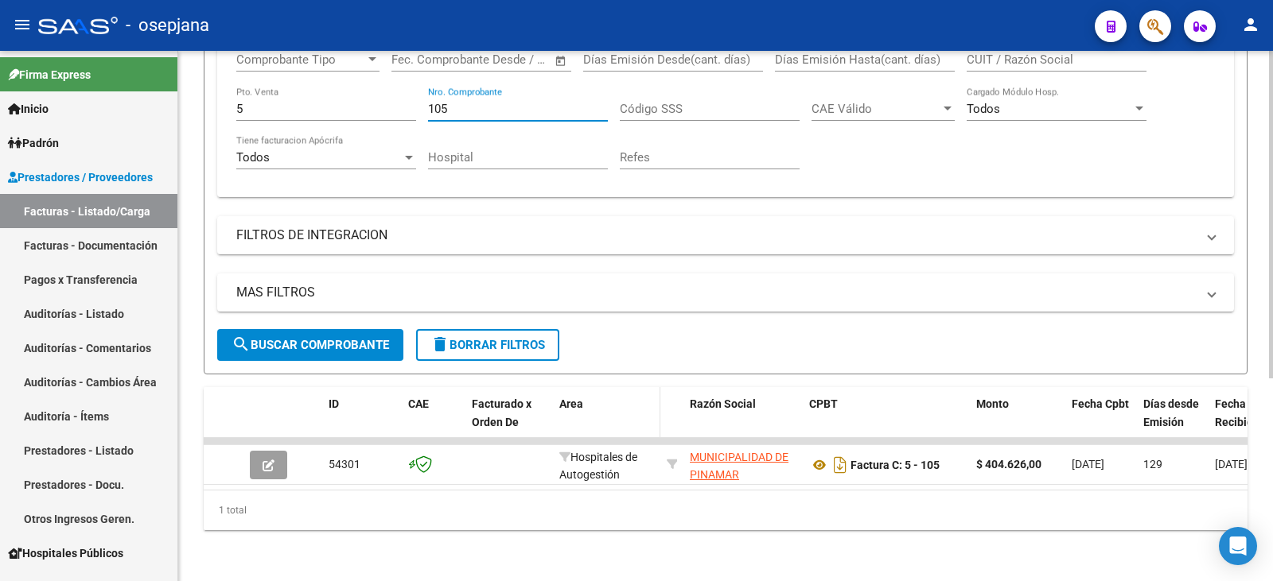
scroll to position [328, 0]
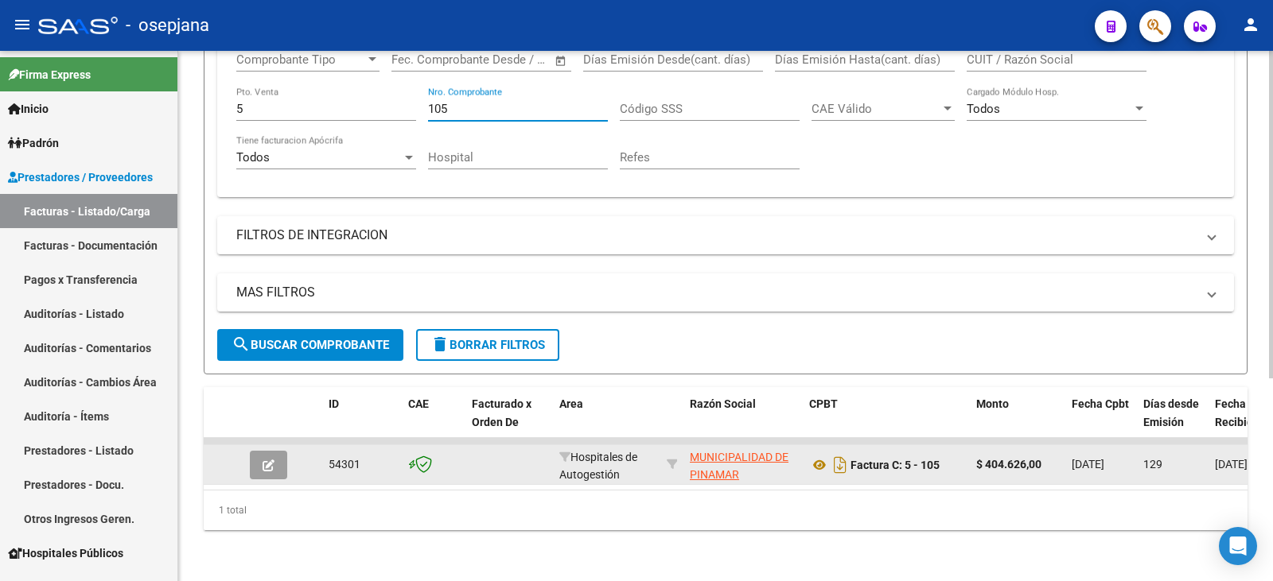
type input "105"
click at [267, 460] on icon "button" at bounding box center [268, 466] width 12 height 12
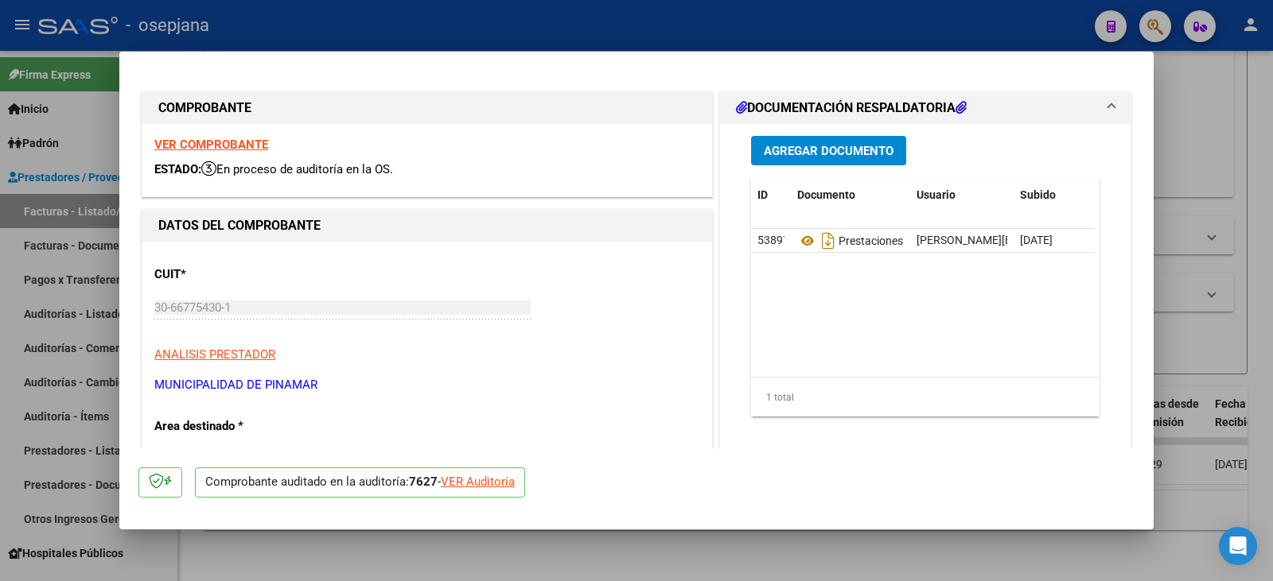
click at [465, 477] on div "VER Auditoría" at bounding box center [478, 482] width 74 height 18
type input "$ 0,00"
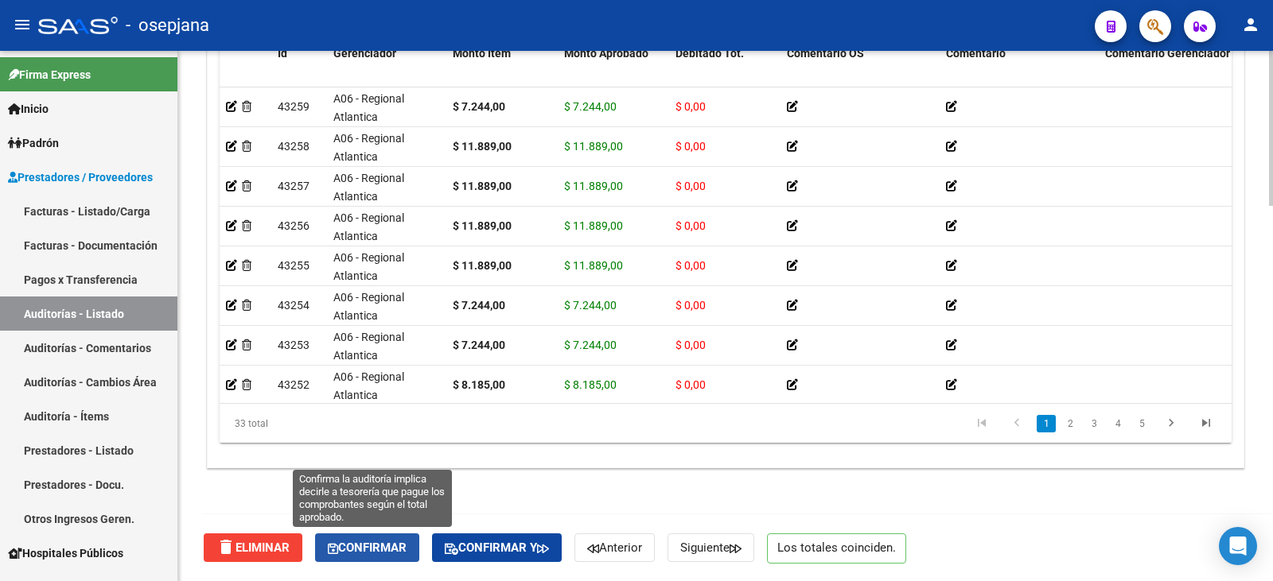
click at [399, 552] on span "Confirmar" at bounding box center [367, 548] width 79 height 14
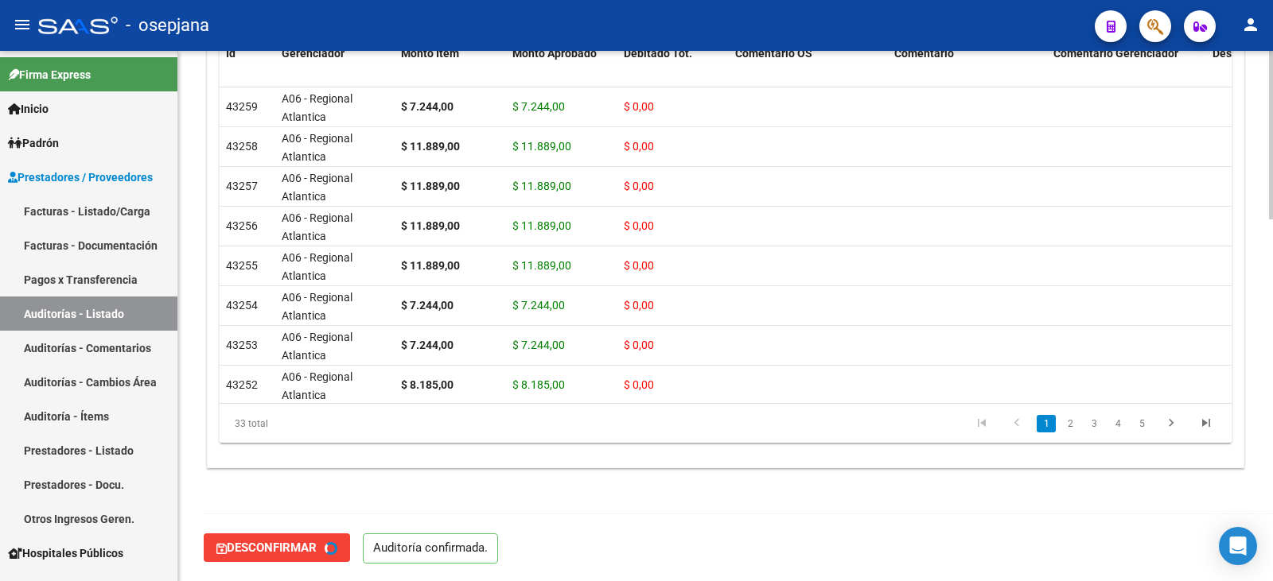
type input "202509"
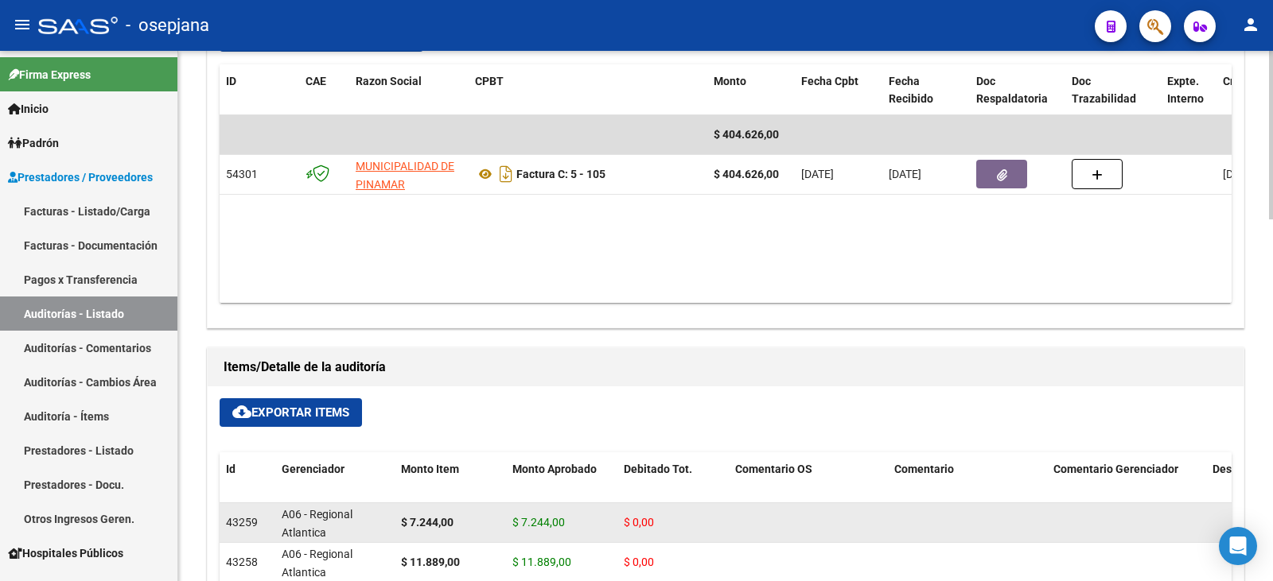
scroll to position [582, 0]
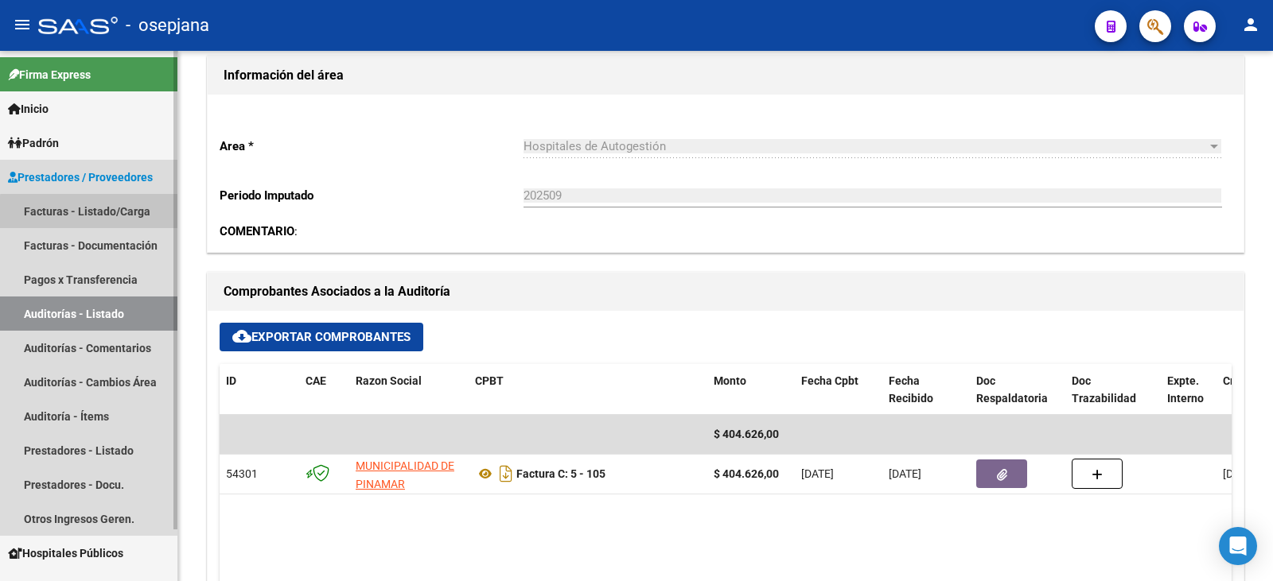
click at [99, 213] on link "Facturas - Listado/Carga" at bounding box center [88, 211] width 177 height 34
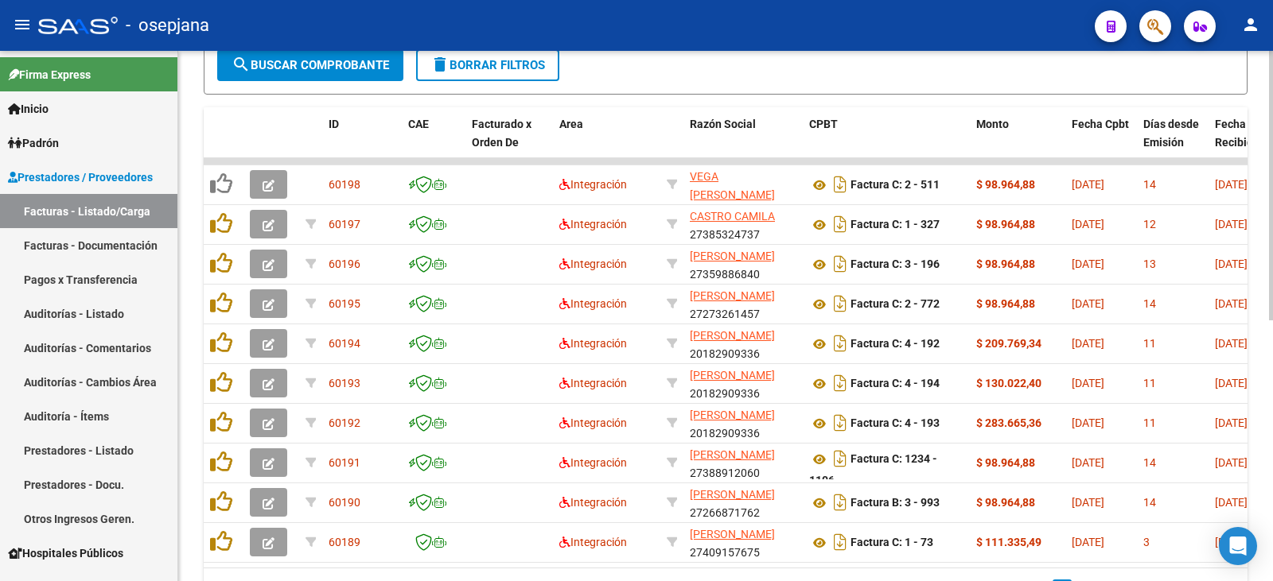
click at [546, 237] on datatable-body-cell at bounding box center [508, 224] width 87 height 39
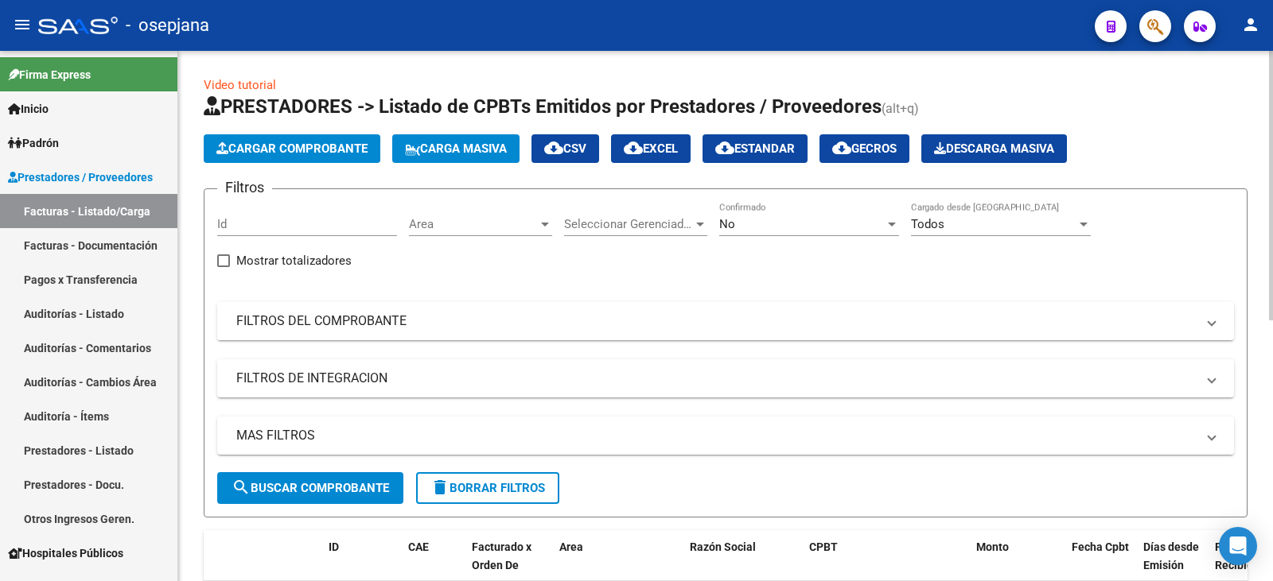
click at [527, 316] on mat-panel-title "FILTROS DEL COMPROBANTE" at bounding box center [715, 321] width 959 height 17
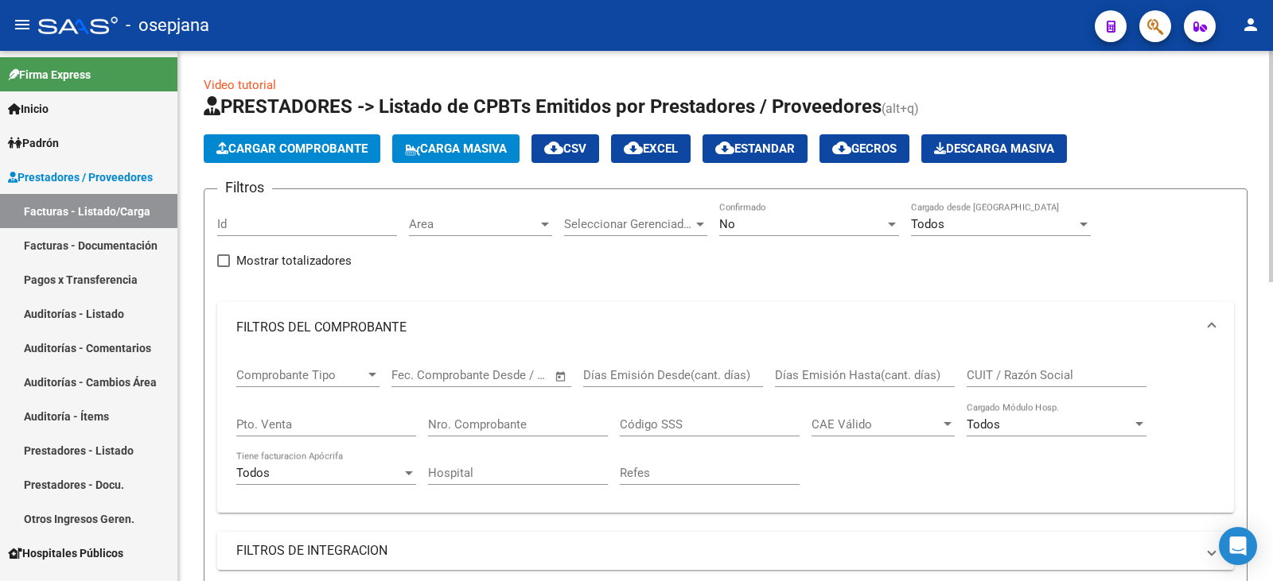
click at [776, 221] on div "No" at bounding box center [801, 224] width 165 height 14
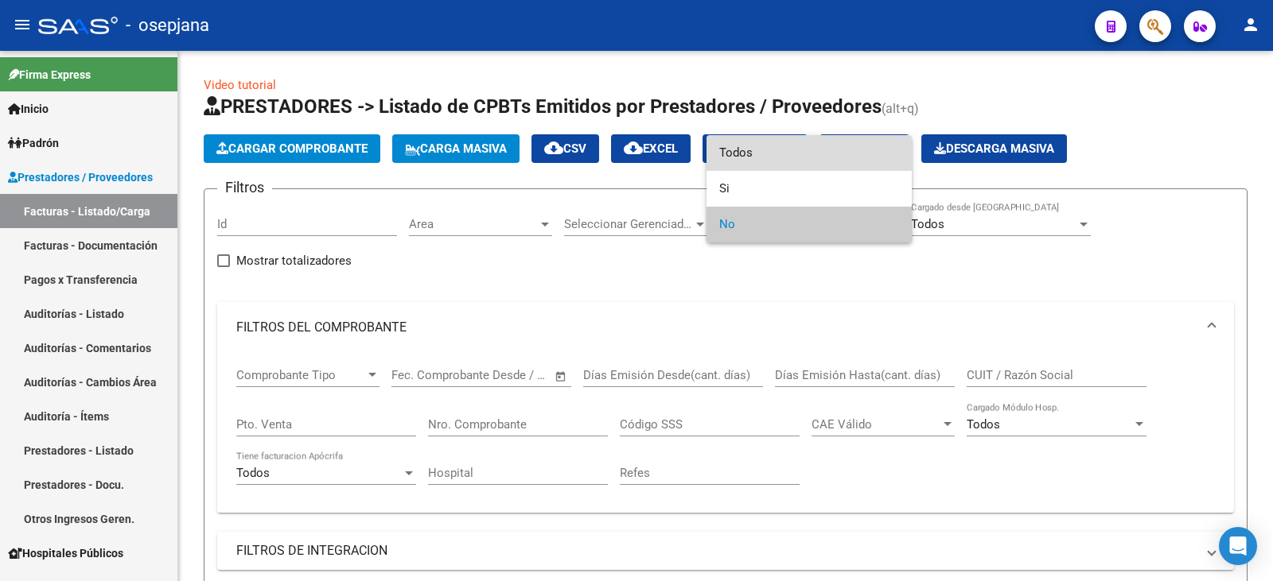
click at [765, 156] on span "Todos" at bounding box center [809, 153] width 180 height 36
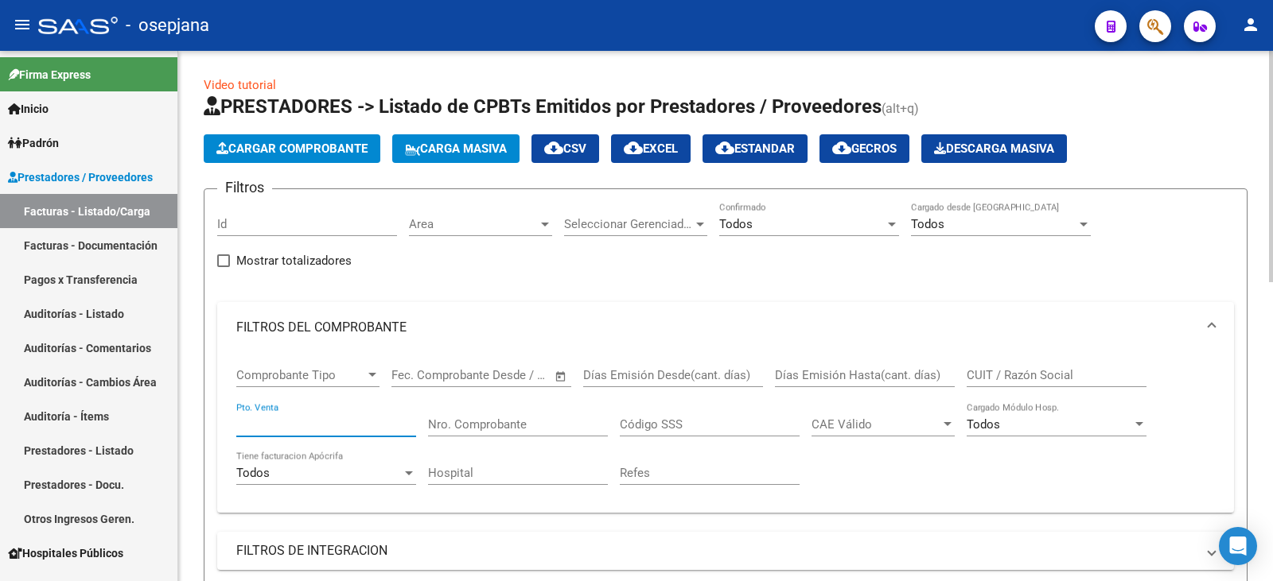
click at [339, 430] on input "Pto. Venta" at bounding box center [326, 425] width 180 height 14
type input "5"
click at [472, 428] on input "Nro. Comprobante" at bounding box center [518, 425] width 180 height 14
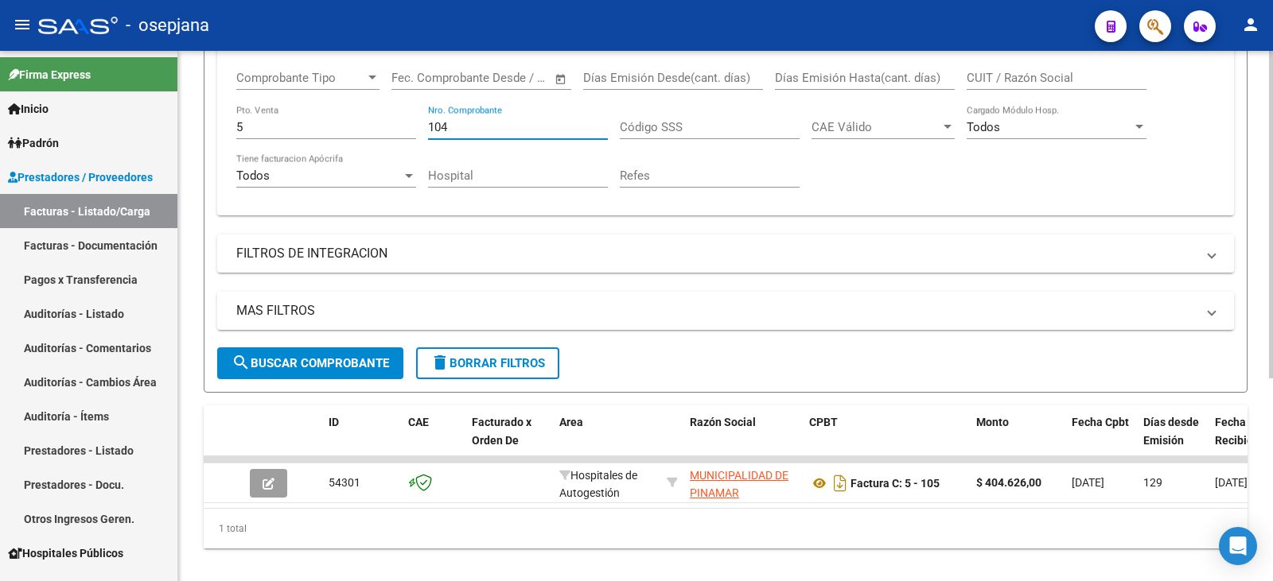
scroll to position [328, 0]
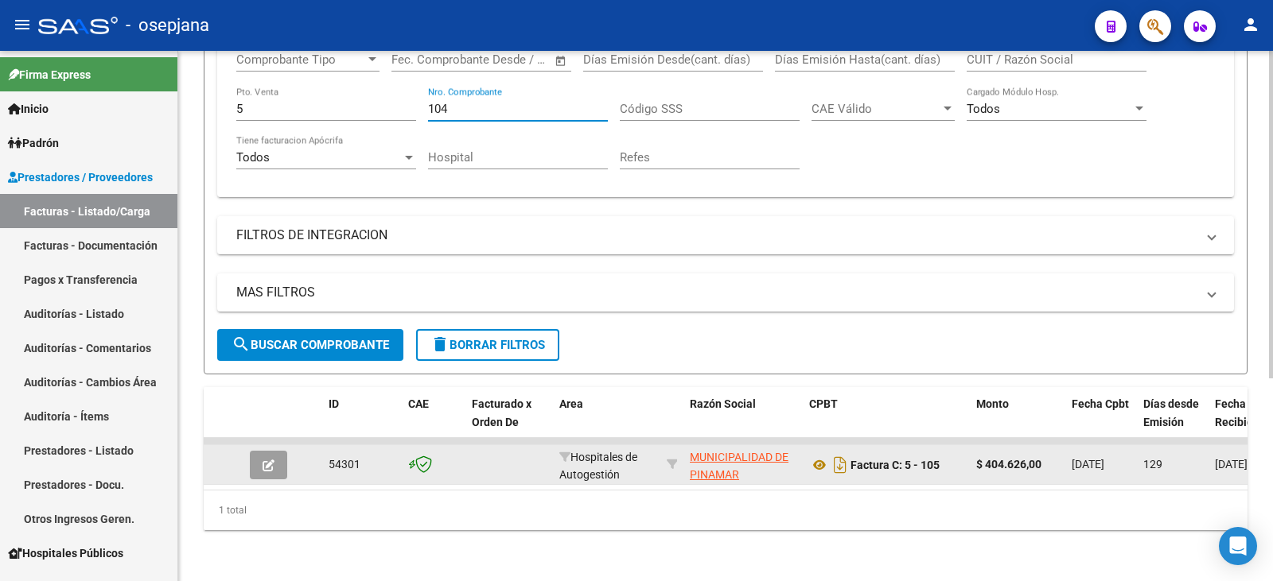
type input "104"
click at [270, 460] on icon "button" at bounding box center [268, 466] width 12 height 12
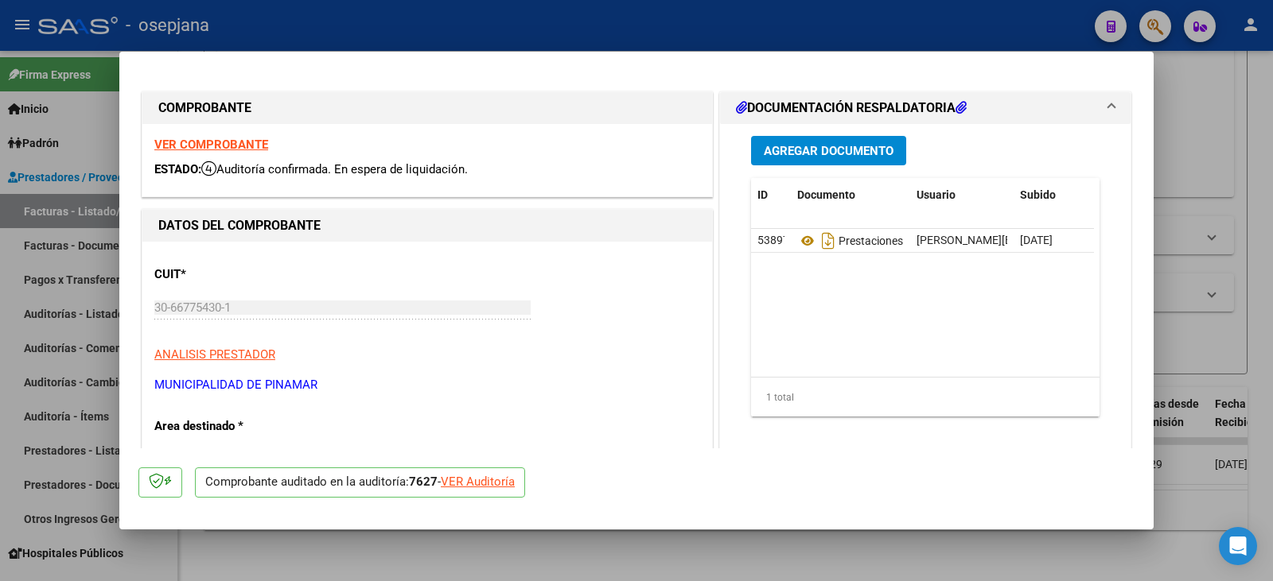
click at [511, 484] on div "VER Auditoría" at bounding box center [478, 482] width 74 height 18
type input "$ 0,00"
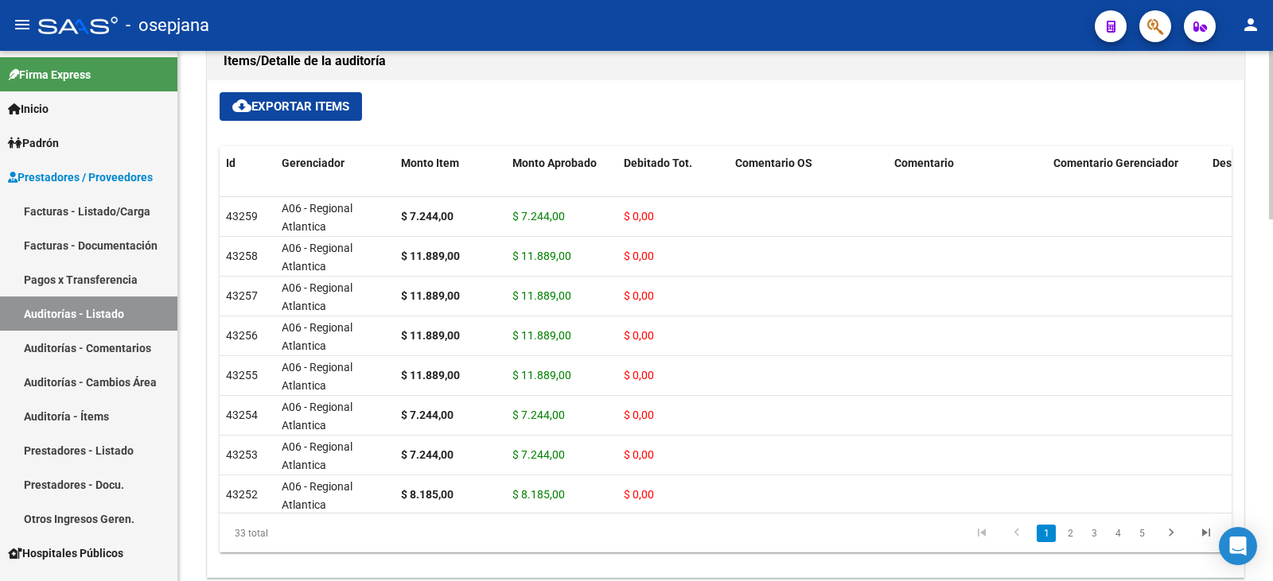
scroll to position [1139, 0]
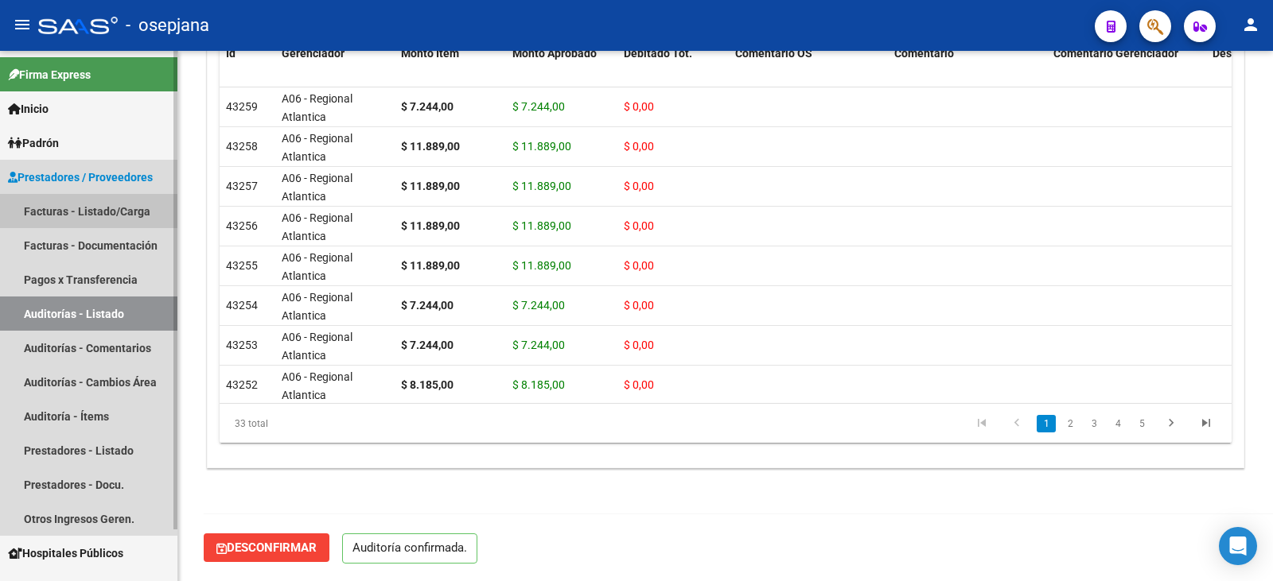
click at [133, 210] on link "Facturas - Listado/Carga" at bounding box center [88, 211] width 177 height 34
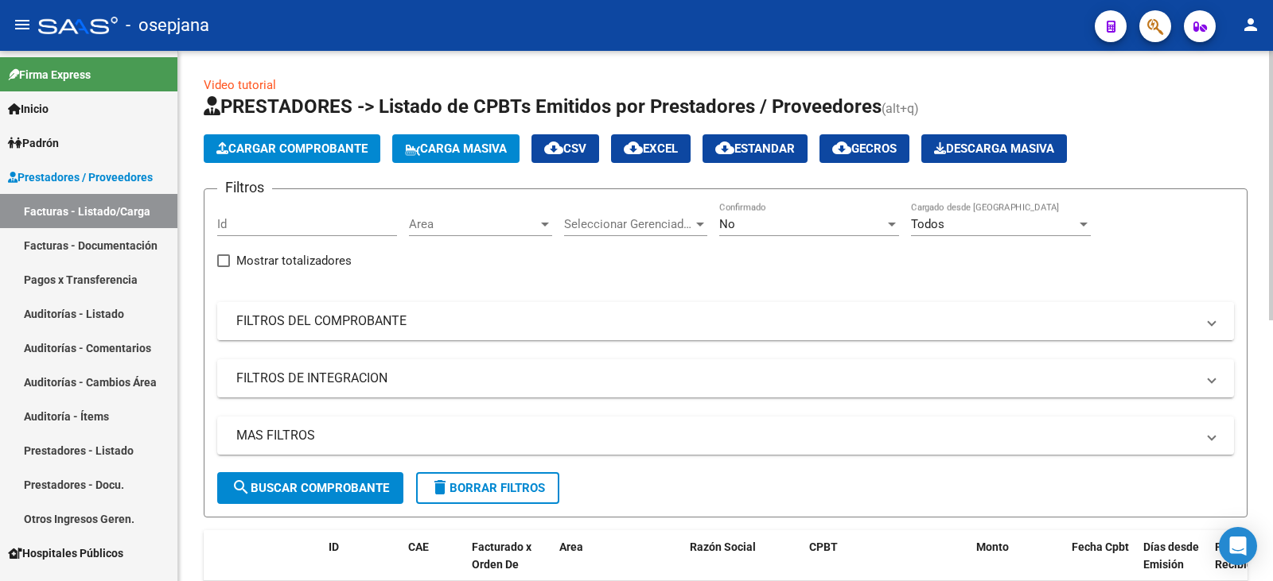
drag, startPoint x: 423, startPoint y: 329, endPoint x: 748, endPoint y: 274, distance: 329.1
click at [426, 328] on mat-panel-title "FILTROS DEL COMPROBANTE" at bounding box center [715, 321] width 959 height 17
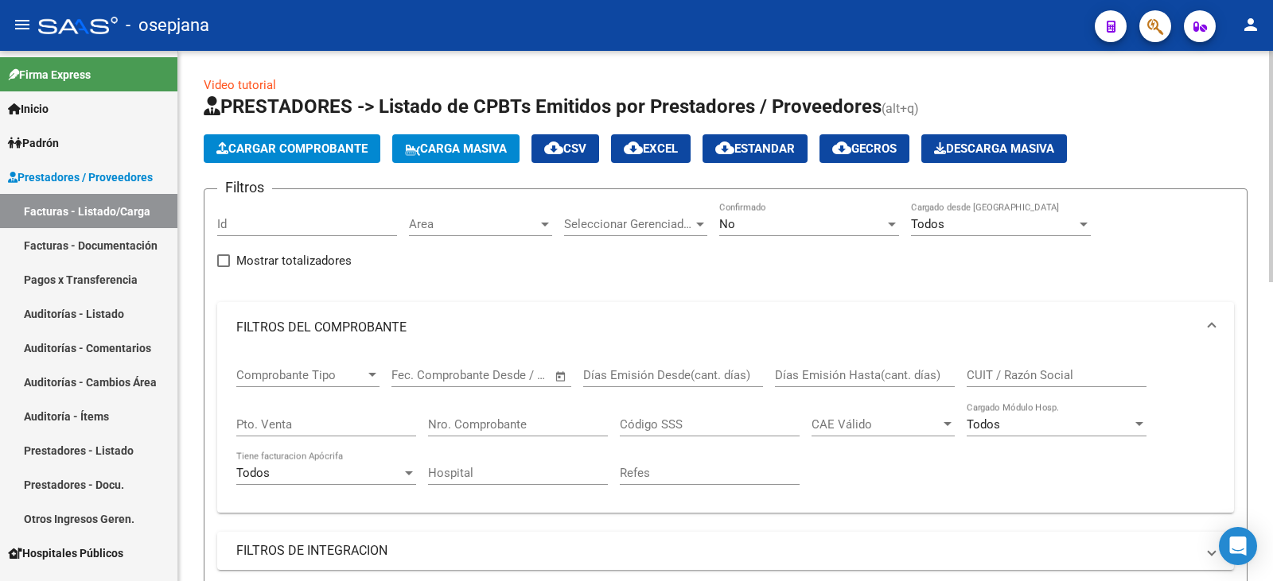
click at [763, 223] on div "No" at bounding box center [801, 224] width 165 height 14
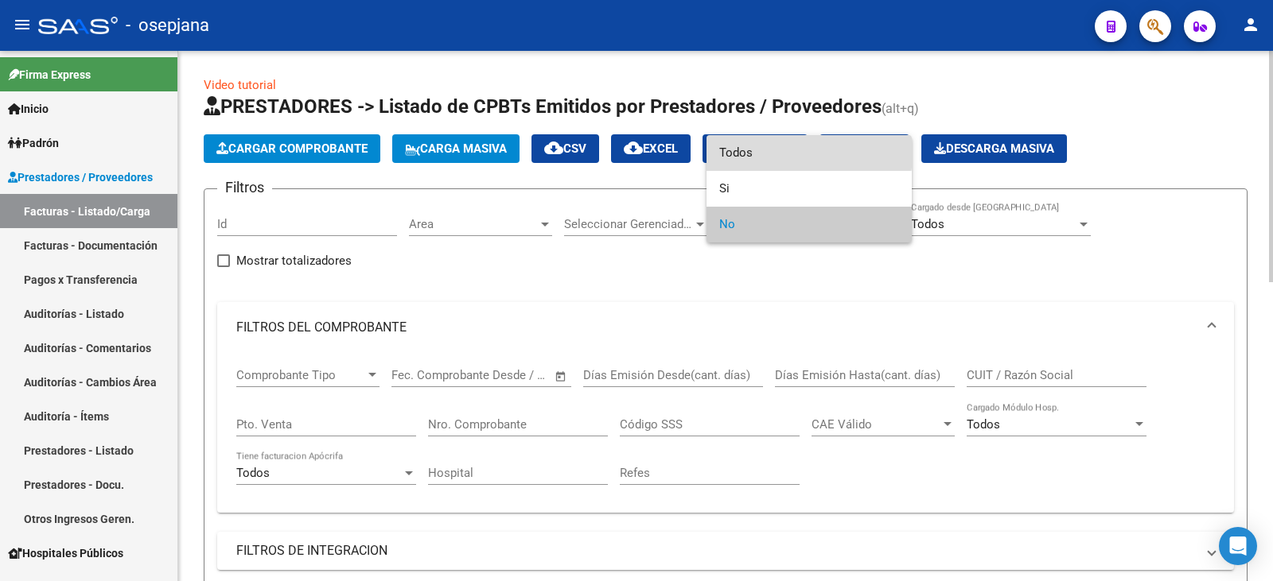
drag, startPoint x: 770, startPoint y: 153, endPoint x: 635, endPoint y: 255, distance: 169.7
click at [770, 153] on span "Todos" at bounding box center [809, 153] width 180 height 36
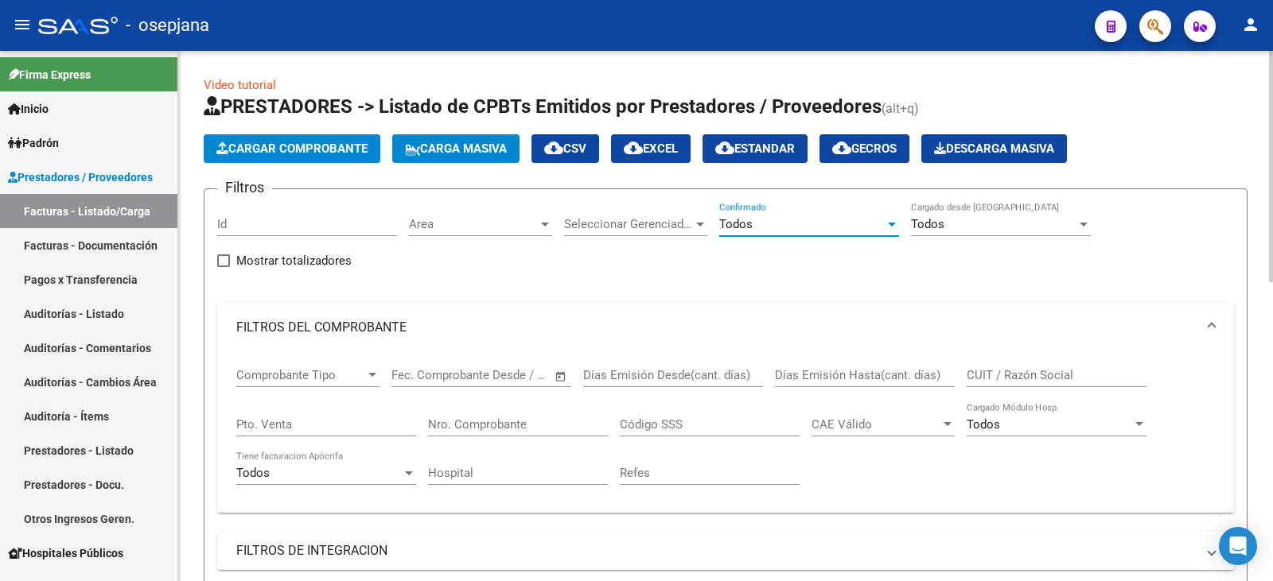
click at [264, 425] on input "Pto. Venta" at bounding box center [326, 425] width 180 height 14
type input "123"
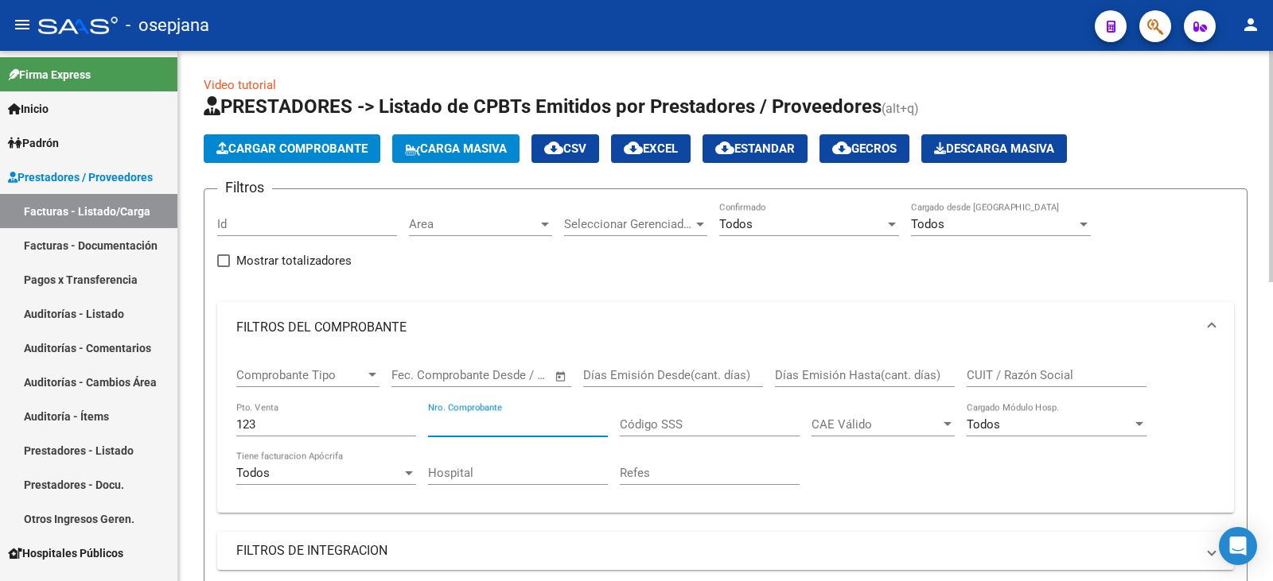
click at [567, 431] on input "Nro. Comprobante" at bounding box center [518, 425] width 180 height 14
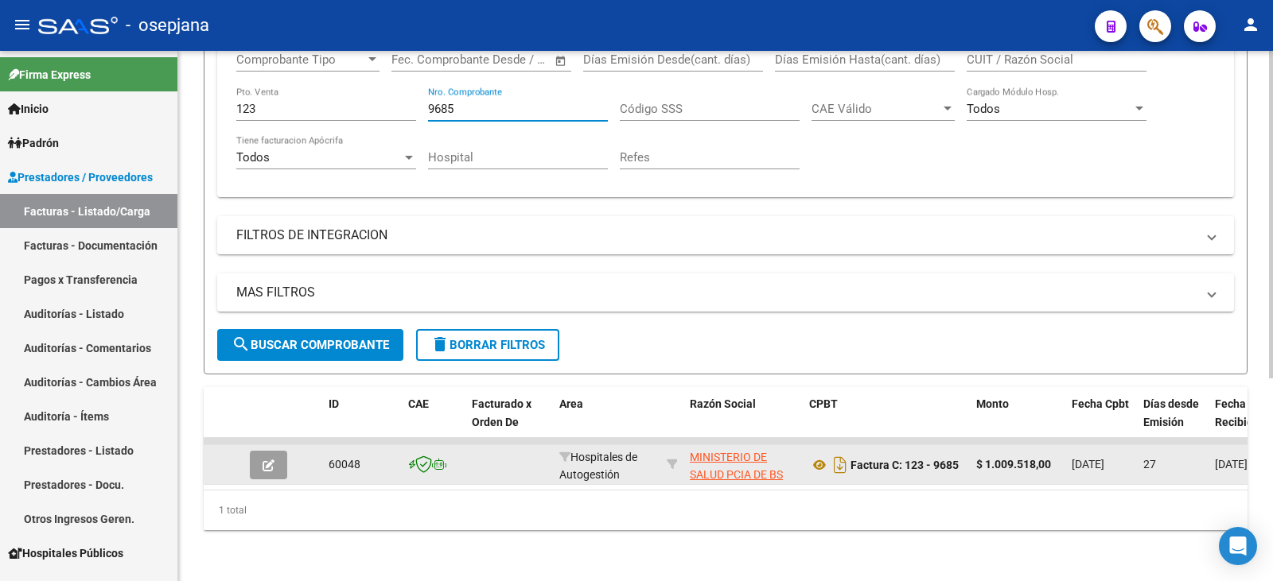
scroll to position [328, 0]
type input "9685"
click at [262, 455] on button "button" at bounding box center [268, 465] width 37 height 29
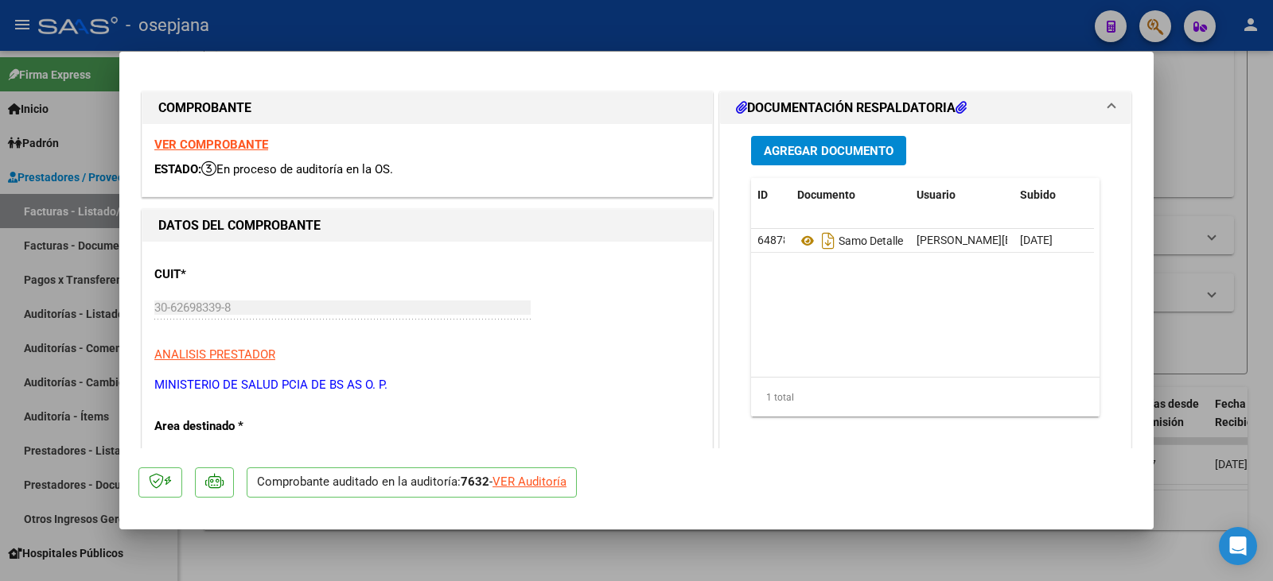
click at [535, 472] on p "Comprobante auditado en la auditoría: 7632 - VER Auditoría" at bounding box center [412, 483] width 330 height 31
click at [531, 480] on div "VER Auditoría" at bounding box center [529, 482] width 74 height 18
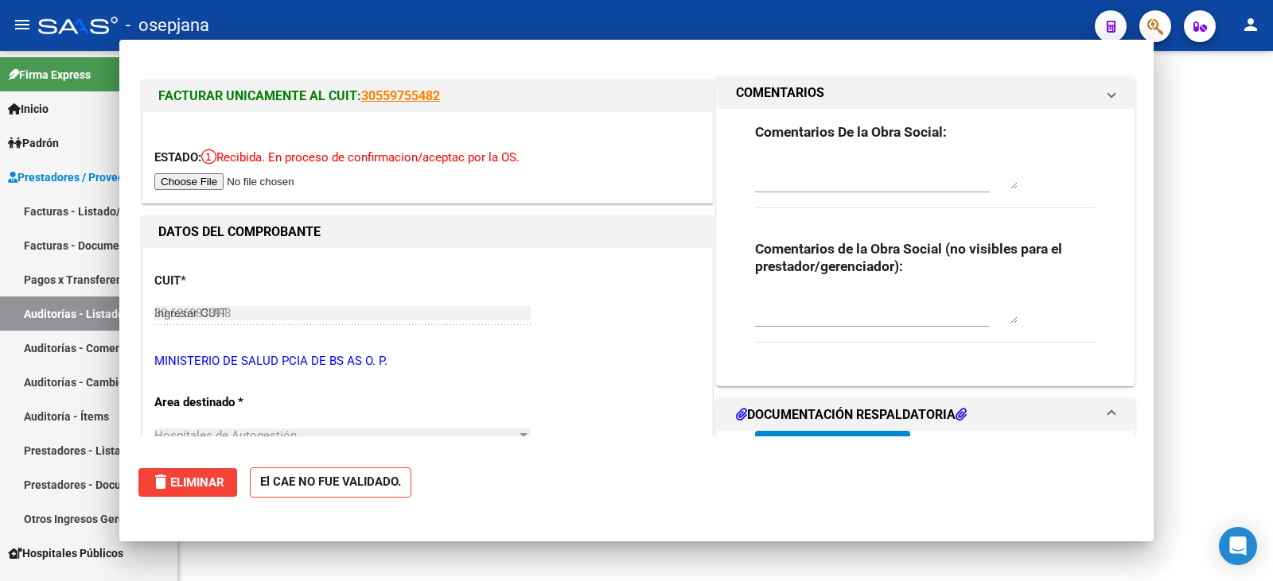
type input "$ 0,00"
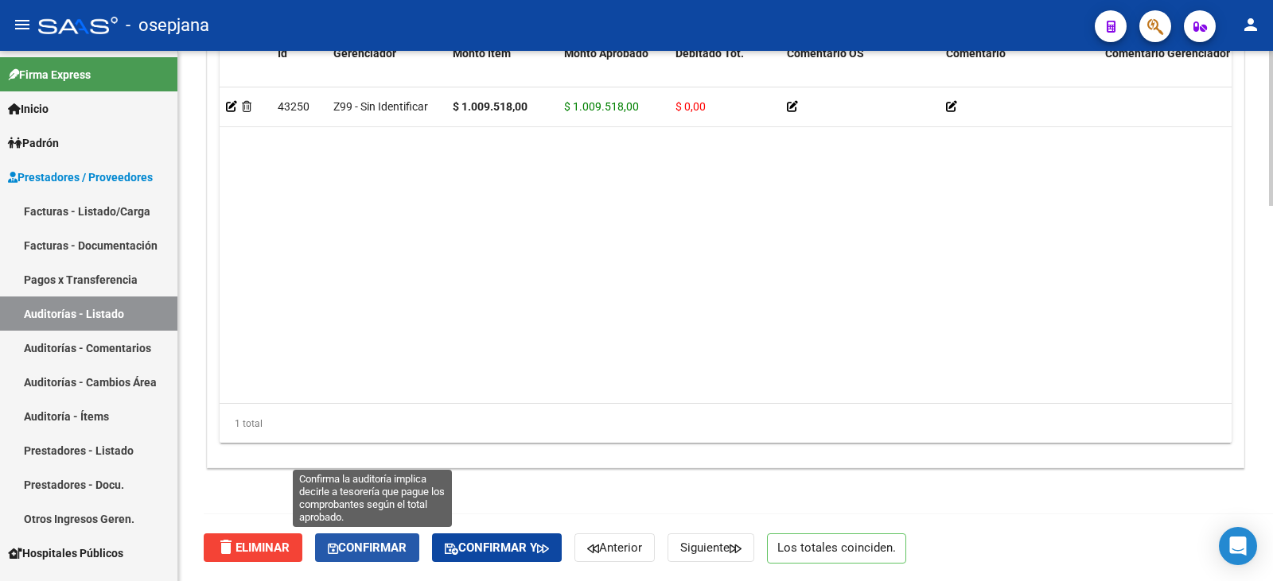
click at [375, 554] on span "Confirmar" at bounding box center [367, 548] width 79 height 14
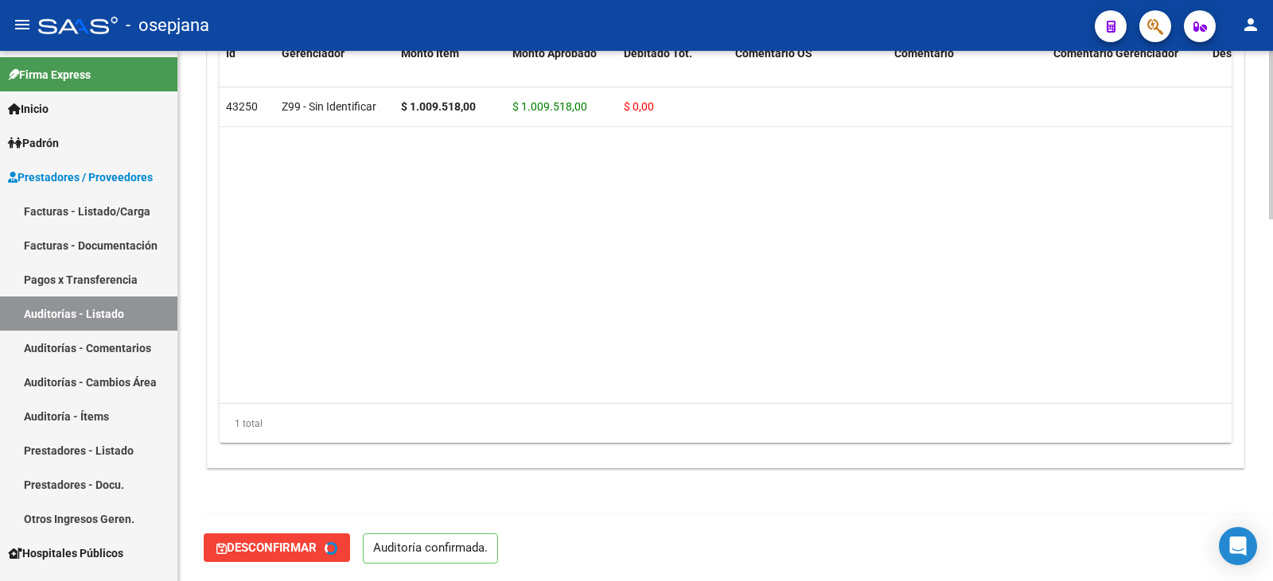
type input "202509"
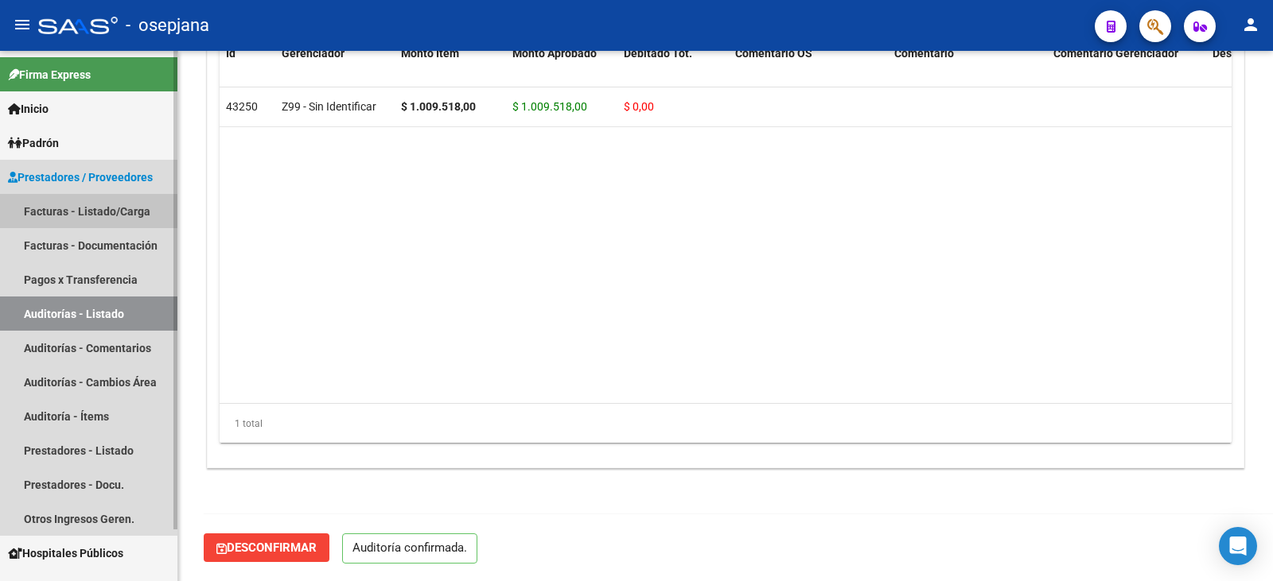
click at [103, 212] on link "Facturas - Listado/Carga" at bounding box center [88, 211] width 177 height 34
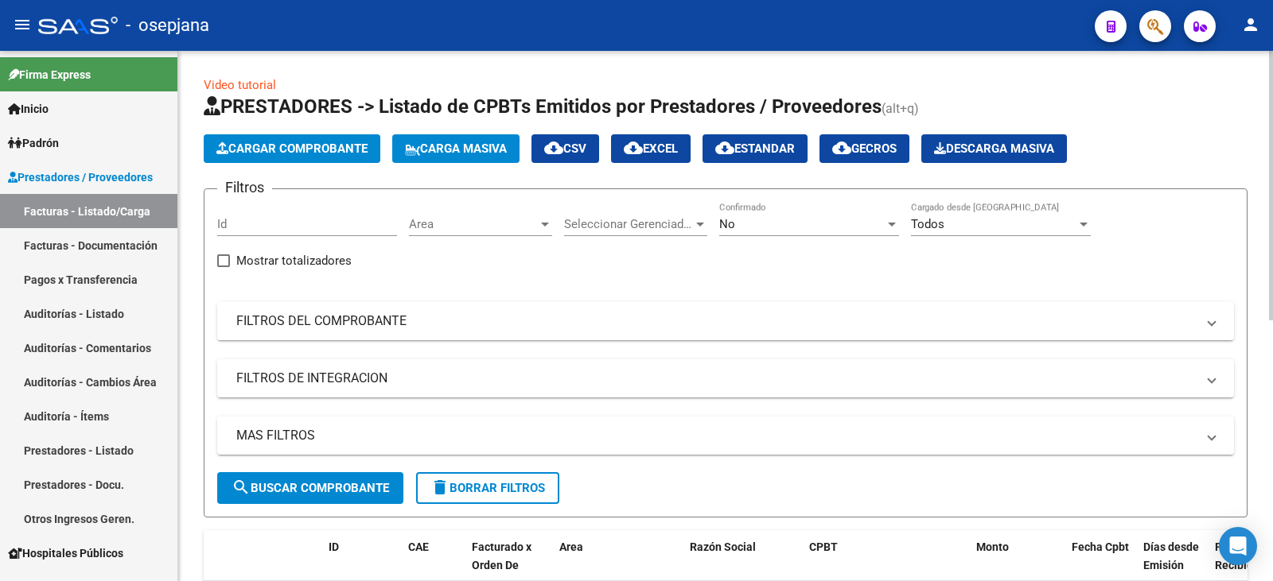
click at [447, 337] on mat-expansion-panel-header "FILTROS DEL COMPROBANTE" at bounding box center [725, 321] width 1017 height 38
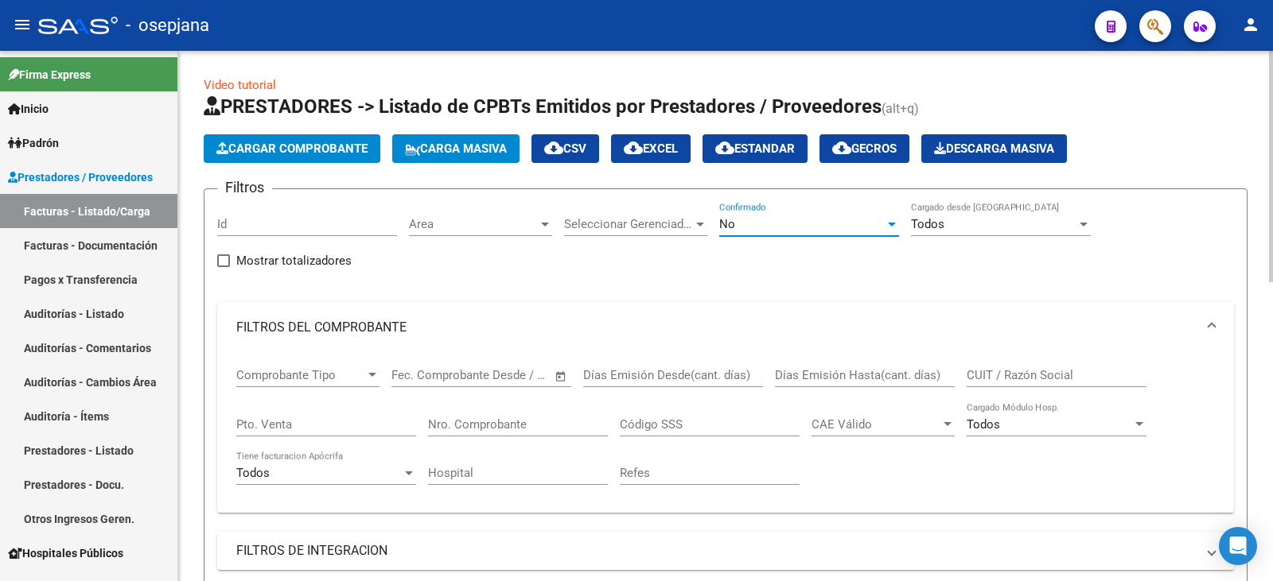
click at [742, 227] on div "No" at bounding box center [801, 224] width 165 height 14
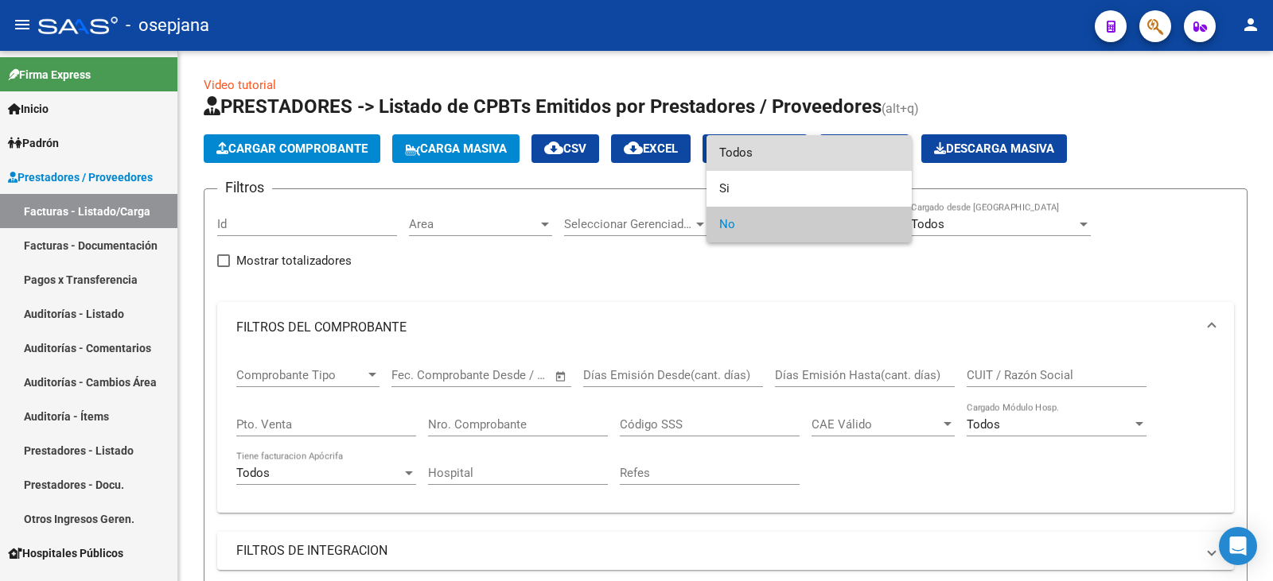
click at [763, 150] on span "Todos" at bounding box center [809, 153] width 180 height 36
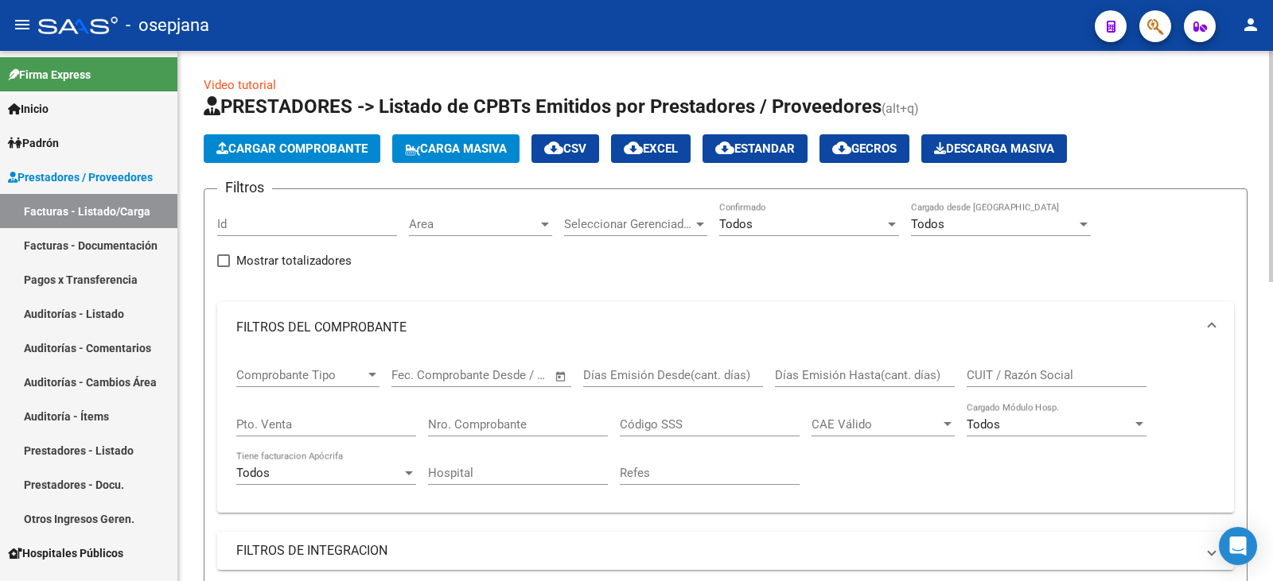
click at [317, 432] on div "Pto. Venta" at bounding box center [326, 419] width 180 height 34
type input "158"
click at [528, 429] on input "Nro. Comprobante" at bounding box center [518, 425] width 180 height 14
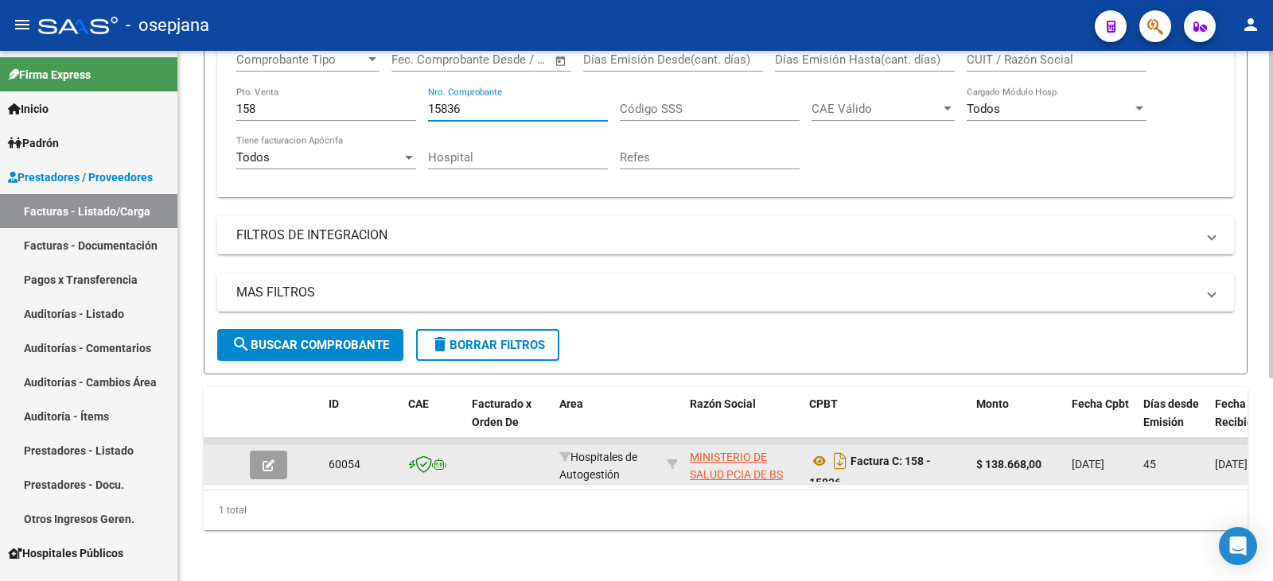
scroll to position [328, 0]
type input "15836"
click at [277, 457] on button "button" at bounding box center [268, 465] width 37 height 29
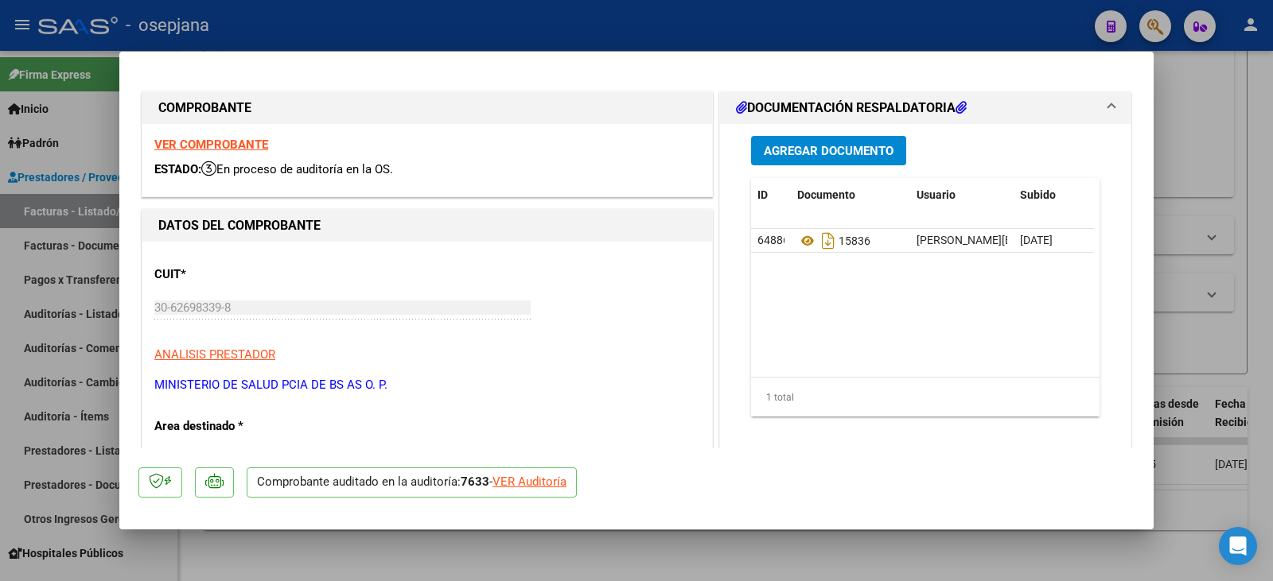
click at [542, 484] on div "VER Auditoría" at bounding box center [529, 482] width 74 height 18
type input "$ 0,00"
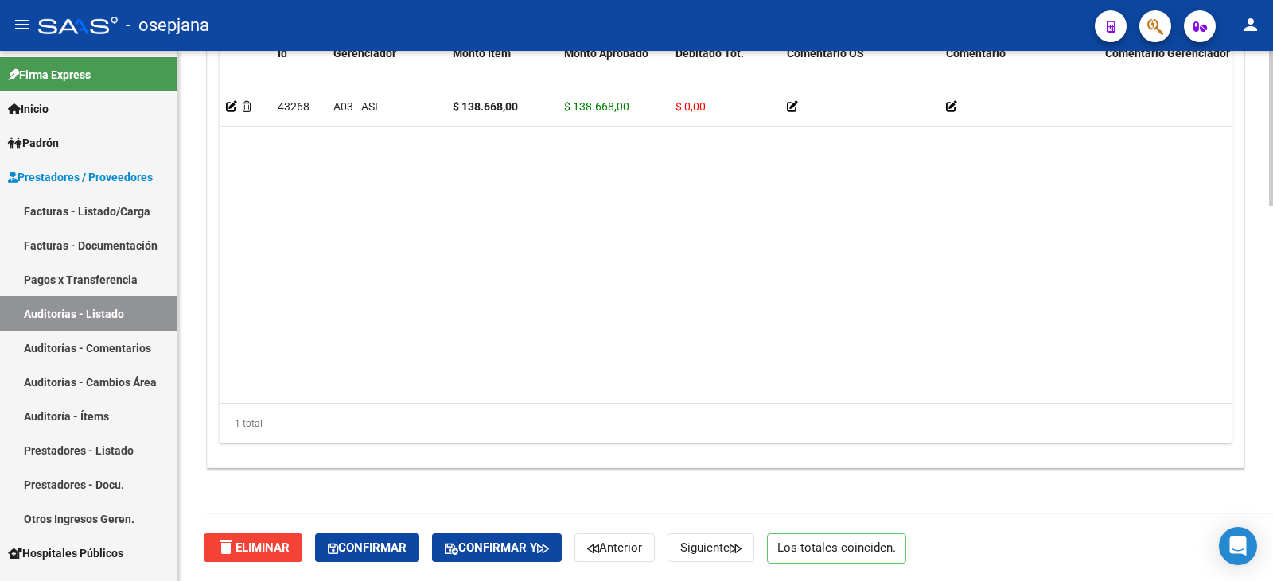
click at [398, 565] on div "delete Eliminar Confirmar Confirmar y Anterior Siguiente Los totales coinciden." at bounding box center [732, 548] width 1057 height 67
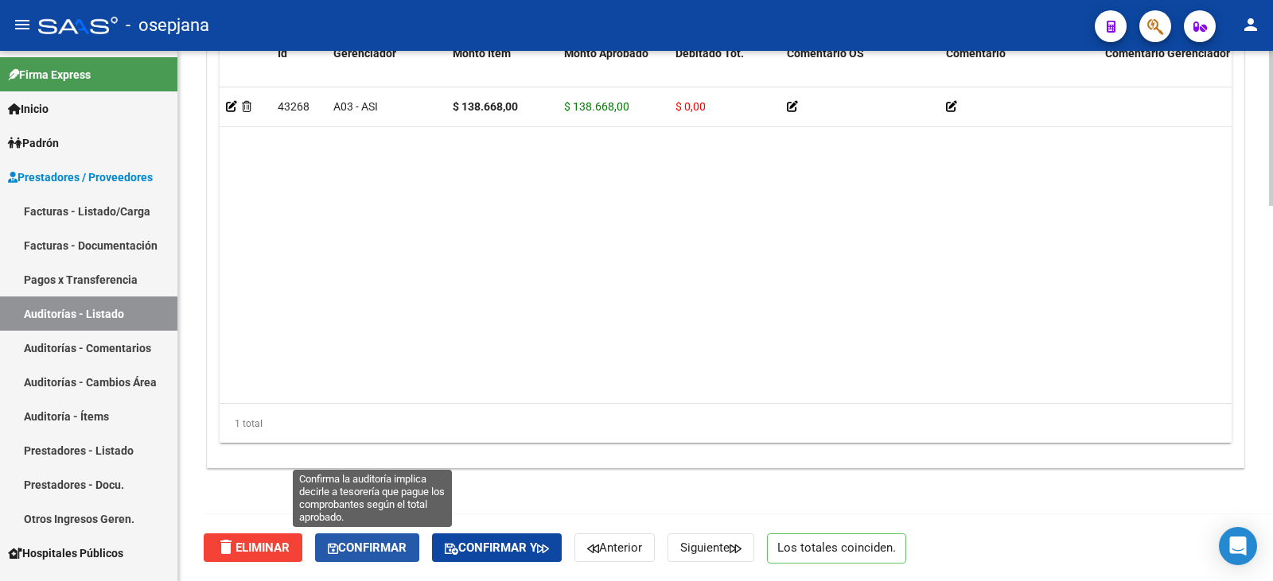
click at [399, 557] on button "Confirmar" at bounding box center [367, 548] width 104 height 29
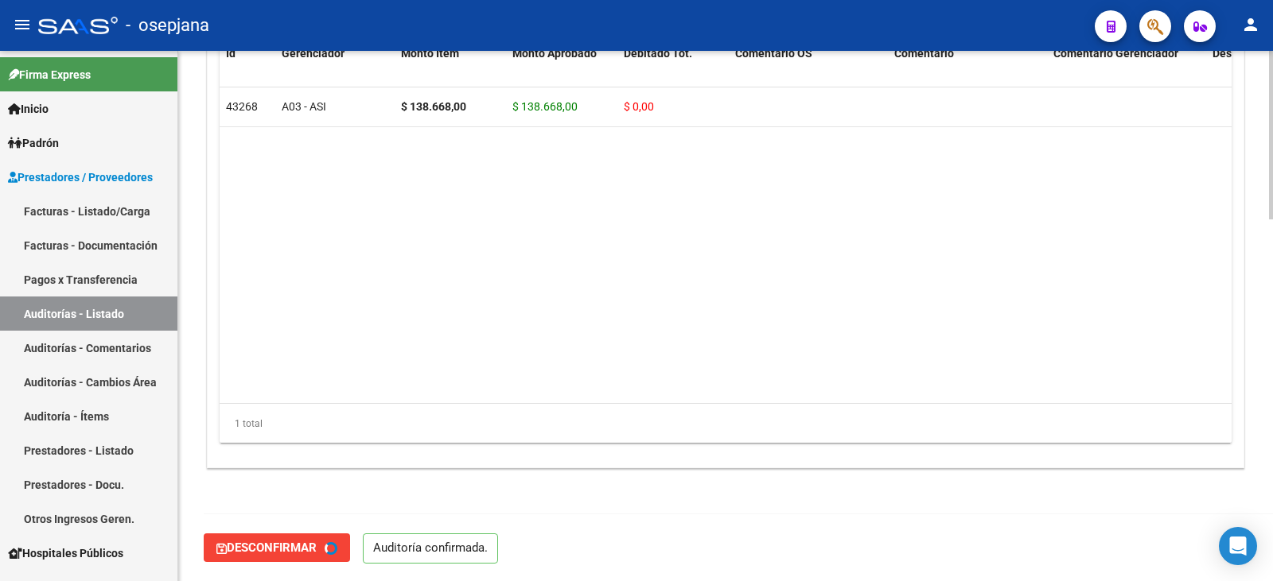
type input "202509"
